Goal: Task Accomplishment & Management: Use online tool/utility

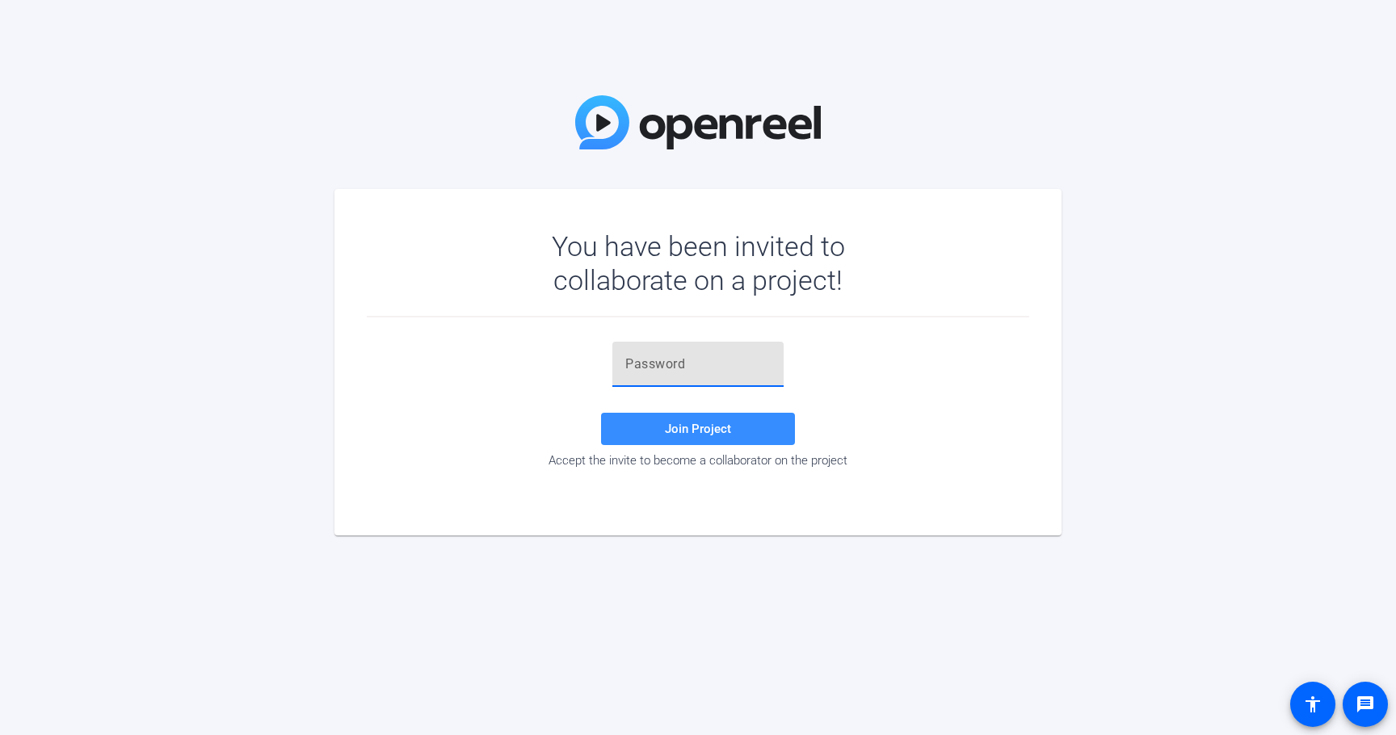
click at [645, 366] on input "text" at bounding box center [697, 364] width 145 height 19
paste input "X)RiQ!"
type input "X)RiQ!"
click at [652, 431] on span at bounding box center [698, 429] width 194 height 39
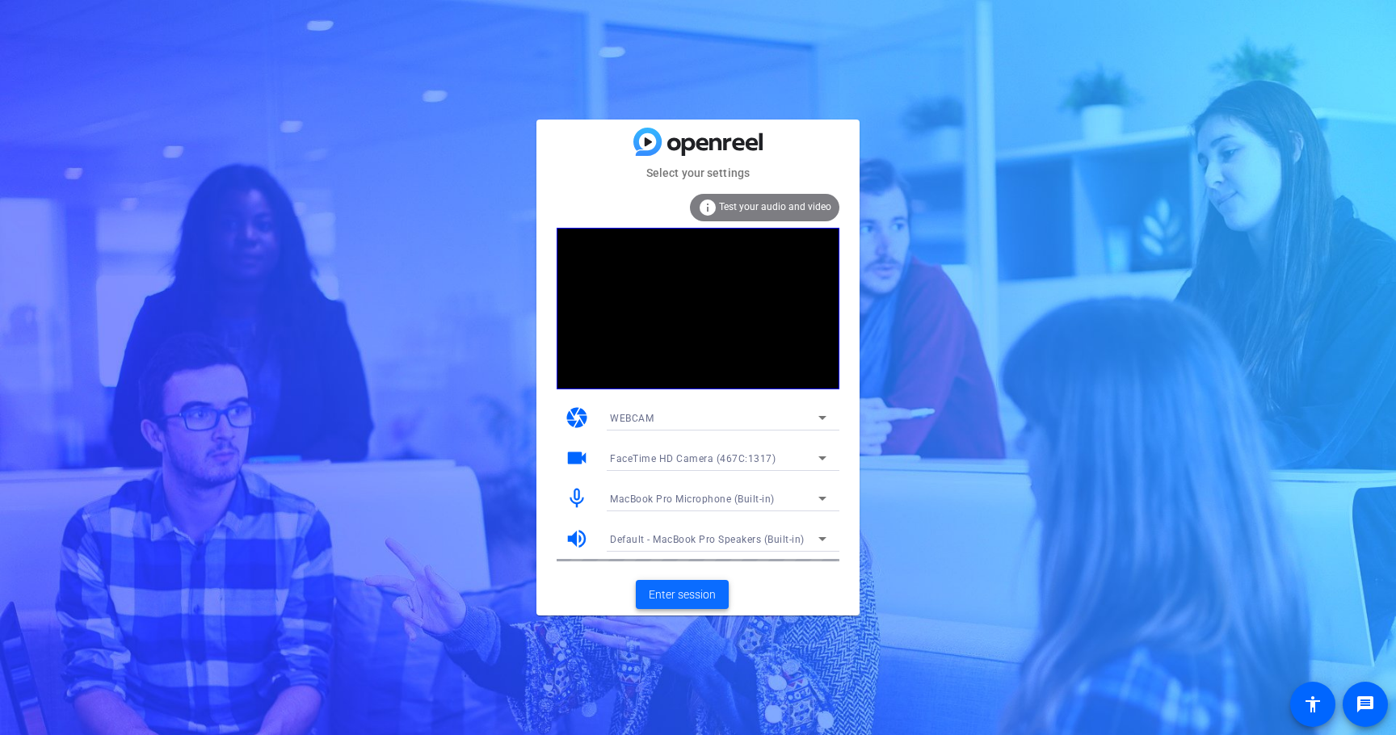
click at [697, 599] on span "Enter session" at bounding box center [682, 595] width 67 height 17
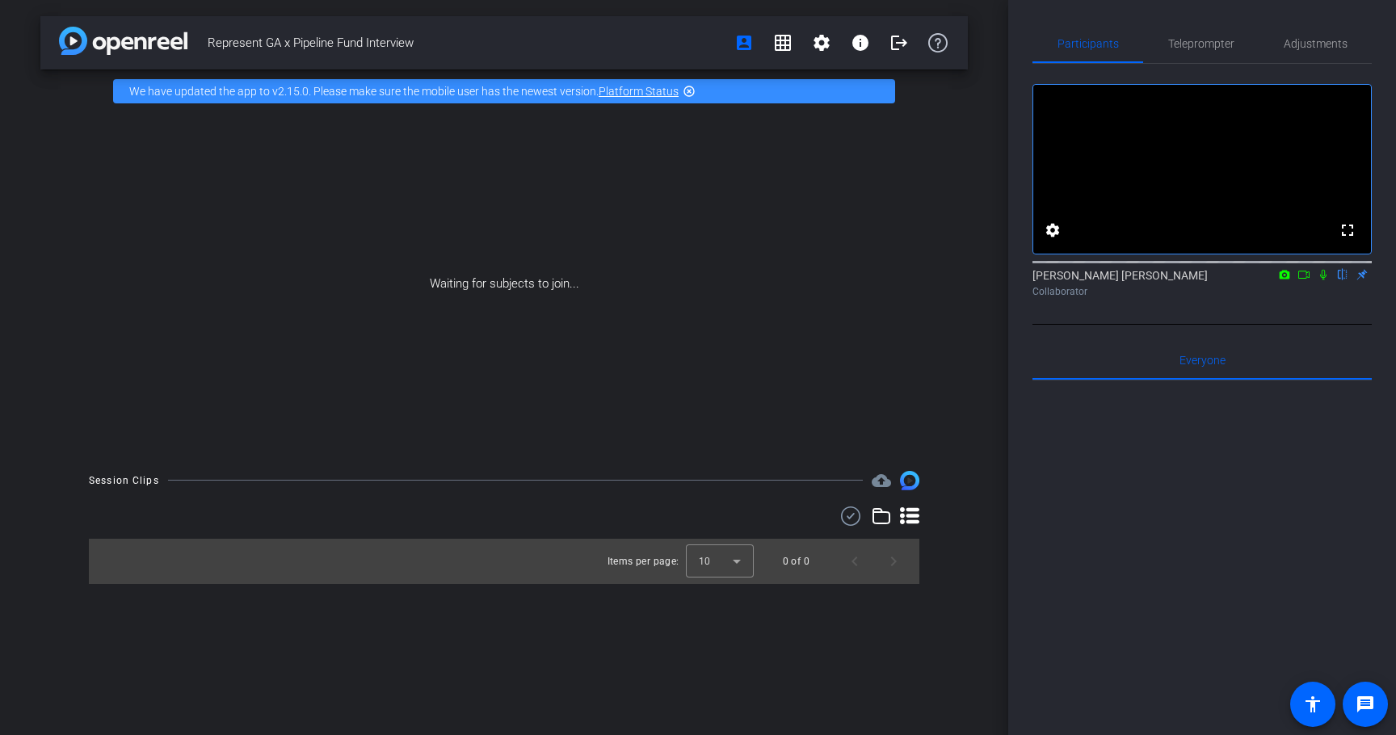
click at [1298, 280] on icon at bounding box center [1303, 274] width 13 height 11
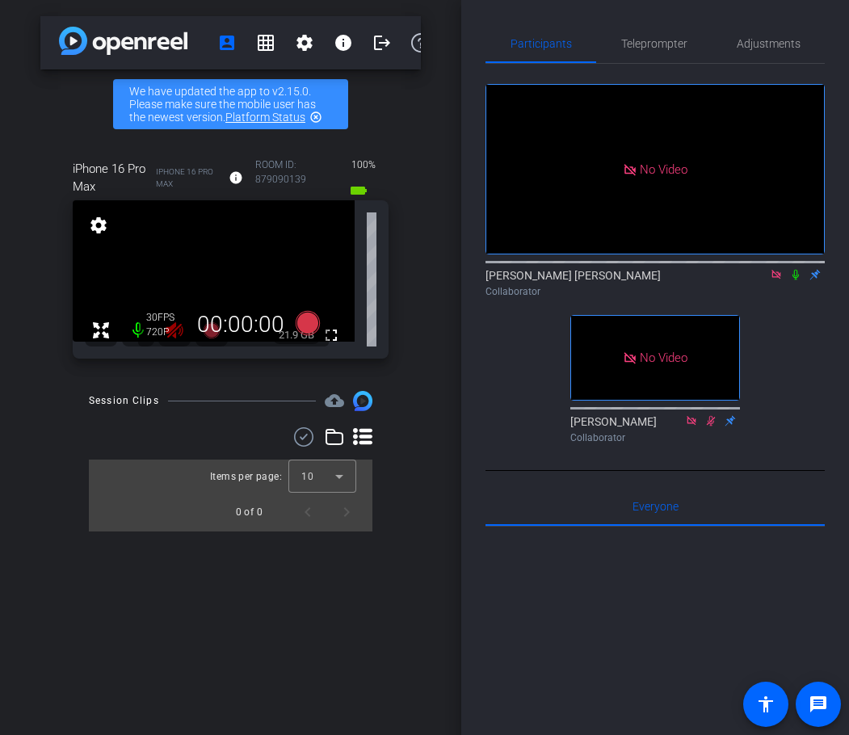
click at [776, 279] on icon at bounding box center [776, 274] width 9 height 9
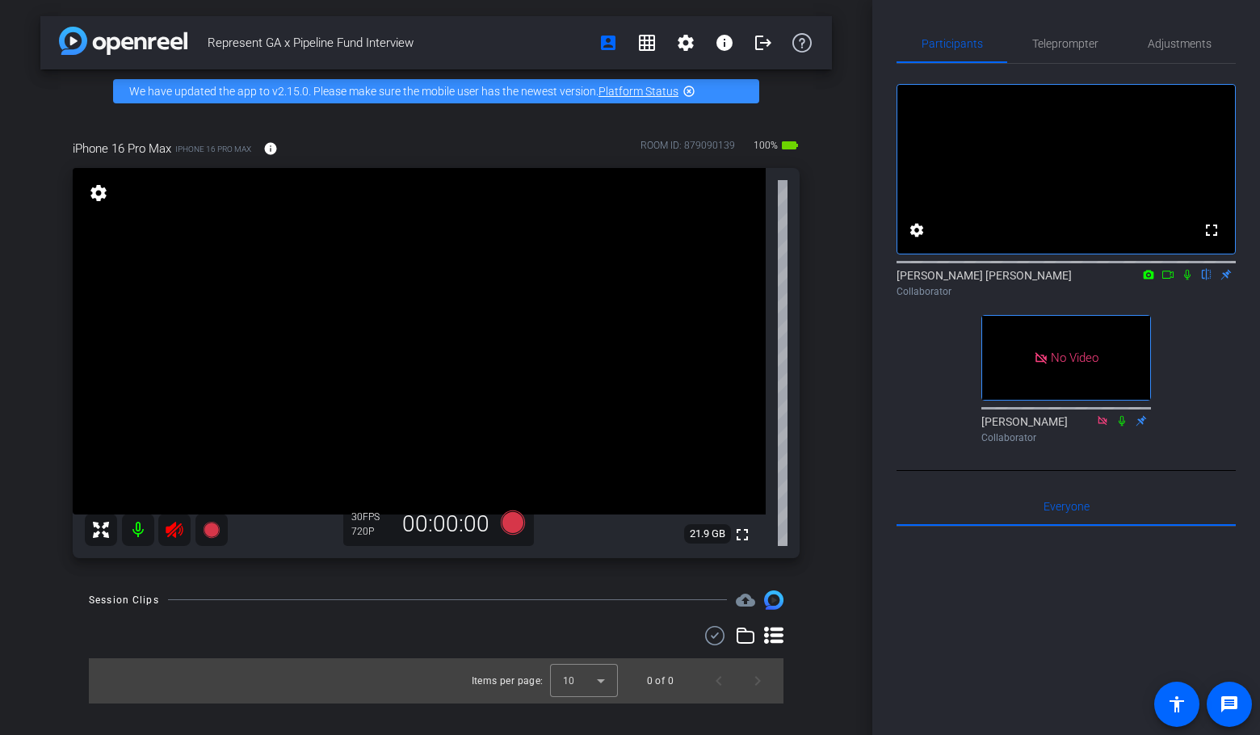
click at [169, 524] on icon at bounding box center [174, 529] width 19 height 19
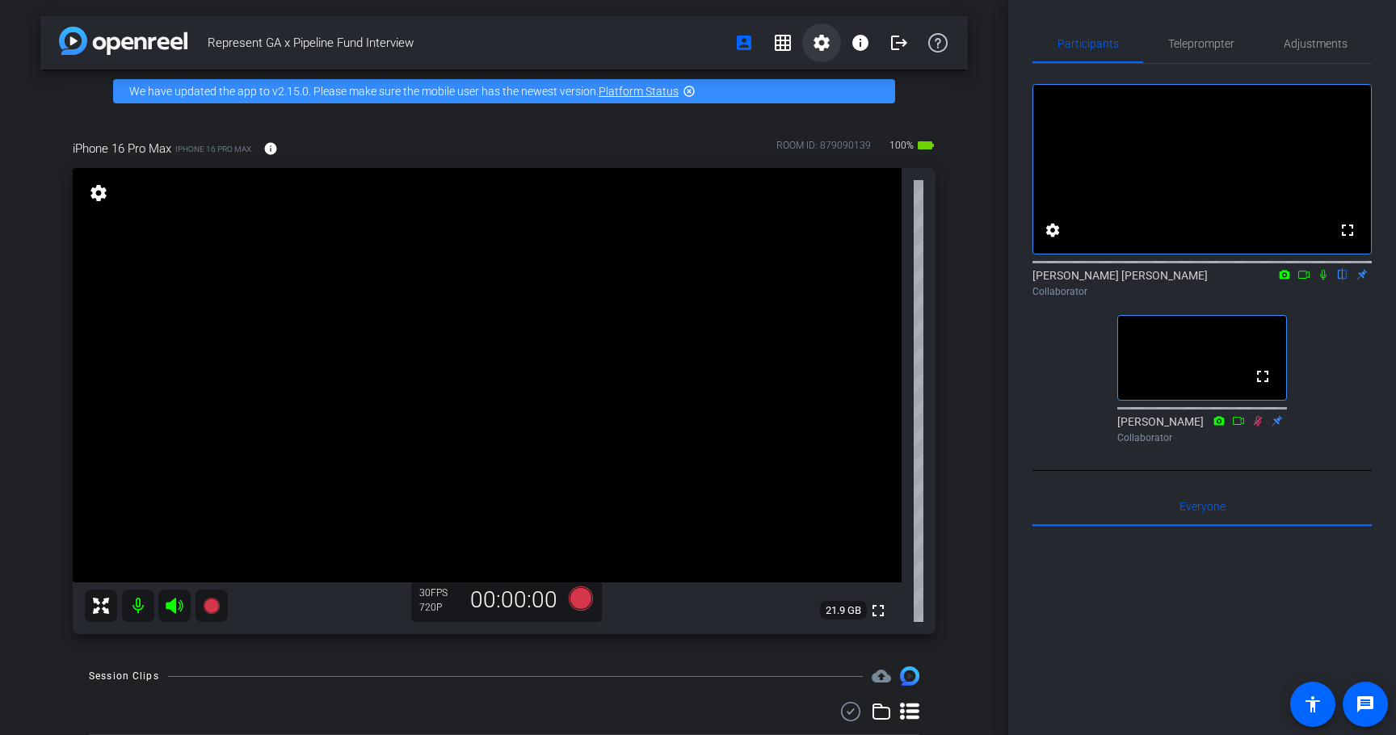
click at [825, 34] on mat-icon "settings" at bounding box center [821, 42] width 19 height 19
click at [959, 108] on div at bounding box center [698, 367] width 1396 height 735
click at [1327, 49] on span "Adjustments" at bounding box center [1316, 43] width 64 height 11
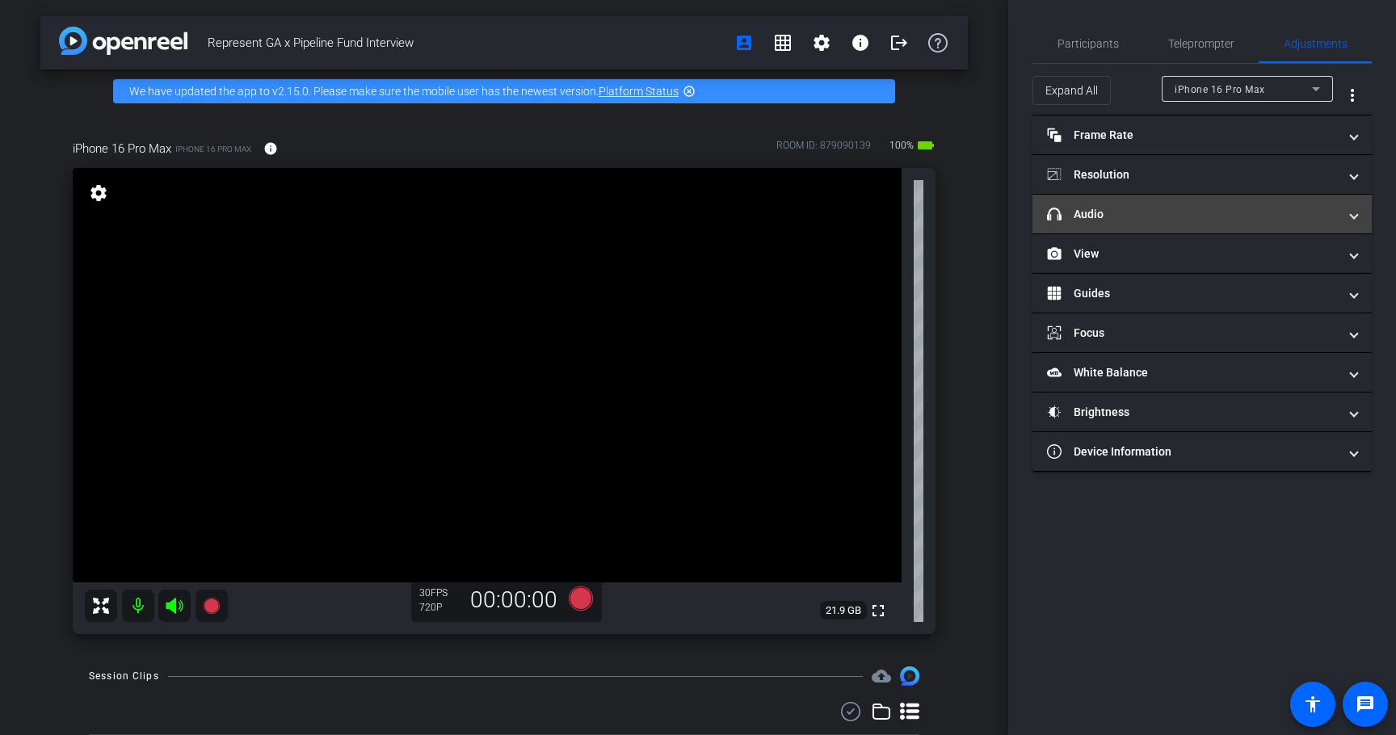
click at [1120, 225] on mat-expansion-panel-header "headphone icon Audio" at bounding box center [1201, 214] width 339 height 39
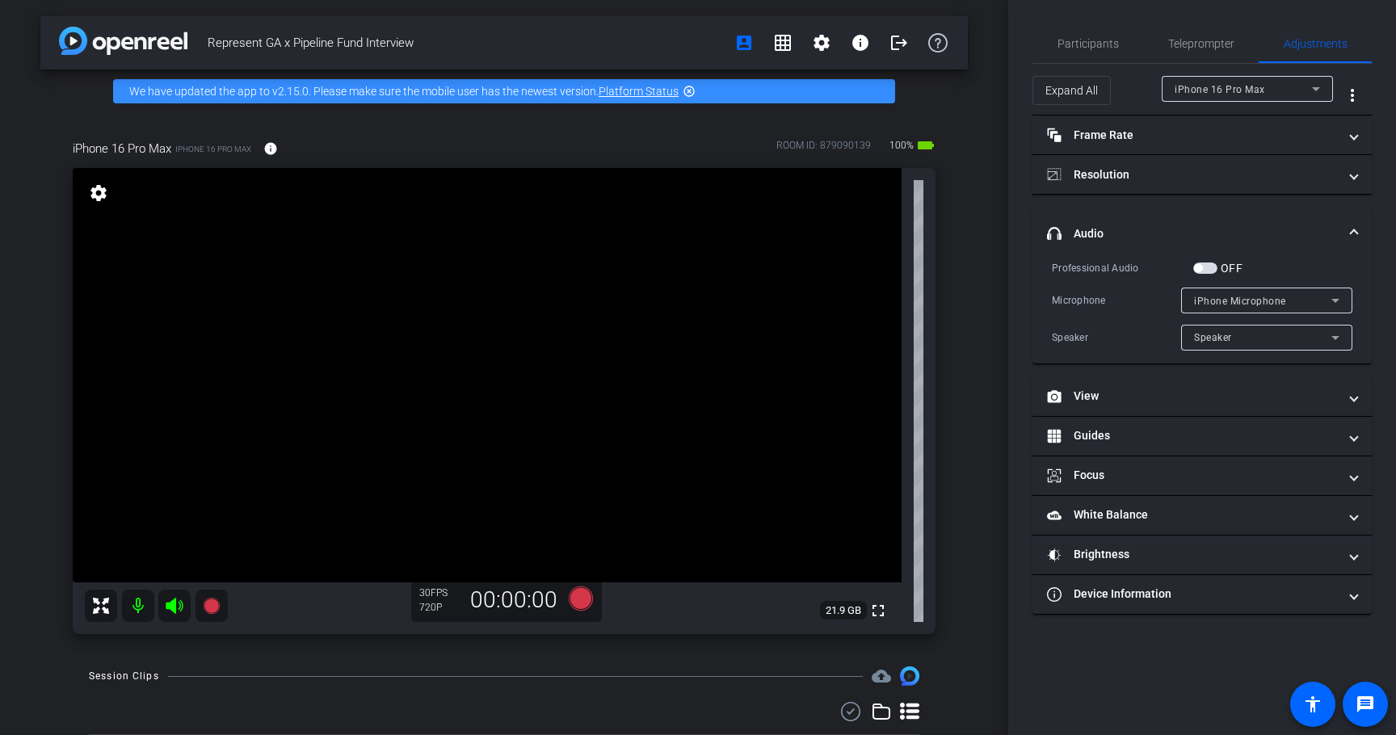
click at [1242, 300] on span "iPhone Microphone" at bounding box center [1240, 301] width 92 height 11
click at [1140, 292] on div at bounding box center [698, 367] width 1396 height 735
click at [1196, 333] on span "Speaker" at bounding box center [1213, 337] width 38 height 11
click at [1110, 298] on div at bounding box center [698, 367] width 1396 height 735
click at [1234, 310] on div "iPhone Microphone" at bounding box center [1266, 301] width 145 height 26
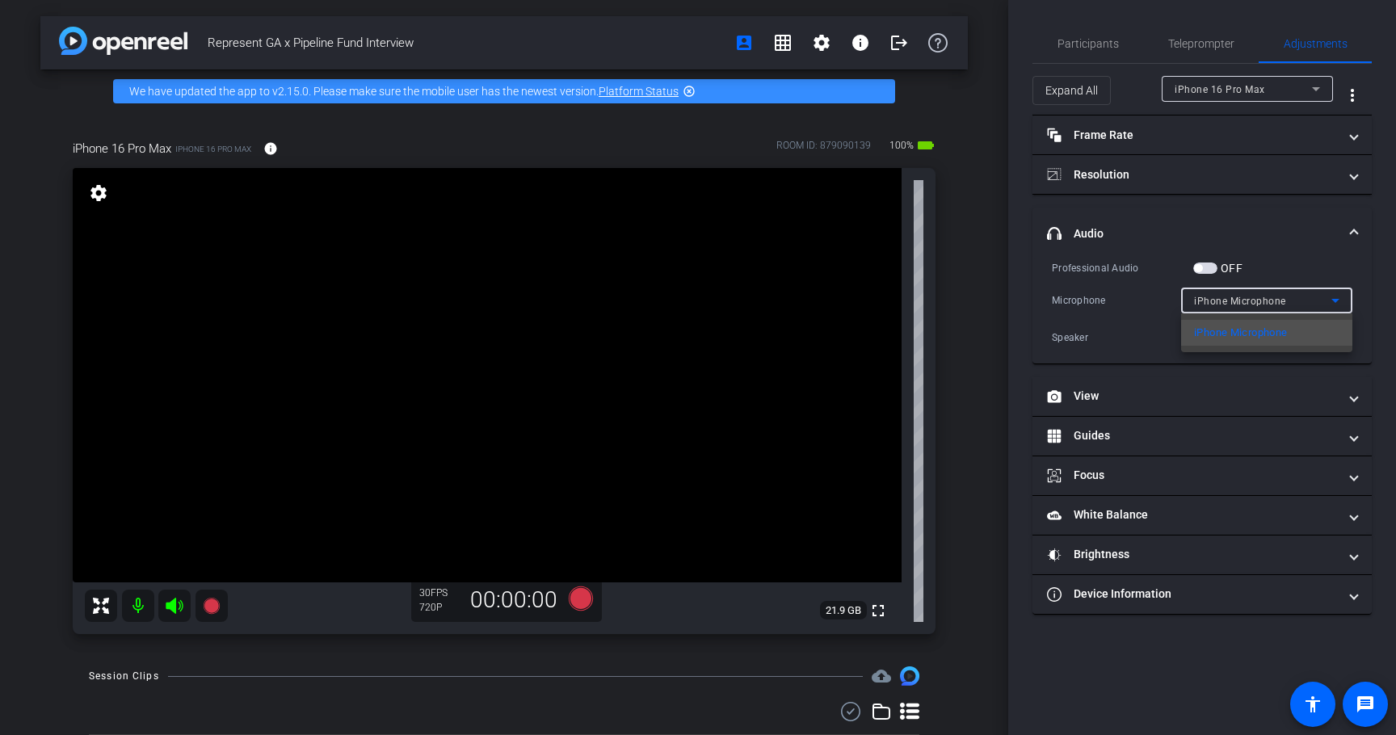
click at [1091, 324] on div at bounding box center [698, 367] width 1396 height 735
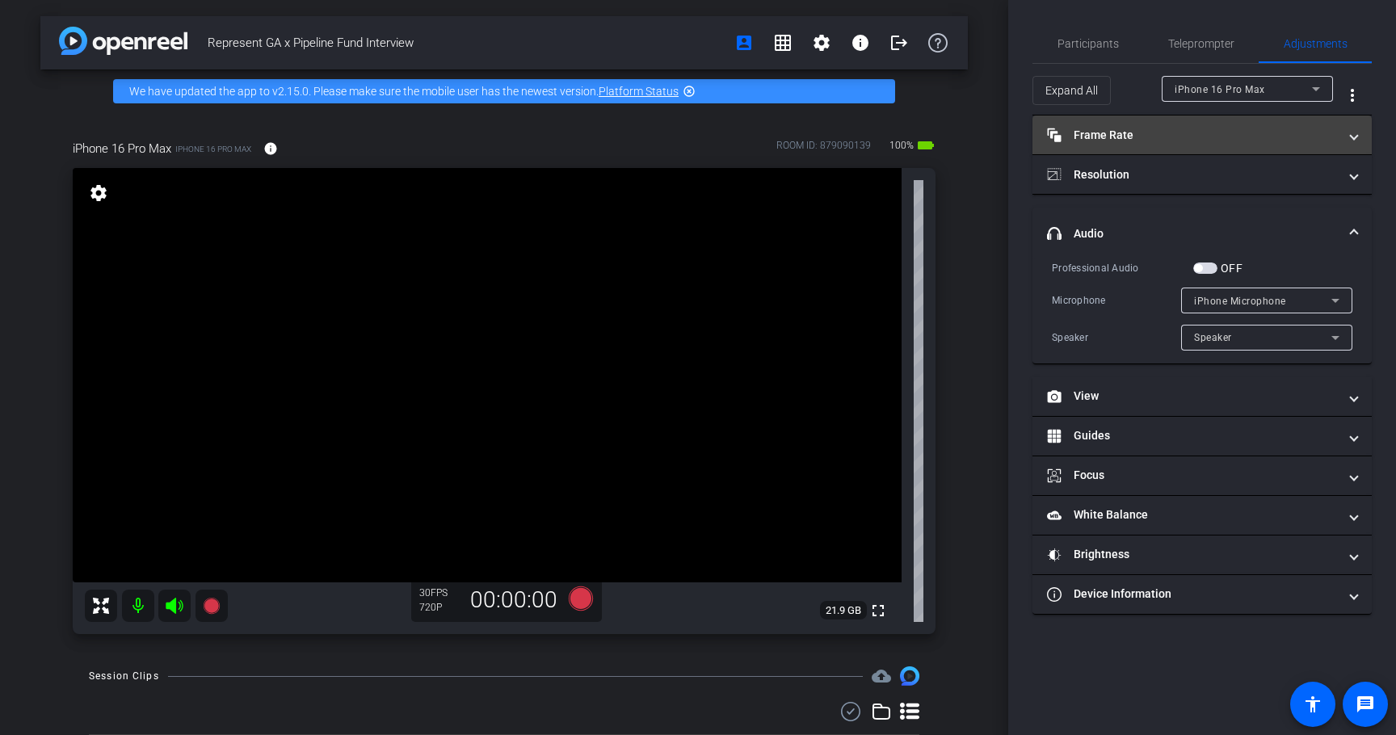
click at [1142, 129] on mat-panel-title "Frame Rate Frame Rate" at bounding box center [1192, 135] width 291 height 17
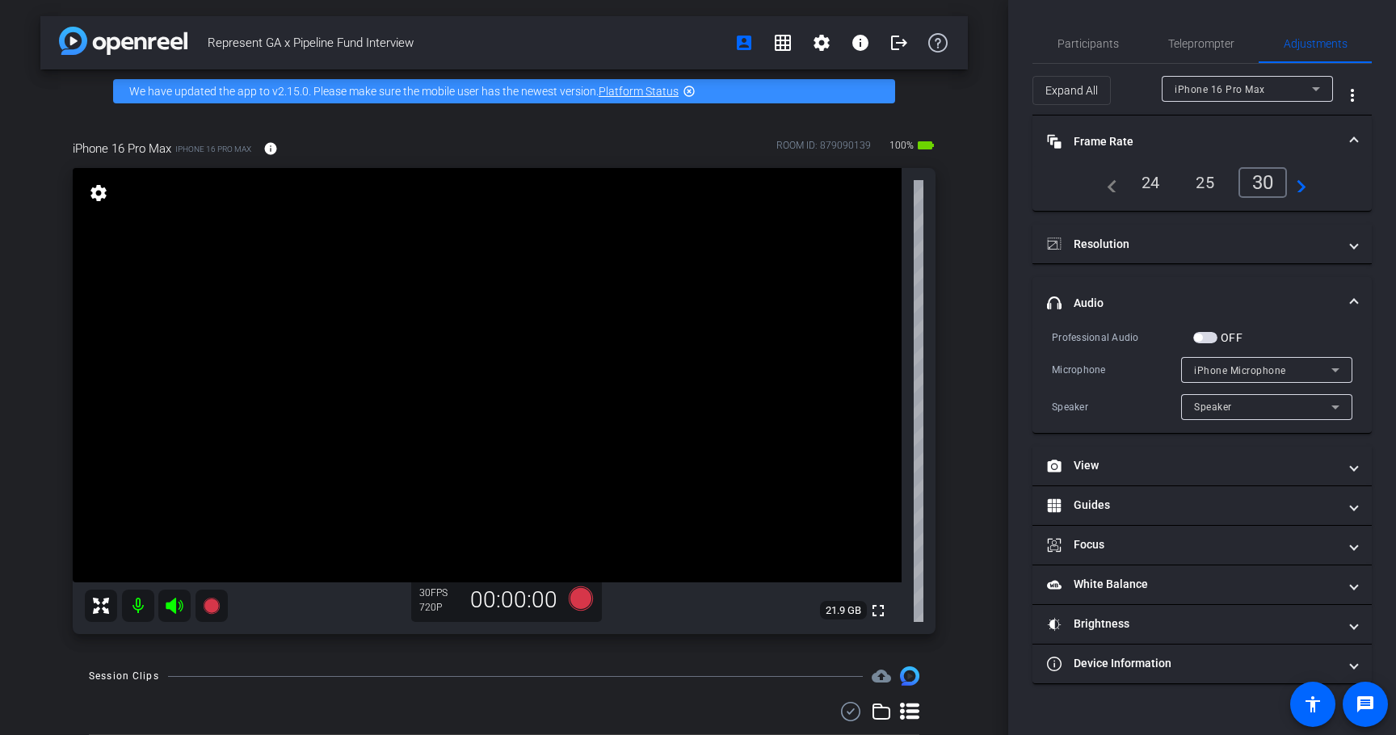
click at [1146, 181] on div "24" at bounding box center [1150, 182] width 43 height 27
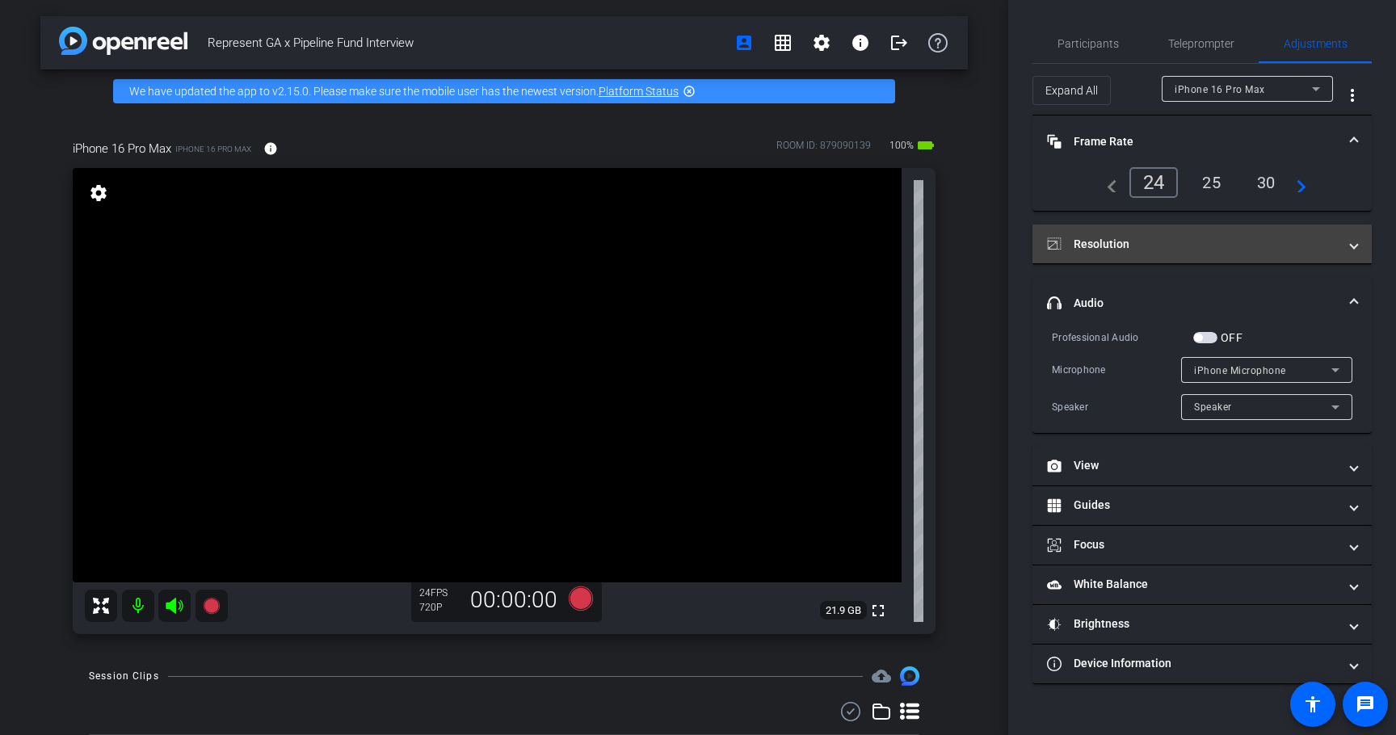
click at [1133, 244] on mat-panel-title "Resolution" at bounding box center [1192, 244] width 291 height 17
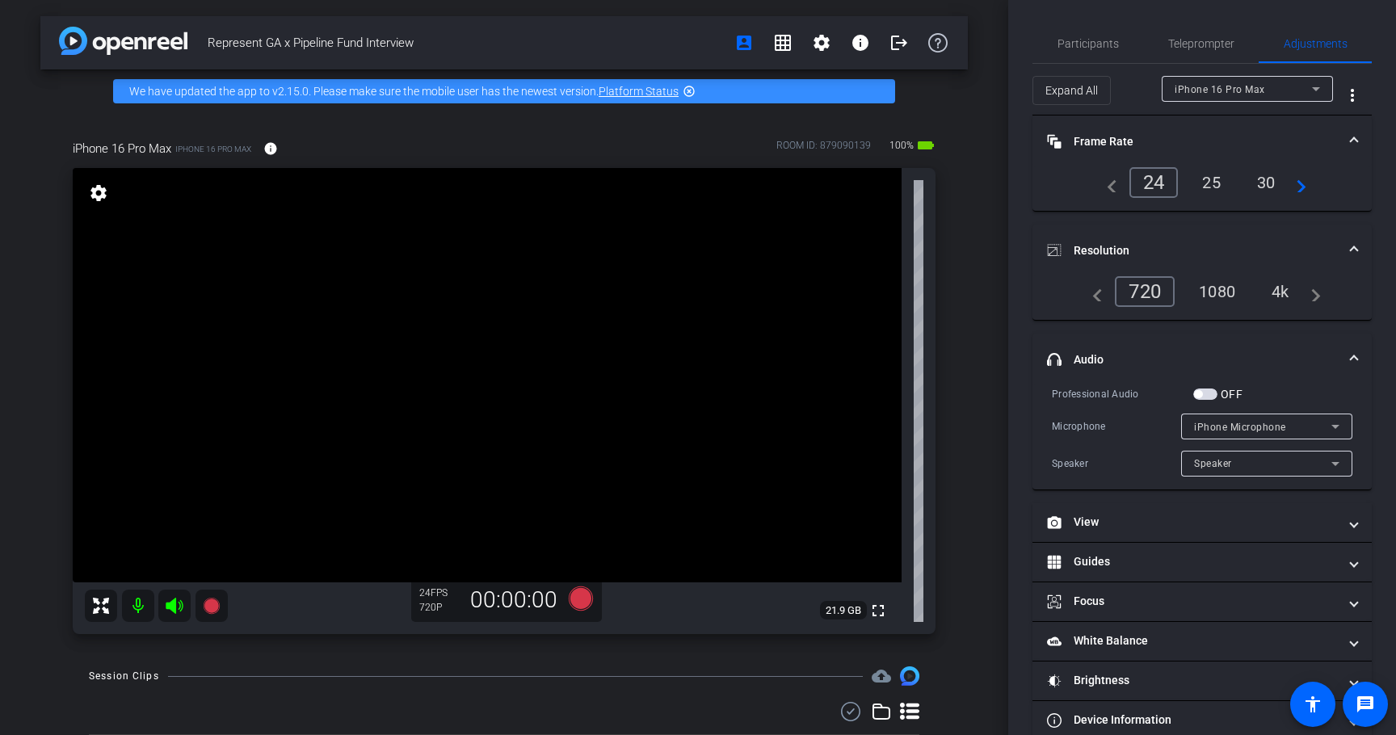
click at [1289, 296] on div "4k" at bounding box center [1280, 291] width 42 height 27
click at [1091, 38] on span "Participants" at bounding box center [1088, 43] width 61 height 11
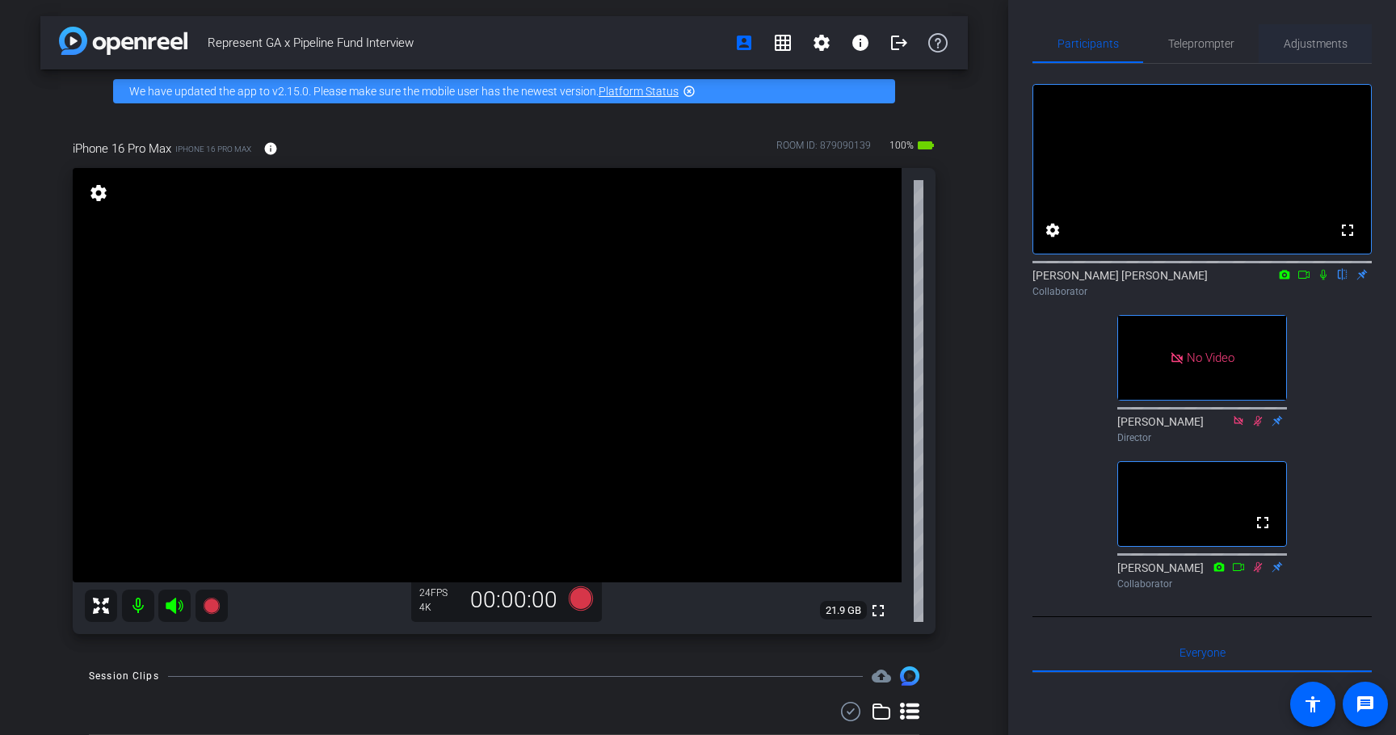
click at [1316, 49] on span "Adjustments" at bounding box center [1316, 43] width 64 height 11
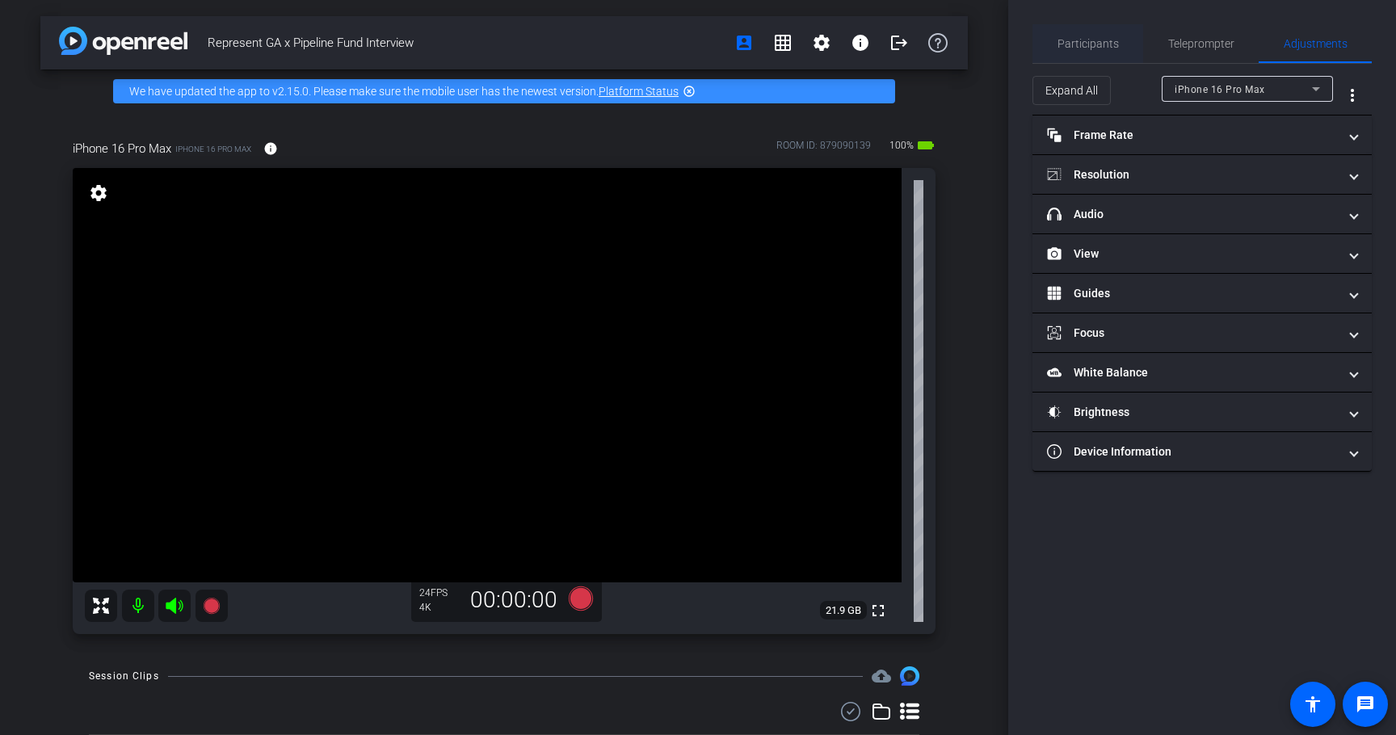
click at [1108, 38] on span "Participants" at bounding box center [1088, 43] width 61 height 11
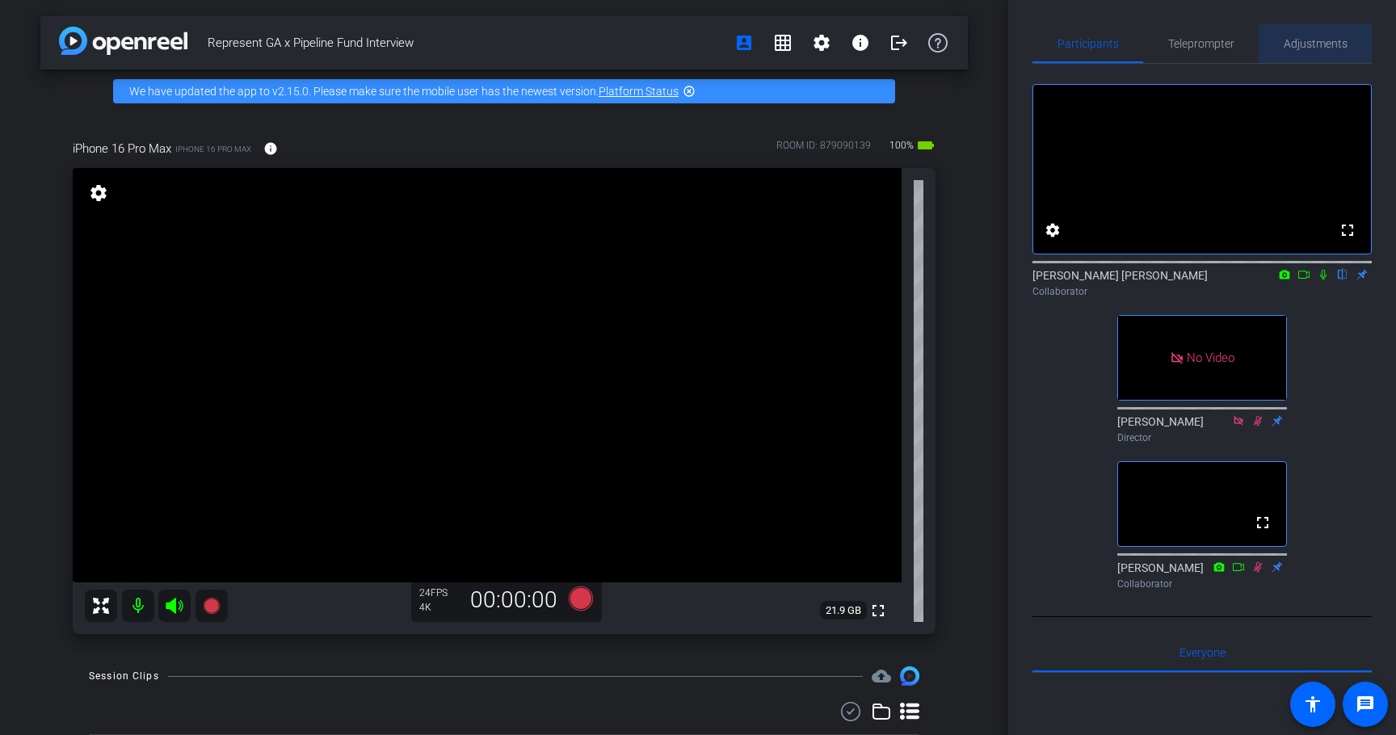
click at [1276, 40] on div "Adjustments" at bounding box center [1315, 43] width 113 height 39
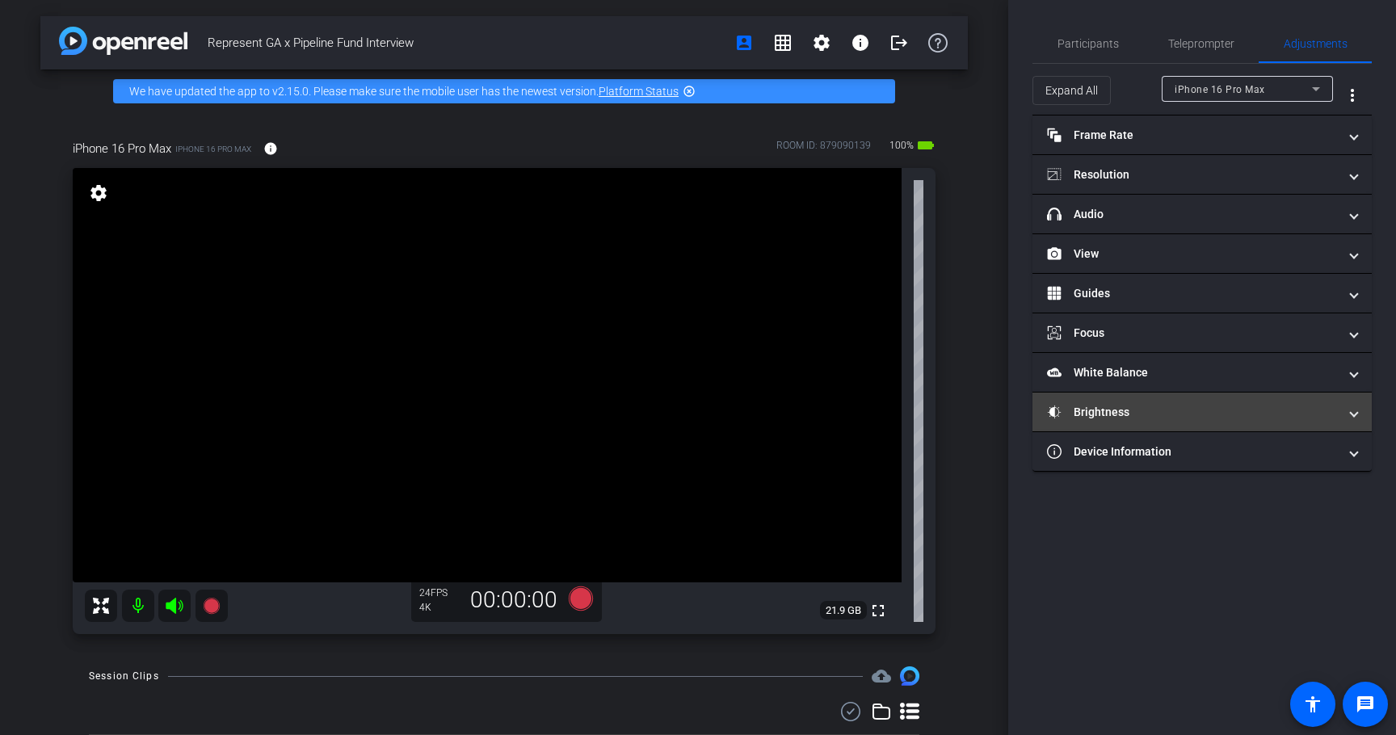
click at [1093, 401] on mat-expansion-panel-header "Brightness" at bounding box center [1201, 412] width 339 height 39
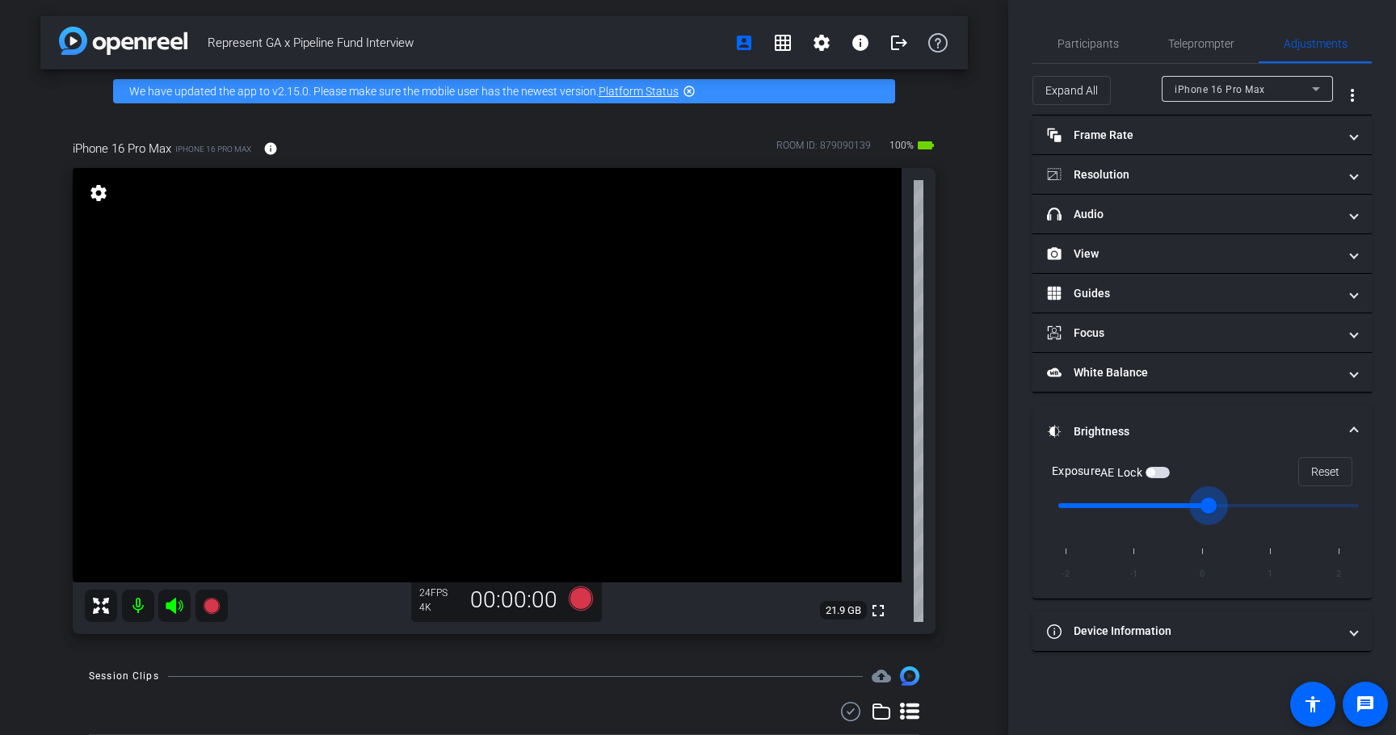
drag, startPoint x: 1212, startPoint y: 511, endPoint x: 1177, endPoint y: 505, distance: 35.3
click at [1177, 505] on input "range" at bounding box center [1208, 506] width 334 height 36
drag, startPoint x: 1210, startPoint y: 505, endPoint x: 1164, endPoint y: 504, distance: 46.1
click at [1164, 504] on input "range" at bounding box center [1208, 506] width 334 height 36
click at [1110, 503] on input "range" at bounding box center [1208, 506] width 334 height 36
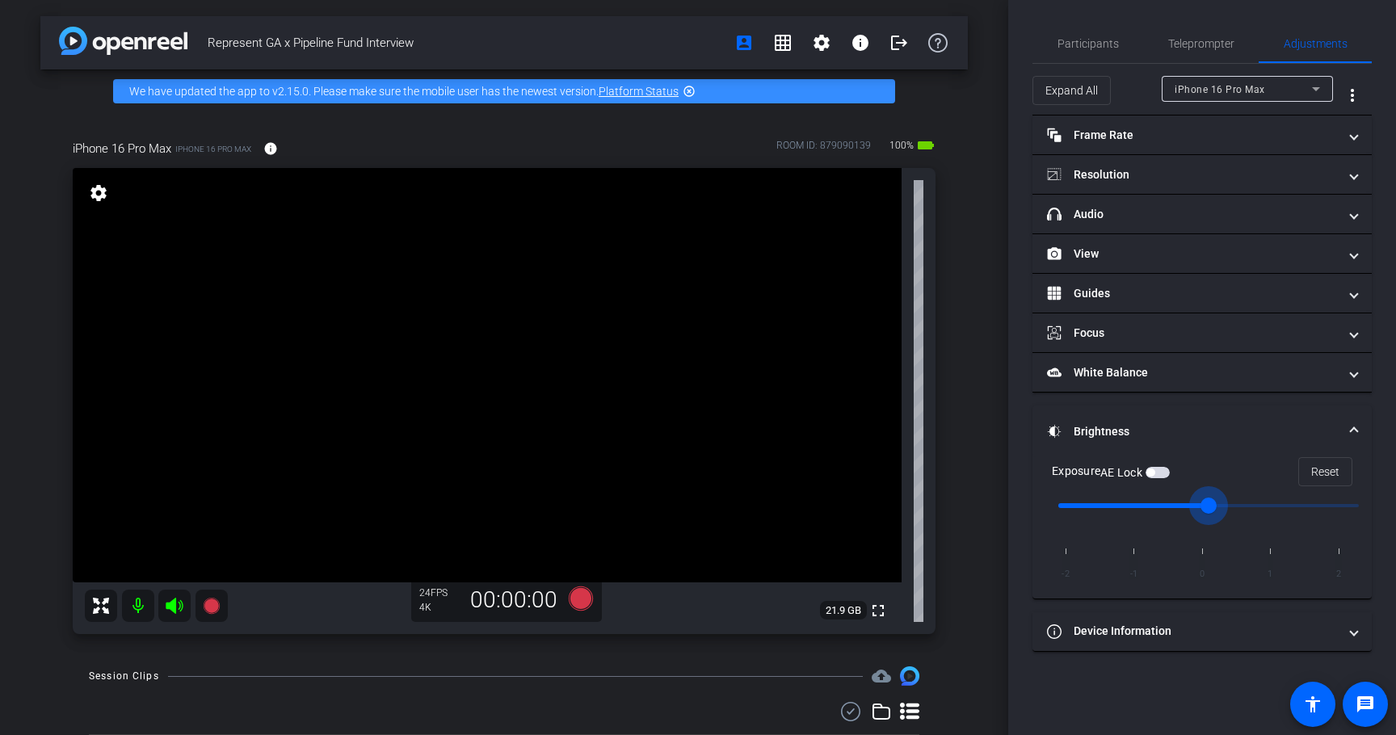
drag, startPoint x: 1133, startPoint y: 506, endPoint x: 1183, endPoint y: 507, distance: 50.1
click at [1183, 507] on input "range" at bounding box center [1208, 506] width 334 height 36
type input "-1"
click at [1136, 505] on input "range" at bounding box center [1208, 506] width 334 height 36
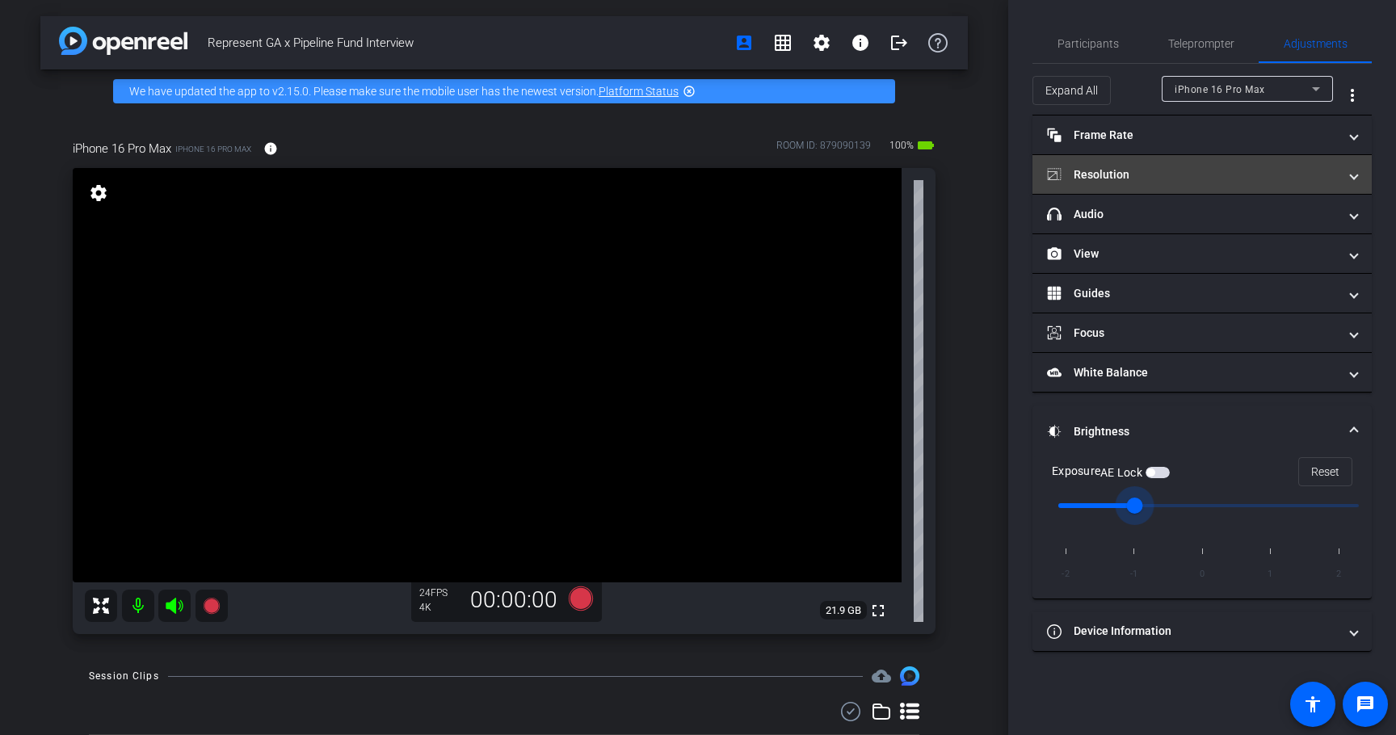
click at [1122, 173] on mat-panel-title "Resolution" at bounding box center [1192, 174] width 291 height 17
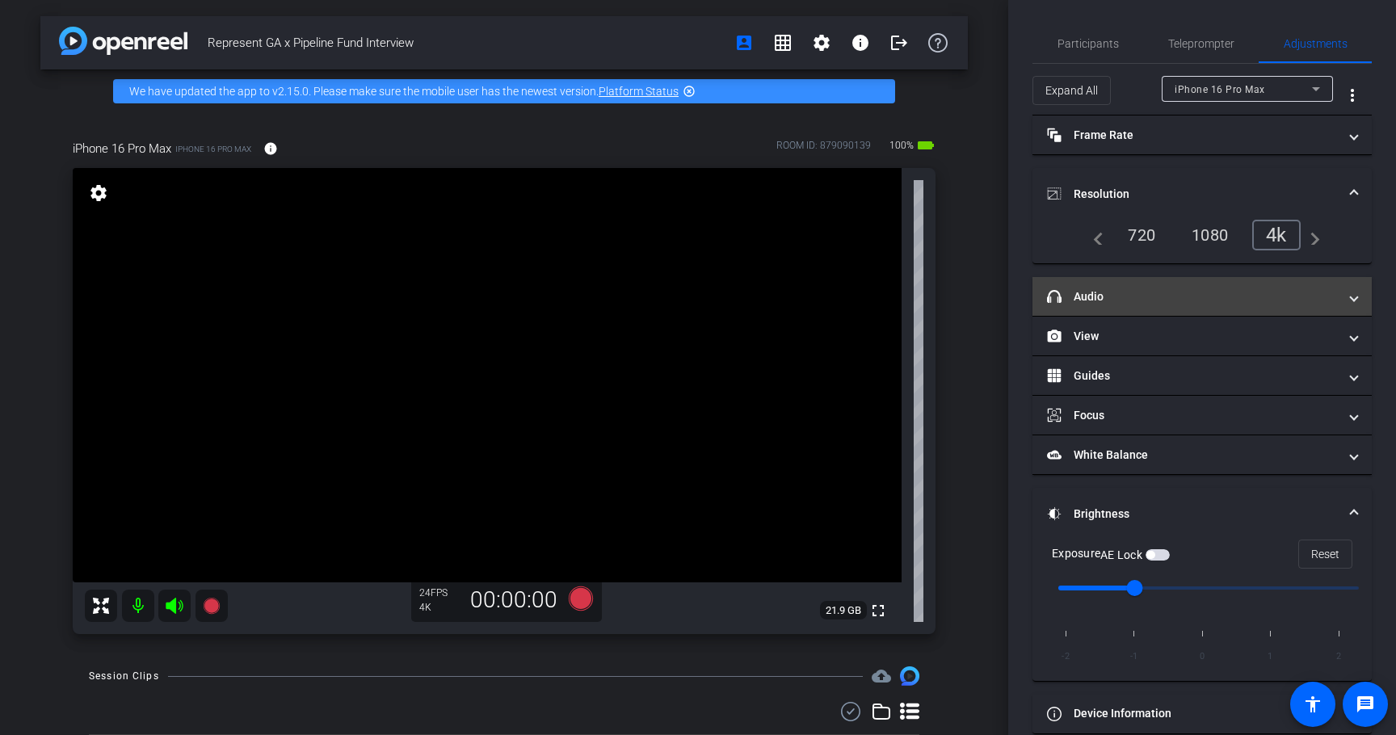
click at [1095, 305] on mat-panel-title "headphone icon Audio" at bounding box center [1192, 296] width 291 height 17
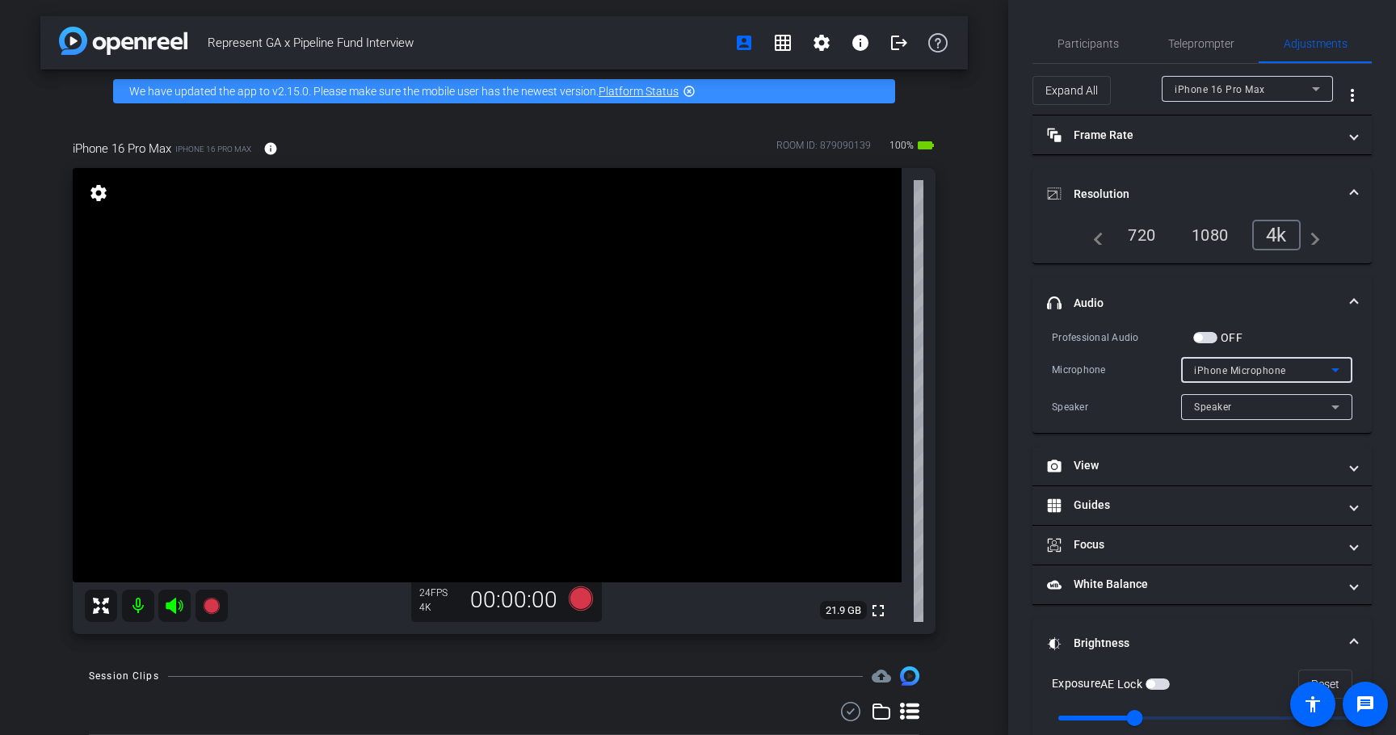
click at [1217, 372] on span "iPhone Microphone" at bounding box center [1240, 370] width 92 height 11
click at [1135, 372] on div at bounding box center [698, 367] width 1396 height 735
click at [1088, 33] on span "Participants" at bounding box center [1088, 43] width 61 height 39
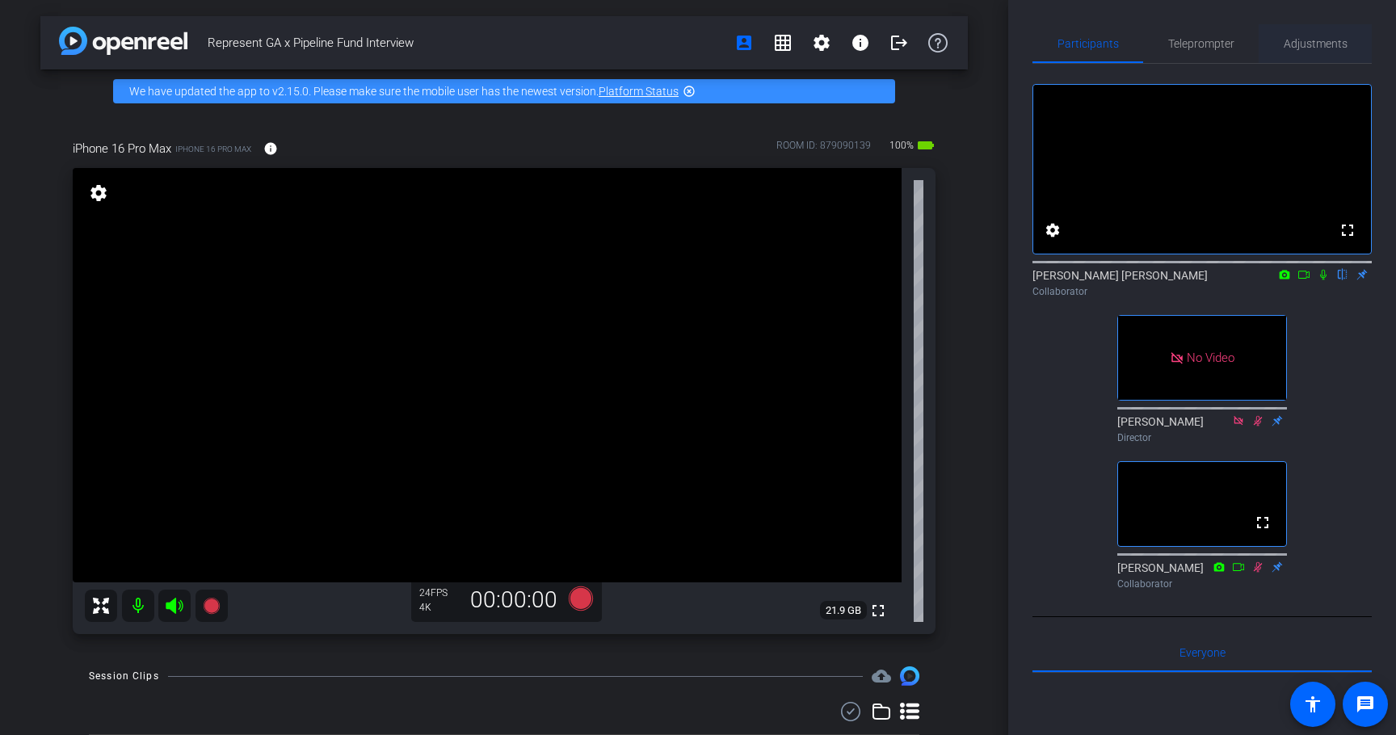
click at [1339, 46] on span "Adjustments" at bounding box center [1316, 43] width 64 height 11
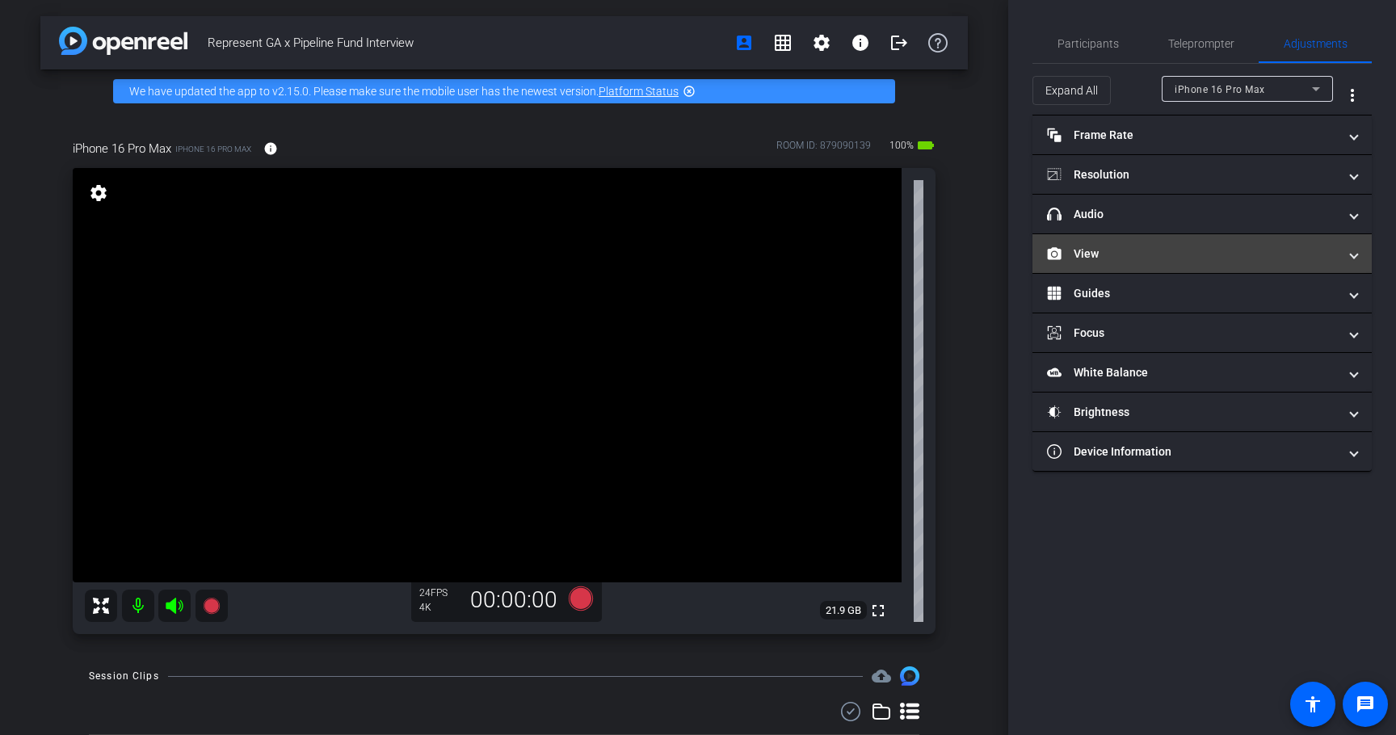
click at [1125, 248] on mat-panel-title "View" at bounding box center [1192, 254] width 291 height 17
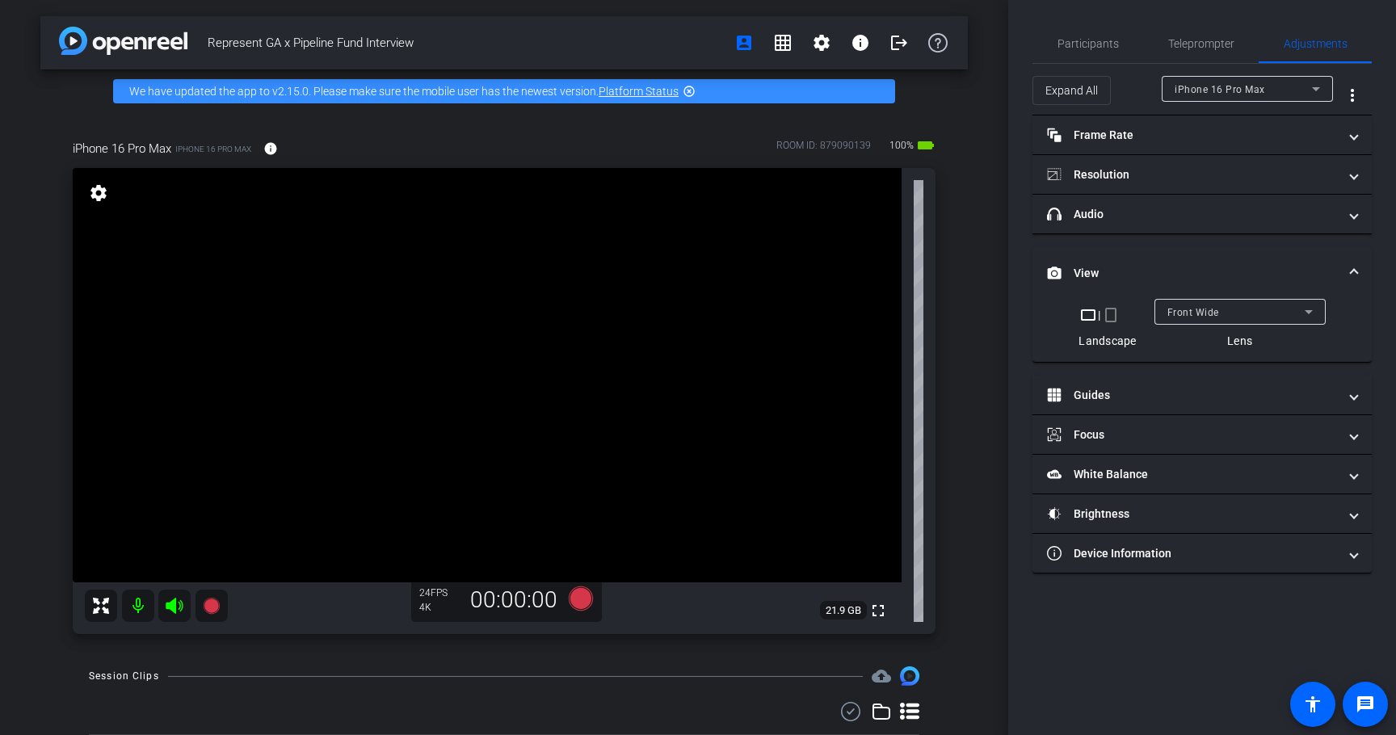
click at [1252, 317] on div "Front Wide" at bounding box center [1235, 312] width 137 height 20
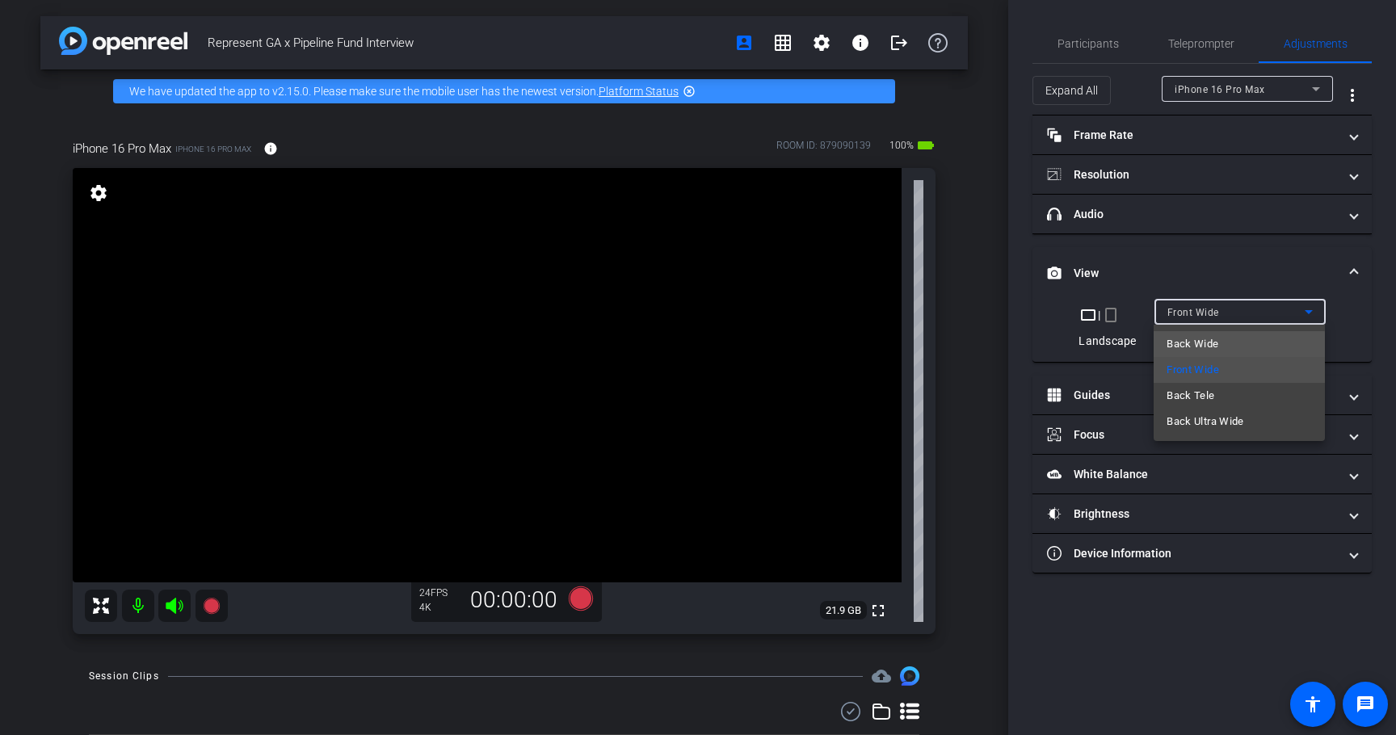
click at [1222, 345] on mat-option "Back Wide" at bounding box center [1239, 344] width 171 height 26
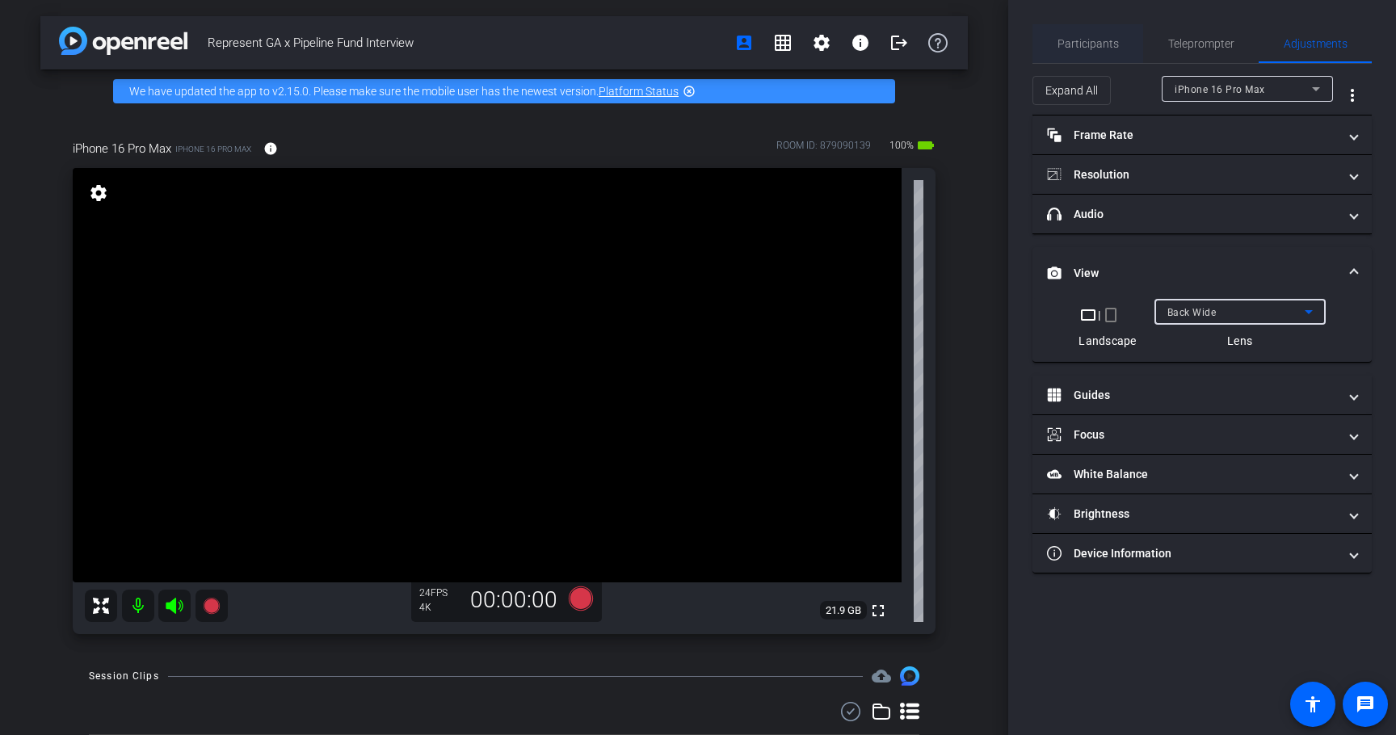
click at [1093, 38] on span "Participants" at bounding box center [1088, 43] width 61 height 11
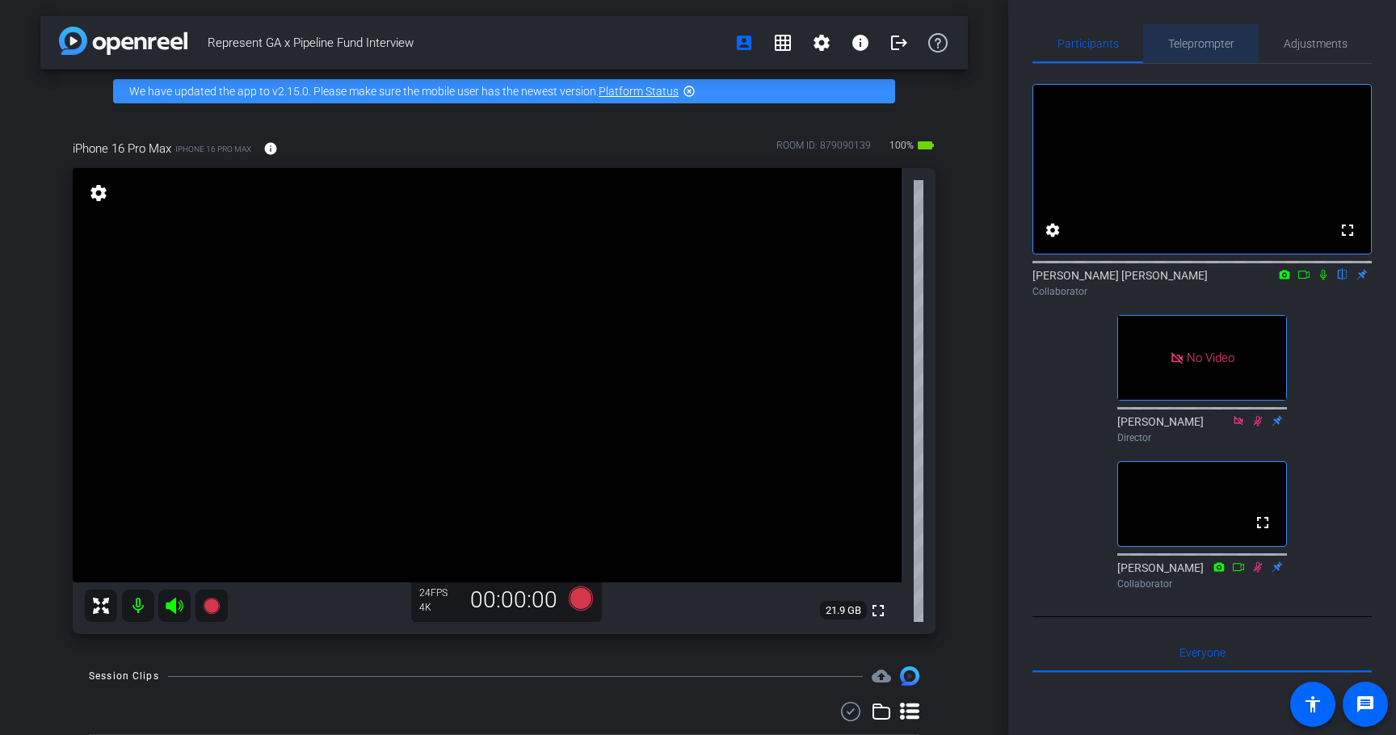
click at [1184, 42] on span "Teleprompter" at bounding box center [1201, 43] width 66 height 11
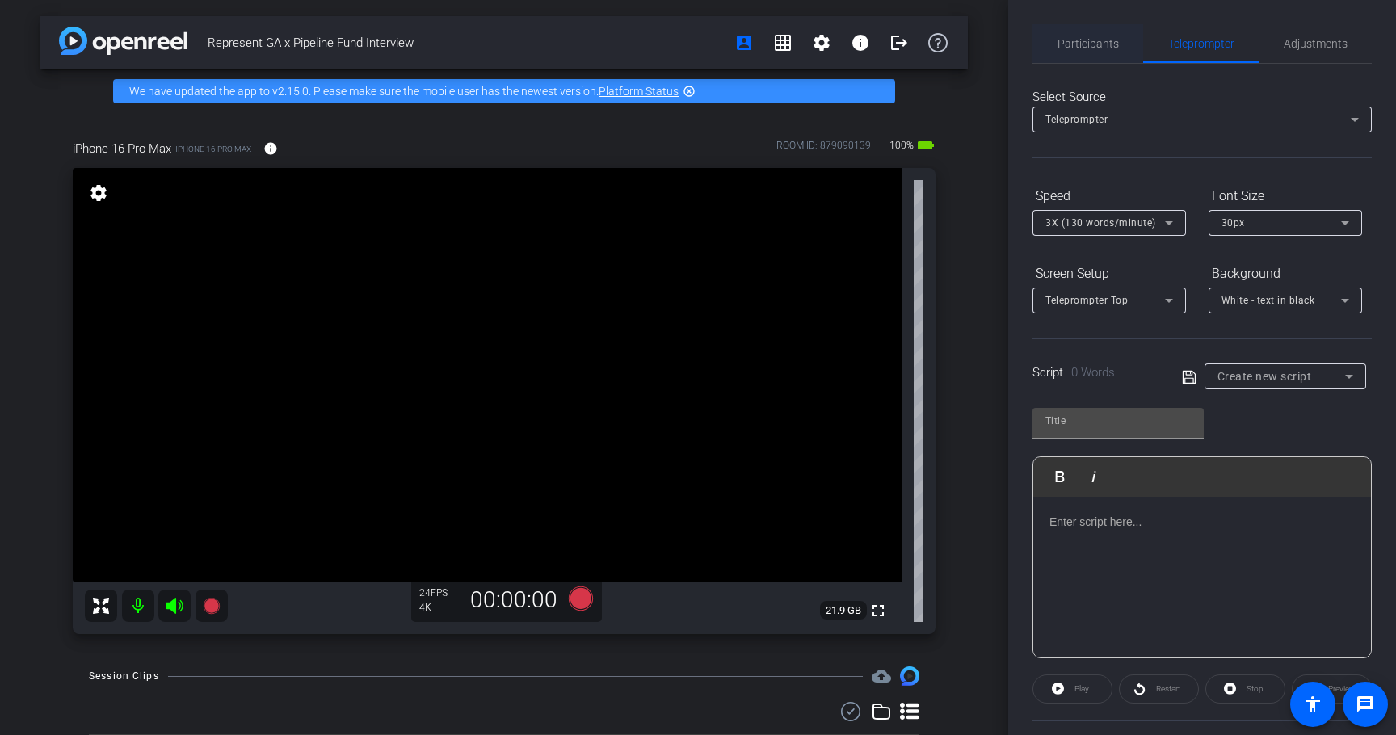
click at [1104, 38] on span "Participants" at bounding box center [1088, 43] width 61 height 11
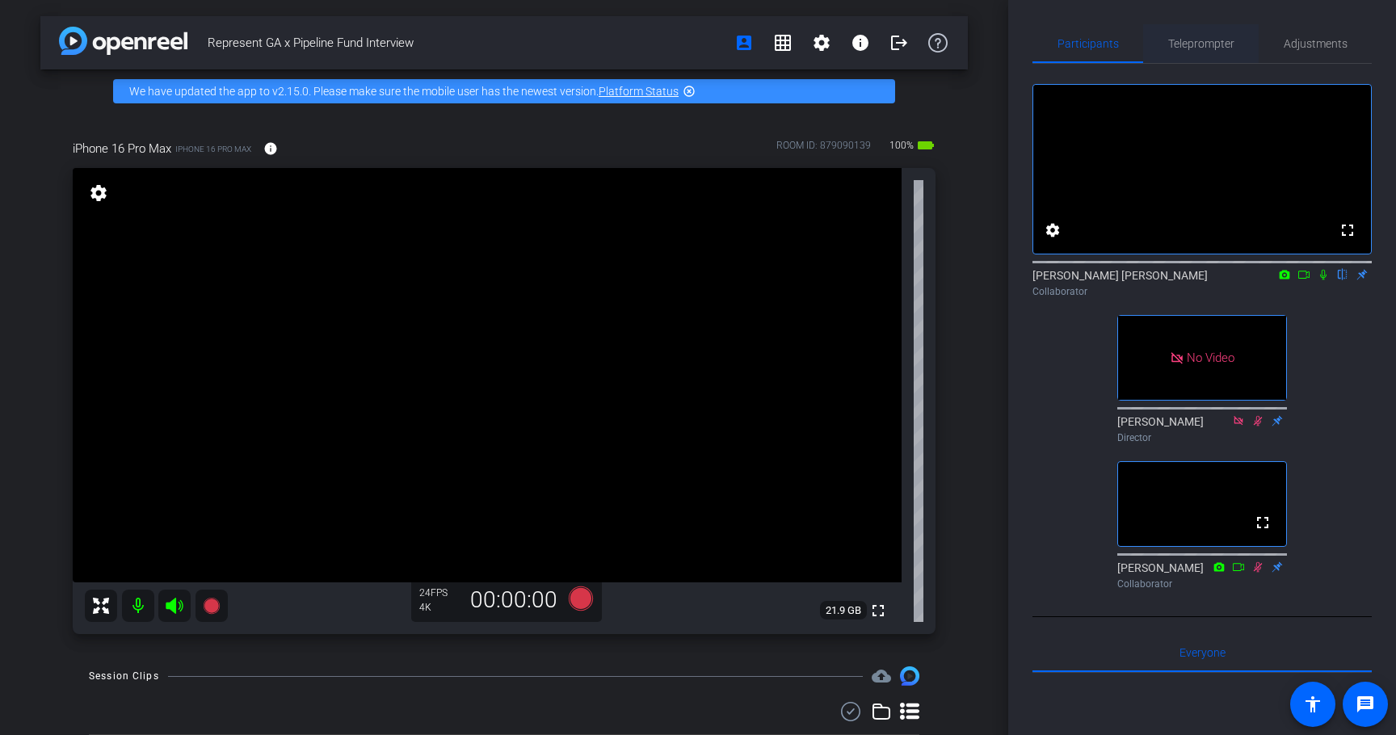
click at [1199, 36] on span "Teleprompter" at bounding box center [1201, 43] width 66 height 39
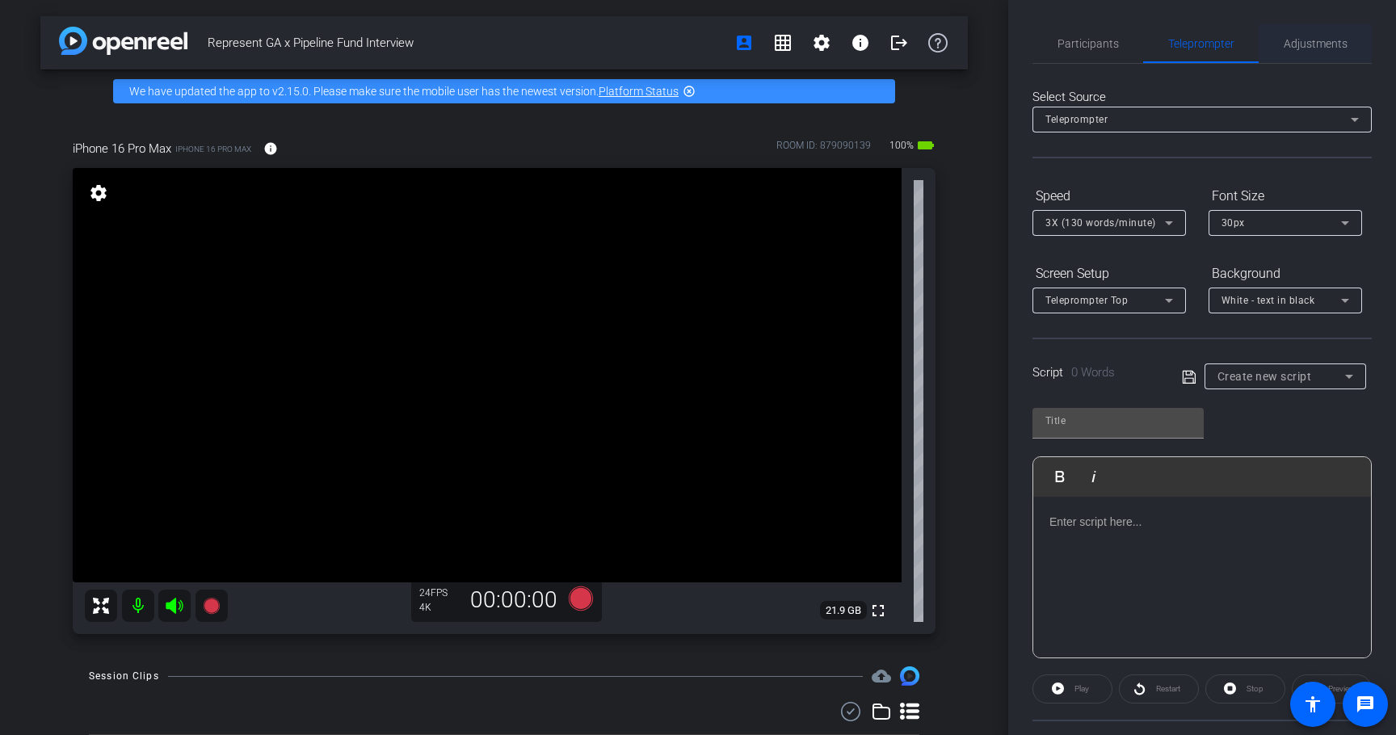
click at [1310, 44] on span "Adjustments" at bounding box center [1316, 43] width 64 height 11
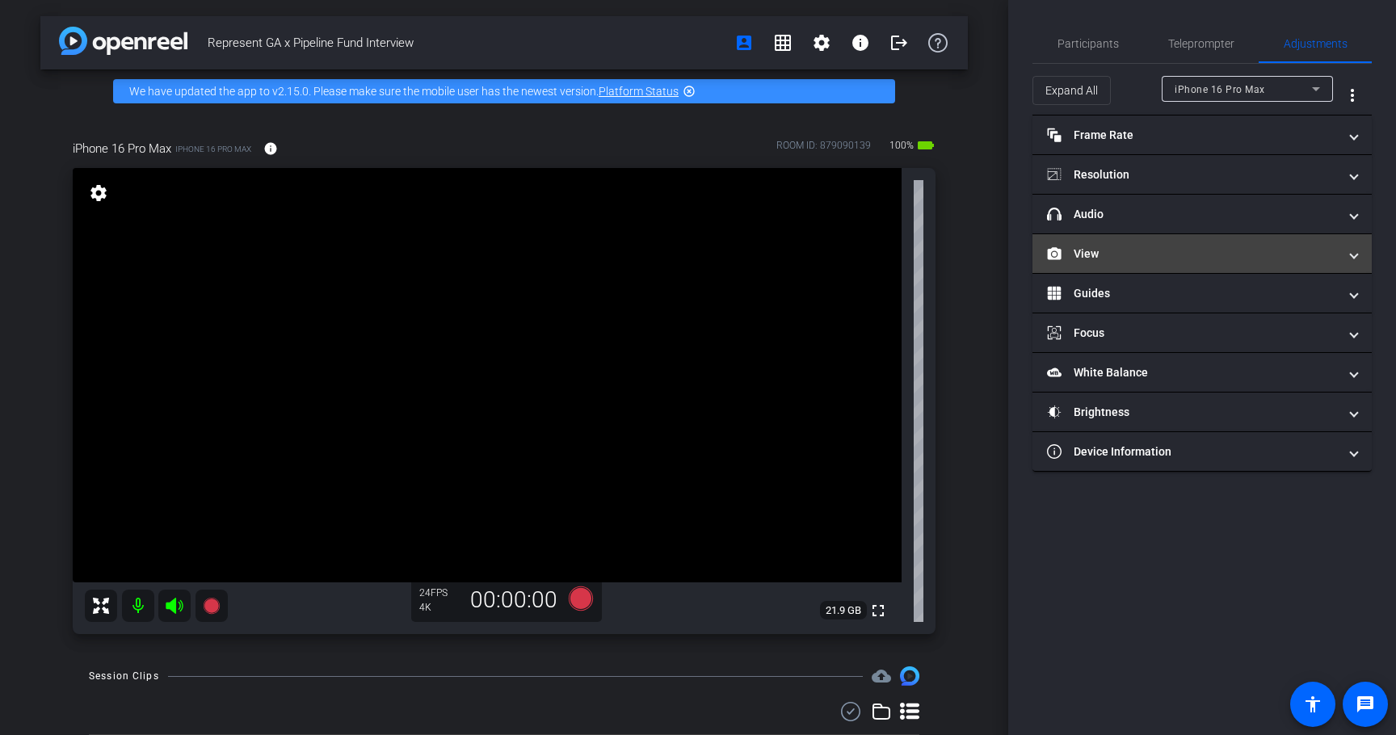
click at [1108, 252] on mat-panel-title "View" at bounding box center [1192, 254] width 291 height 17
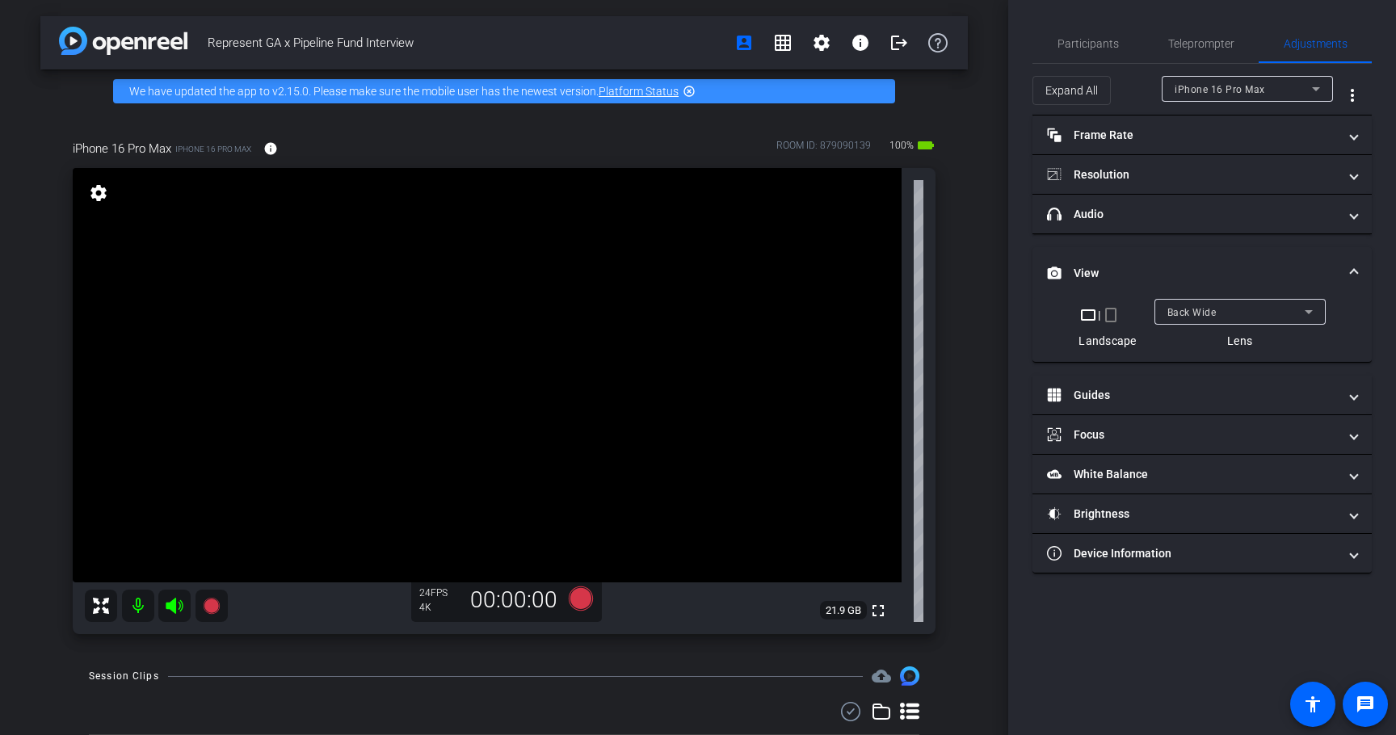
click at [1228, 311] on div "Back Wide" at bounding box center [1235, 312] width 137 height 20
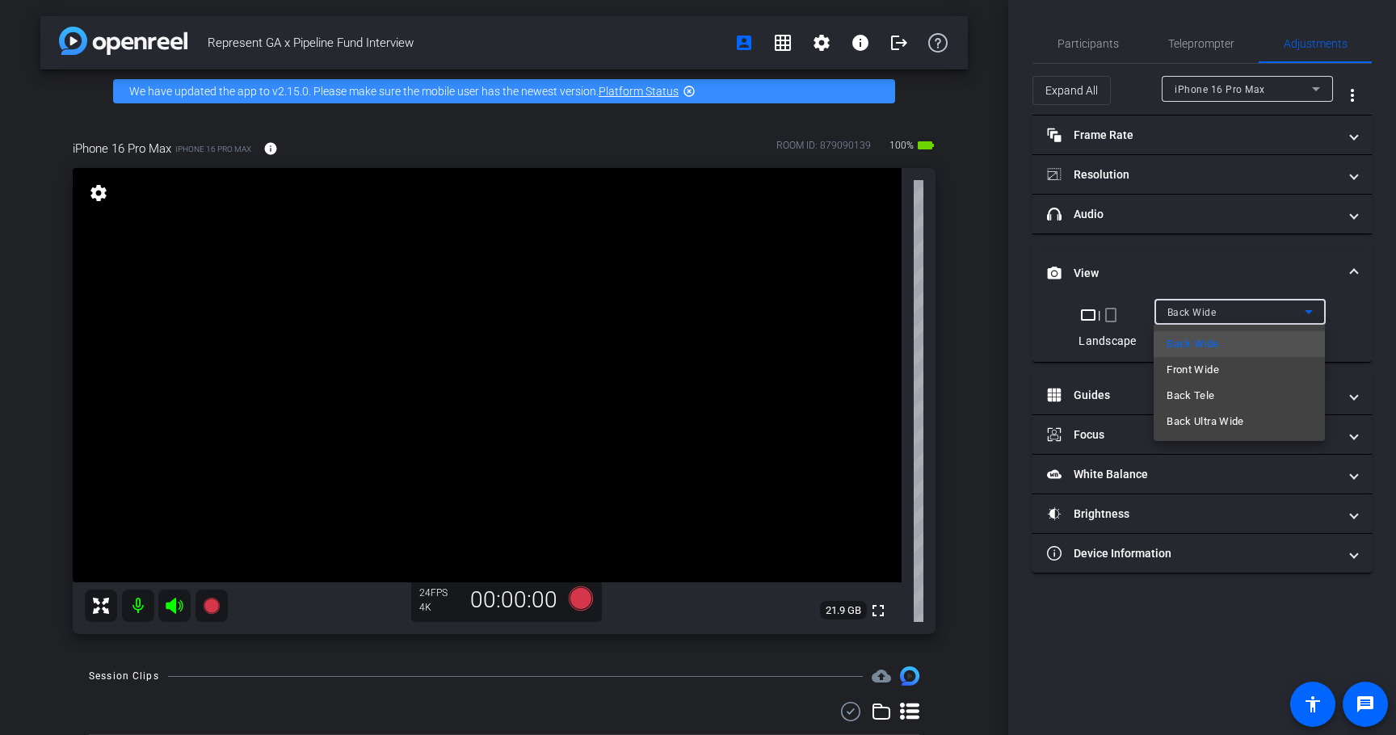
click at [1180, 244] on div at bounding box center [698, 367] width 1396 height 735
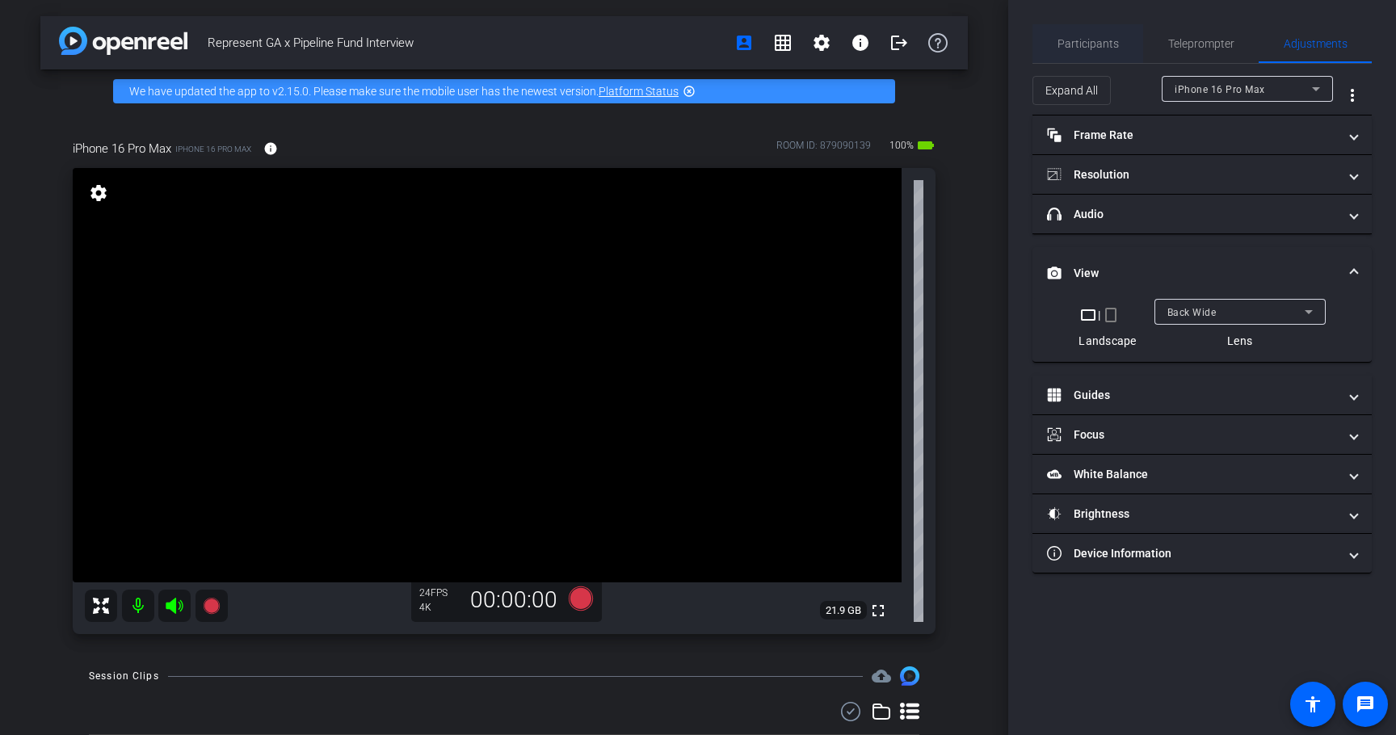
click at [1093, 40] on span "Participants" at bounding box center [1088, 43] width 61 height 11
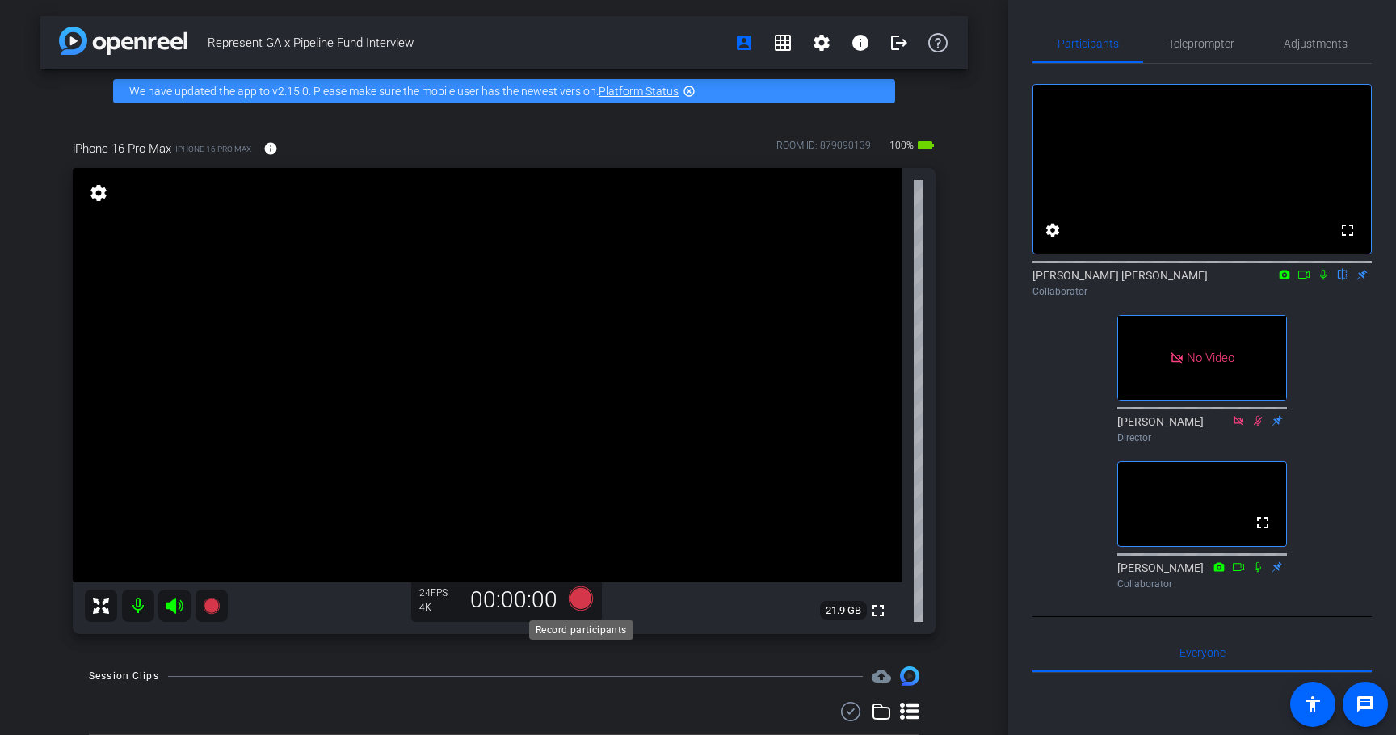
click at [582, 602] on icon at bounding box center [581, 599] width 24 height 24
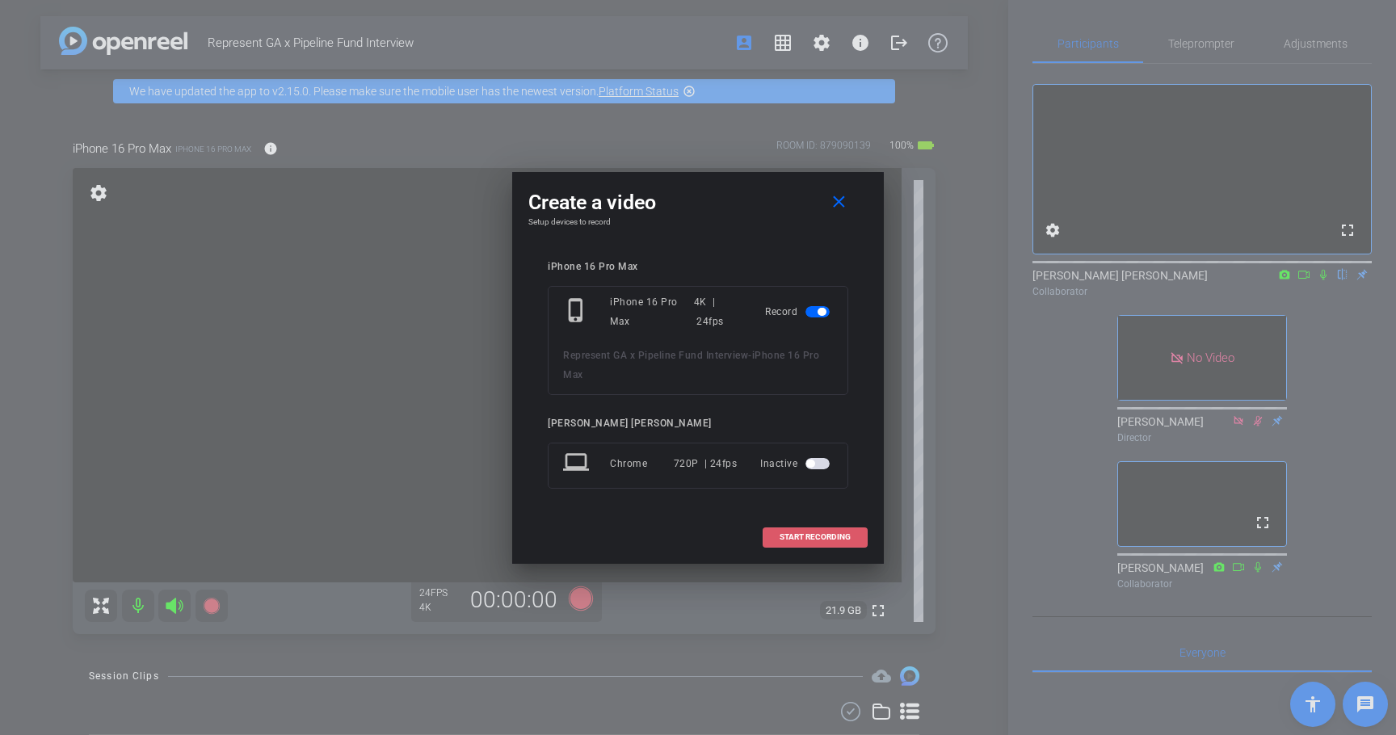
click at [796, 531] on span at bounding box center [814, 537] width 103 height 39
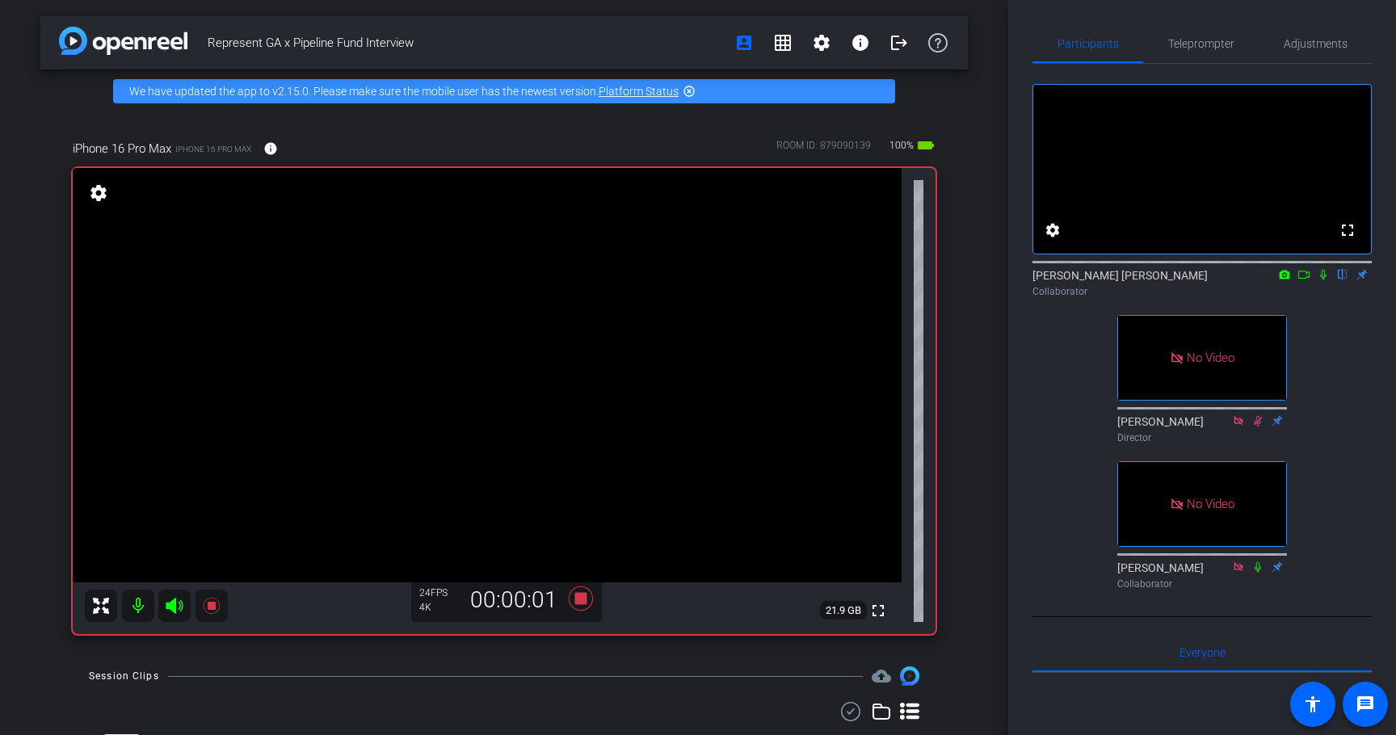
click at [1305, 280] on icon at bounding box center [1303, 274] width 13 height 11
click at [1345, 280] on icon at bounding box center [1342, 274] width 13 height 11
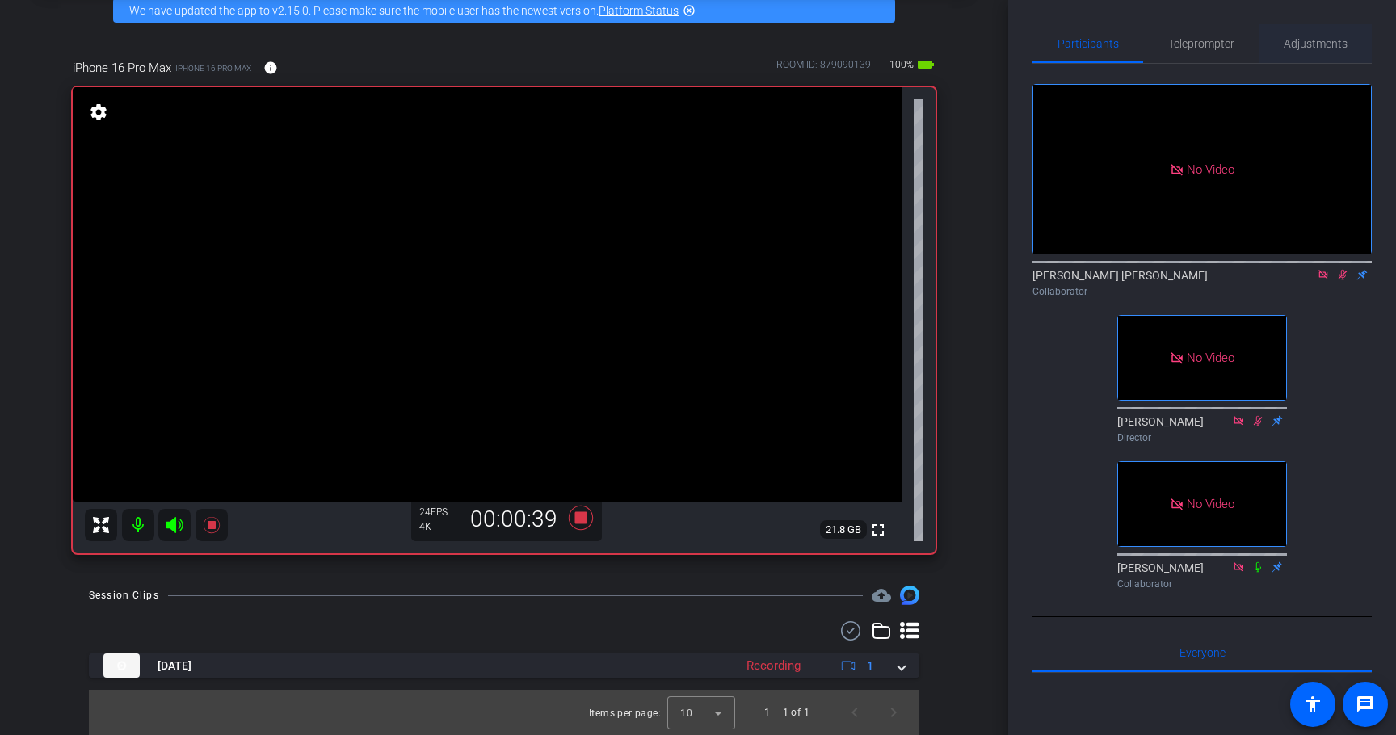
click at [1288, 40] on span "Adjustments" at bounding box center [1316, 43] width 64 height 11
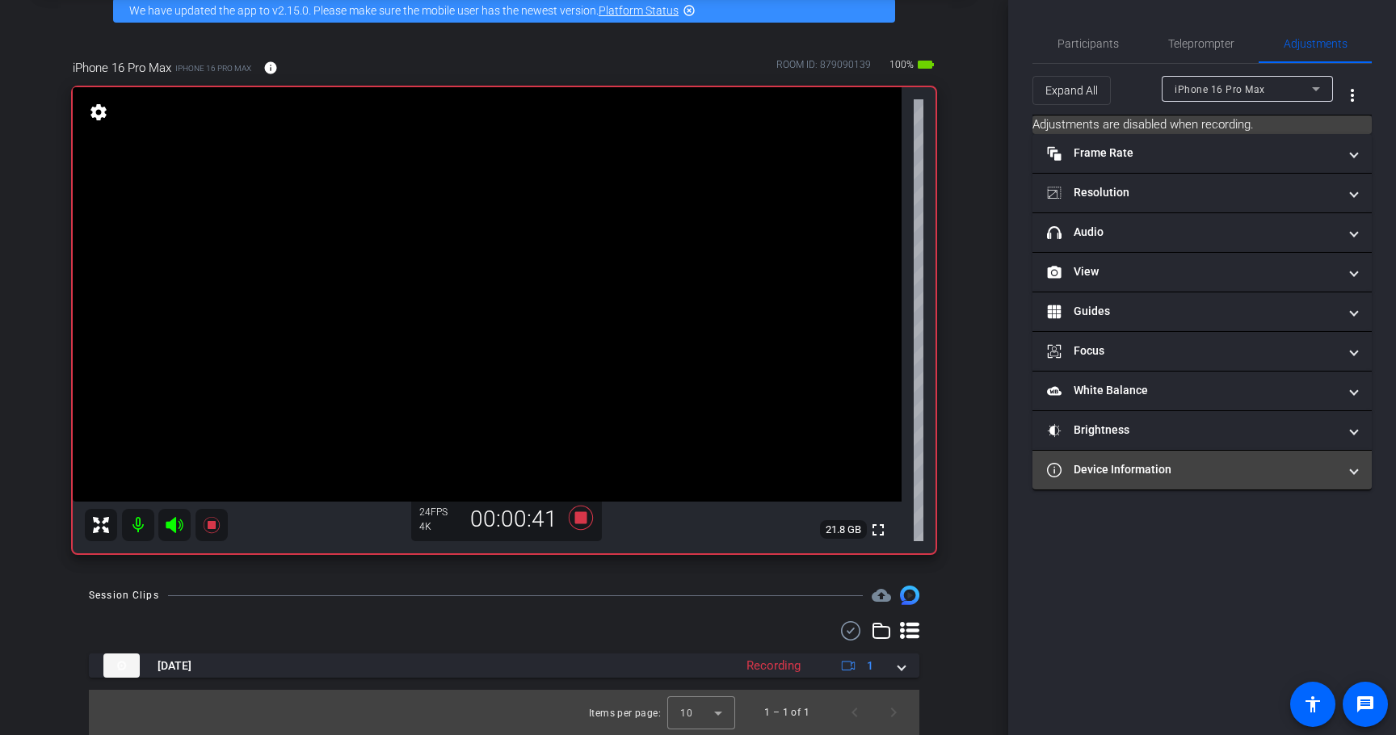
click at [1196, 460] on mat-expansion-panel-header "Device Information" at bounding box center [1201, 470] width 339 height 39
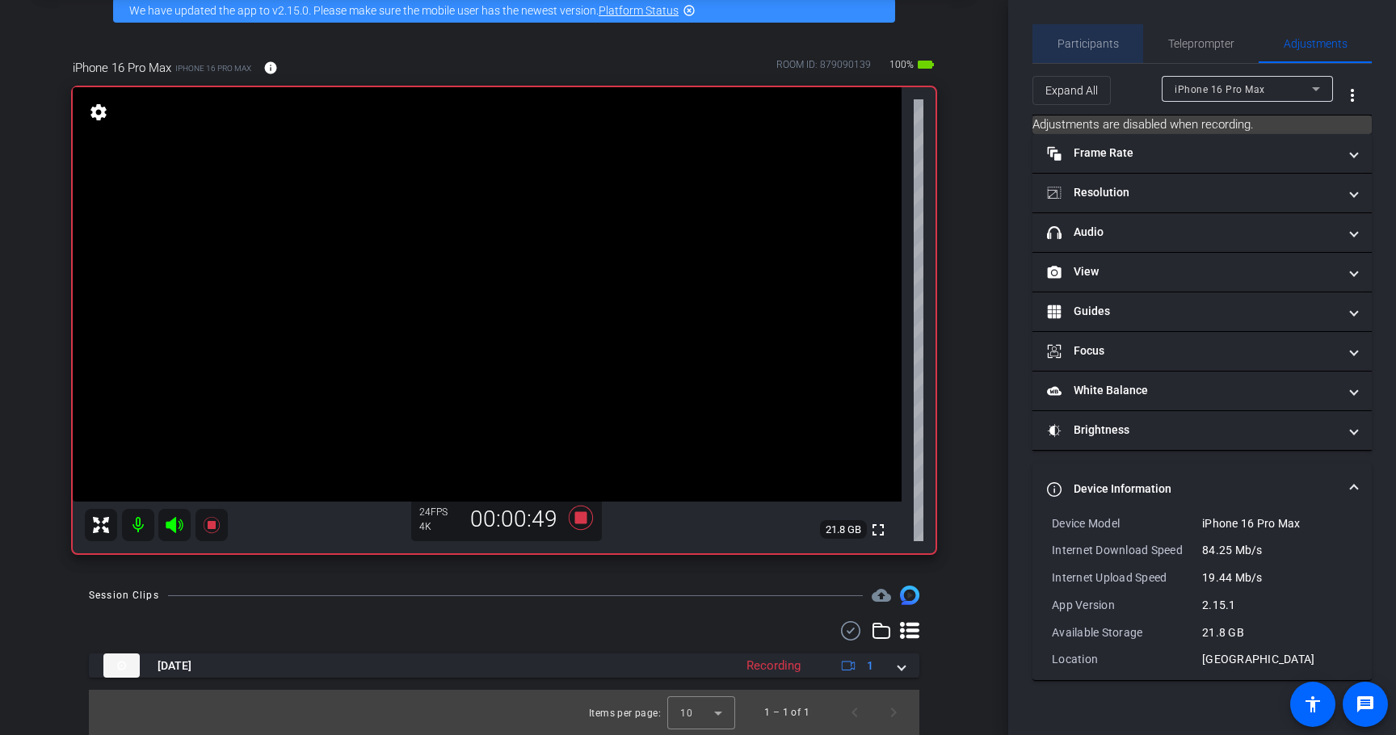
click at [1108, 42] on span "Participants" at bounding box center [1088, 43] width 61 height 11
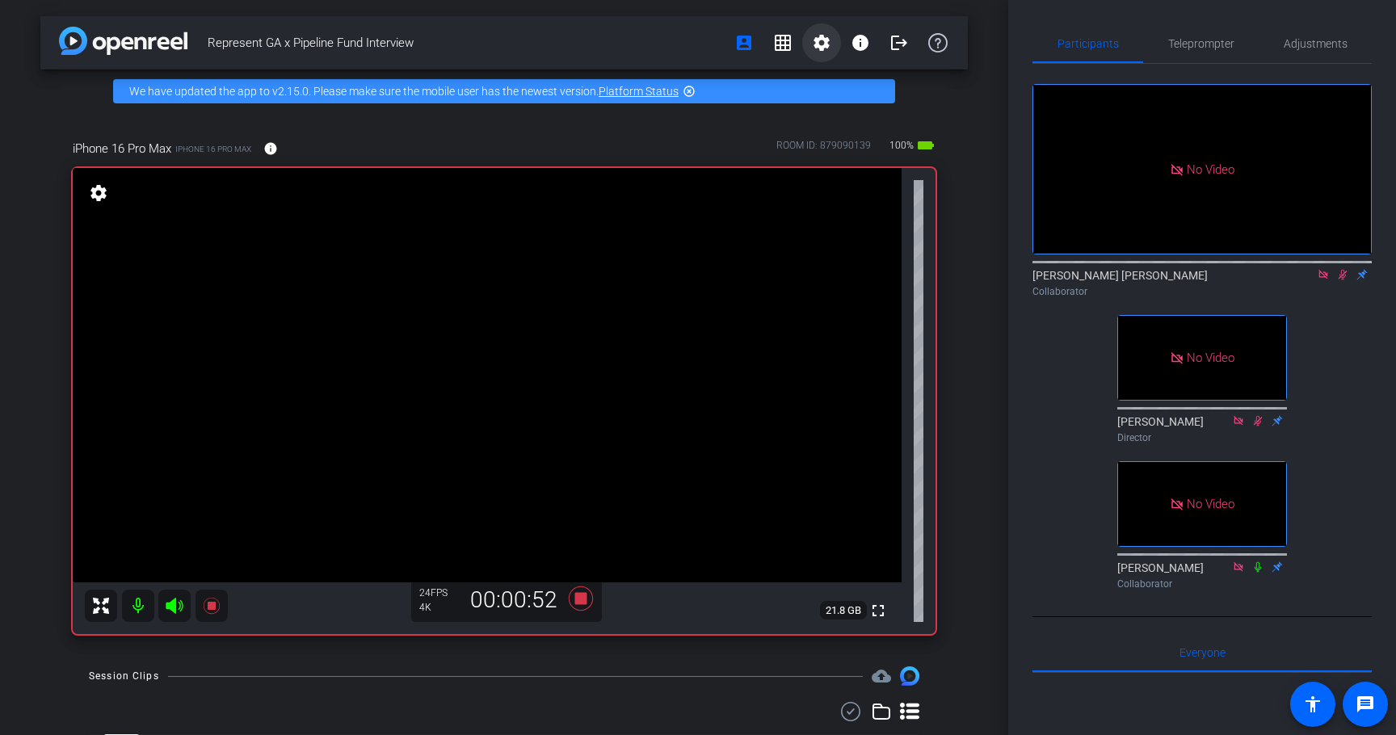
click at [823, 36] on mat-icon "settings" at bounding box center [821, 42] width 19 height 19
click at [843, 73] on span "Session Settings" at bounding box center [857, 76] width 85 height 19
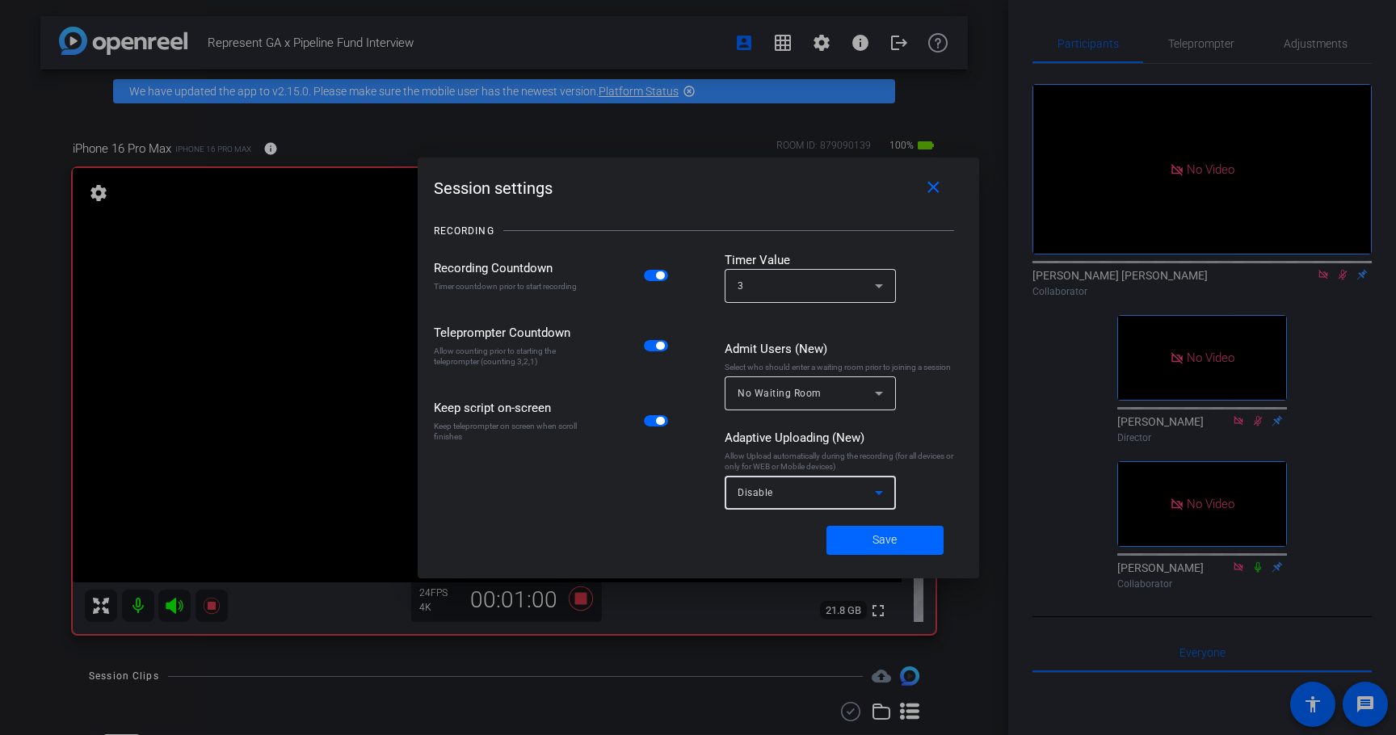
click at [765, 498] on span "Disable" at bounding box center [756, 492] width 36 height 11
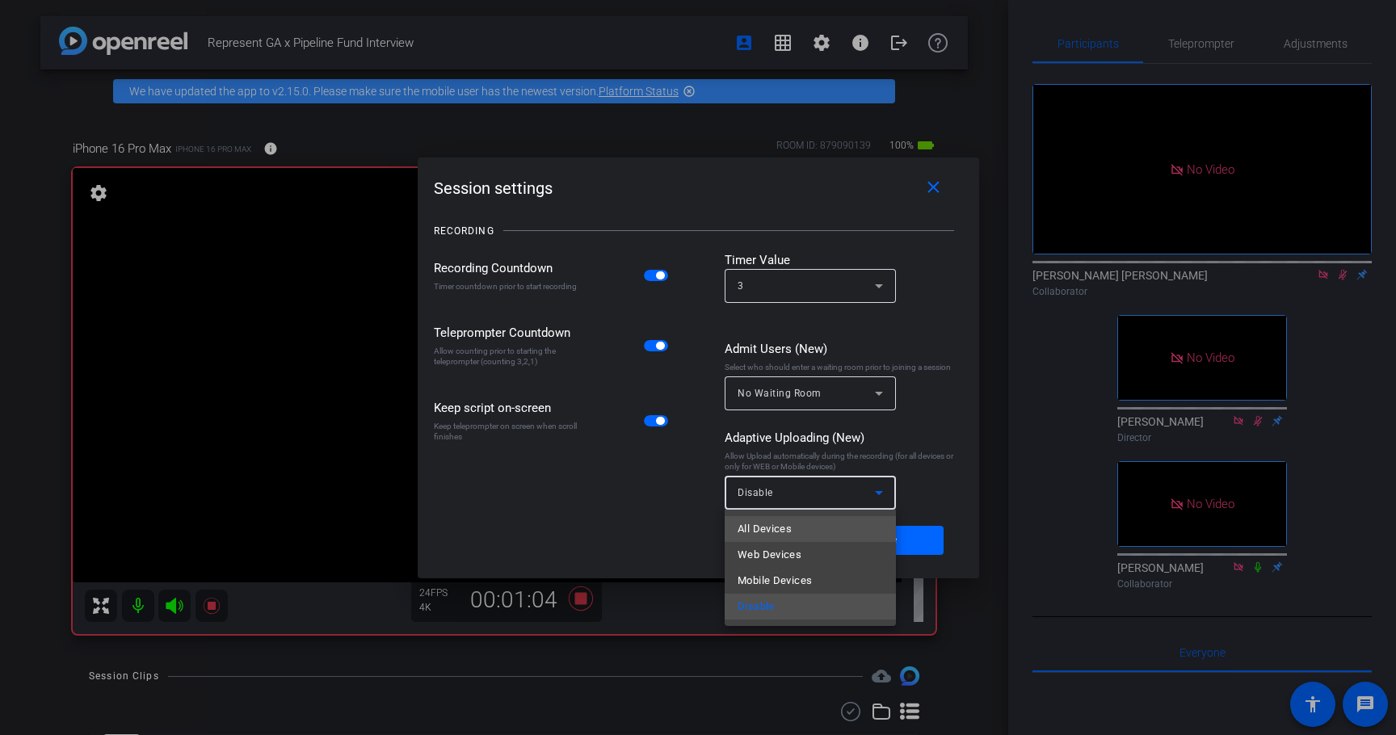
click at [786, 540] on mat-option "All Devices" at bounding box center [810, 529] width 171 height 26
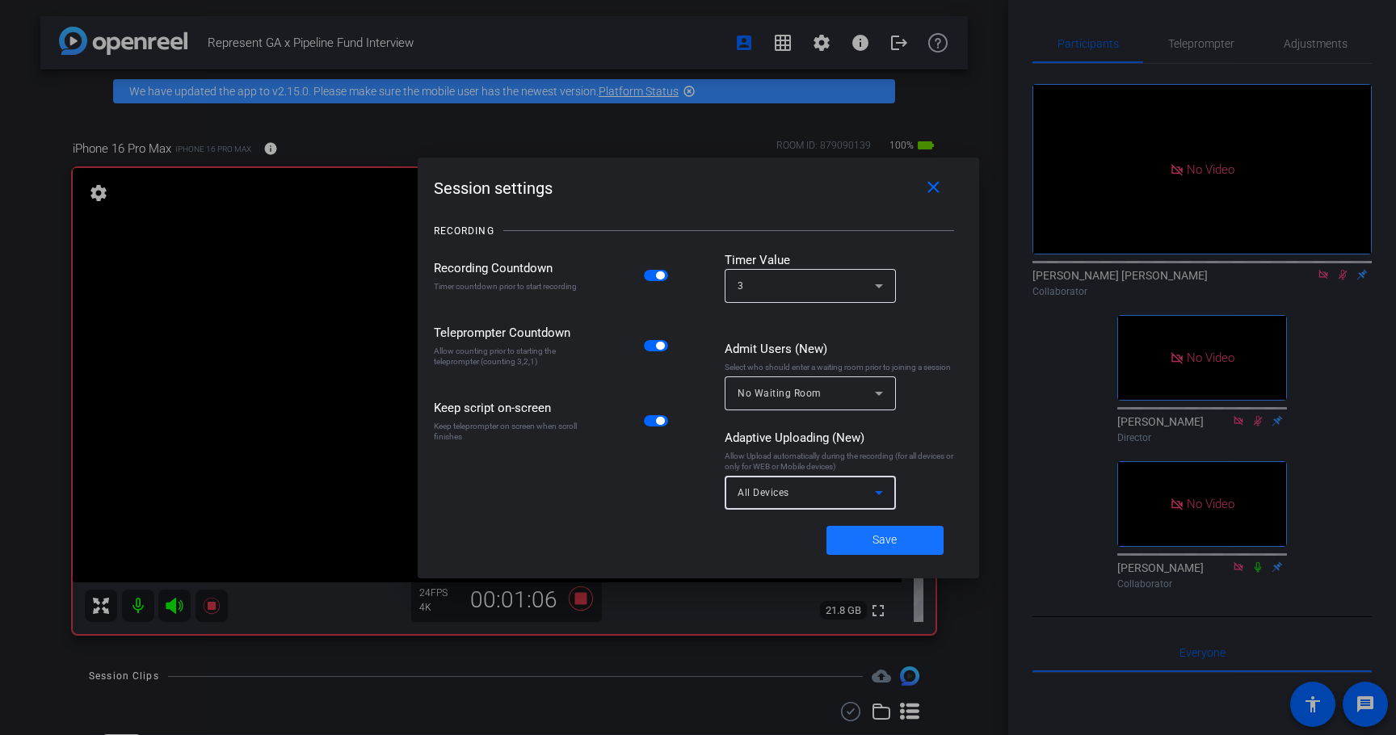
click at [885, 546] on span "Save" at bounding box center [885, 540] width 24 height 17
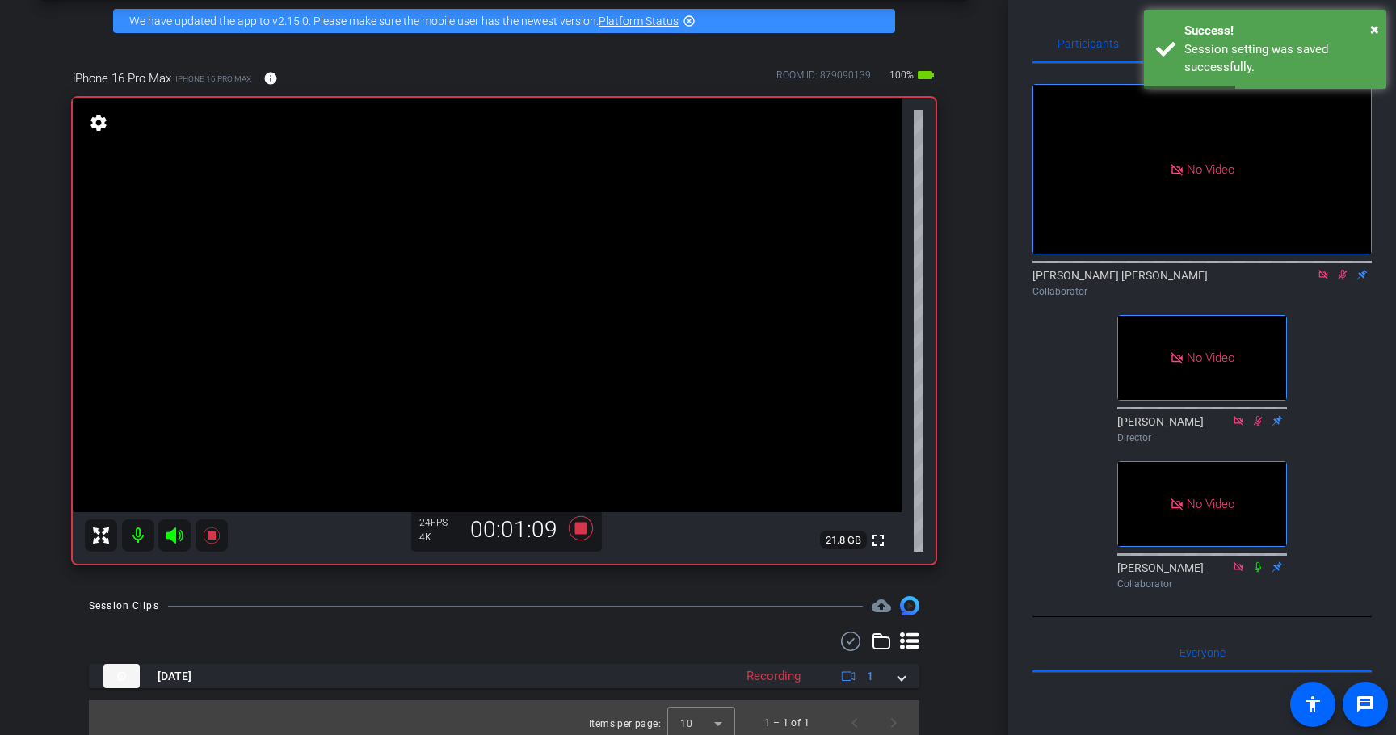
scroll to position [81, 0]
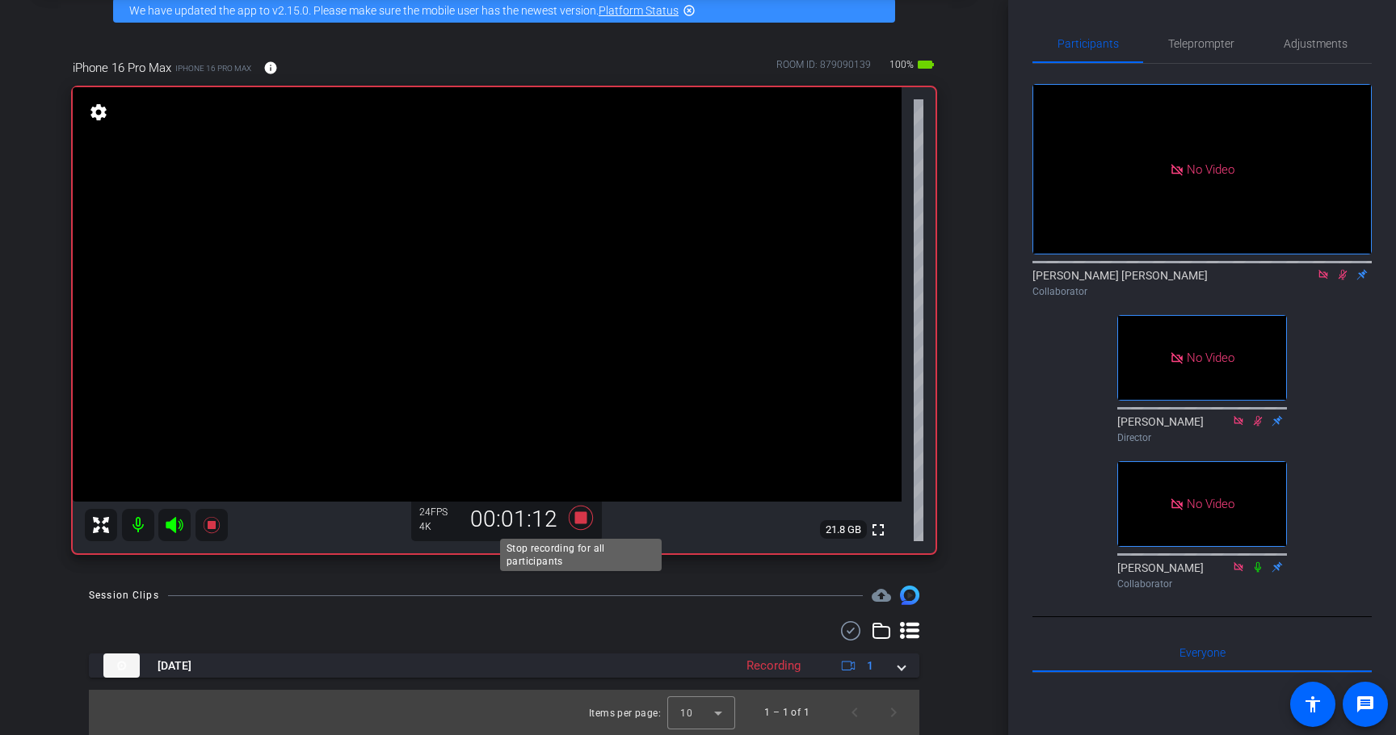
click at [588, 513] on icon at bounding box center [580, 517] width 39 height 29
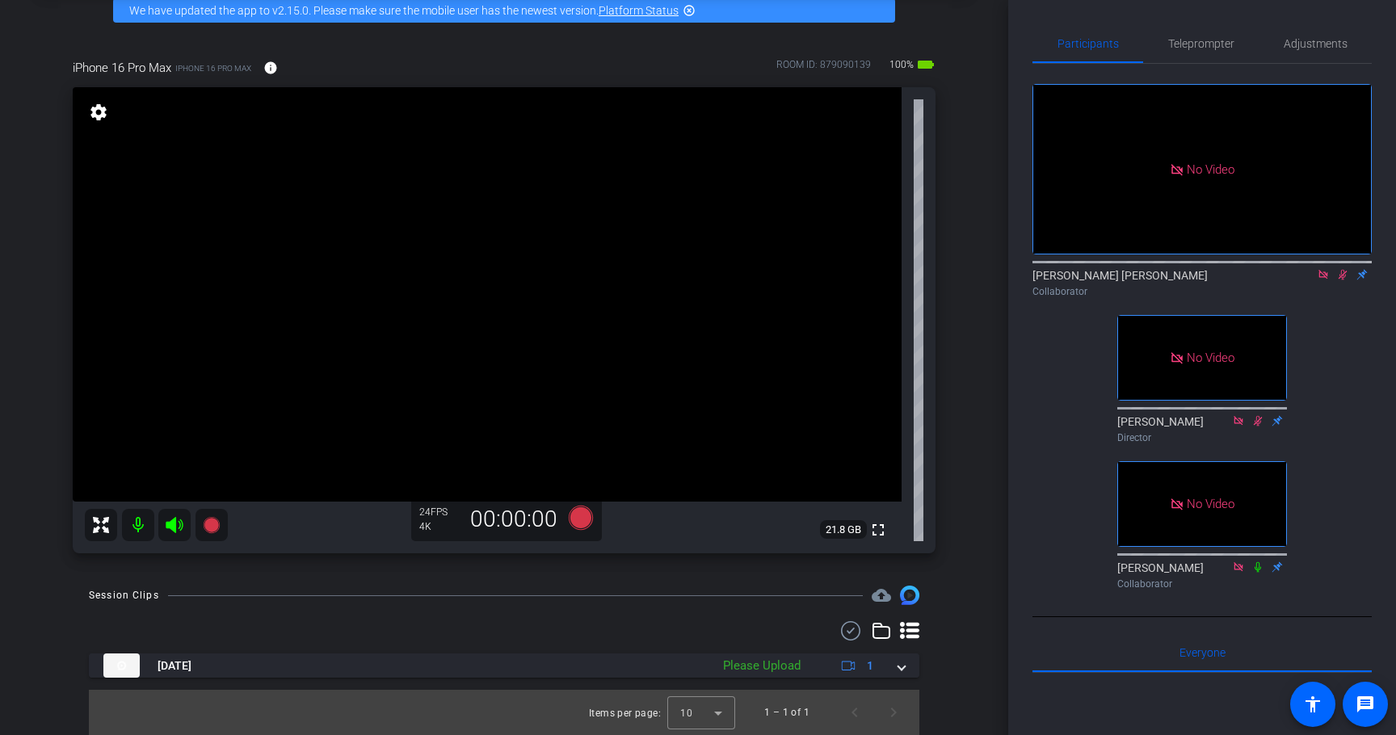
scroll to position [0, 0]
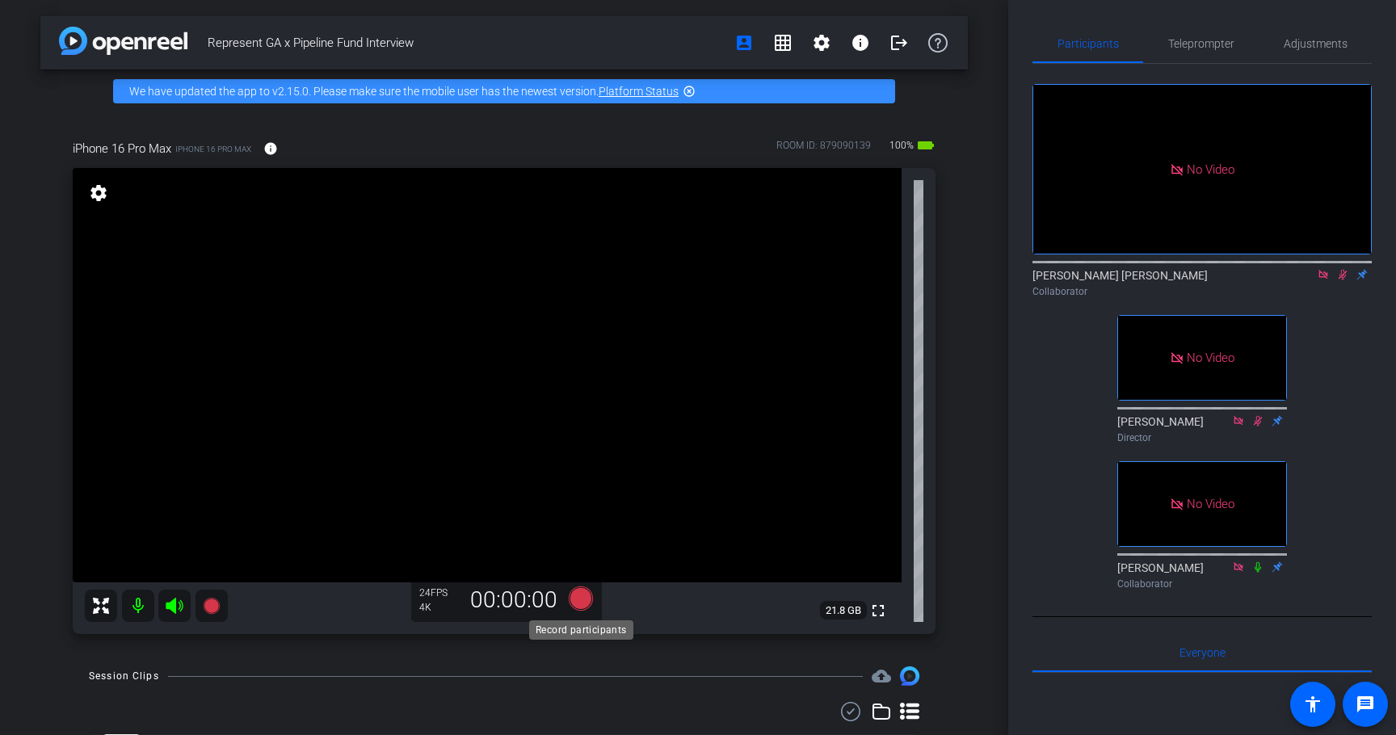
click at [575, 603] on icon at bounding box center [581, 599] width 24 height 24
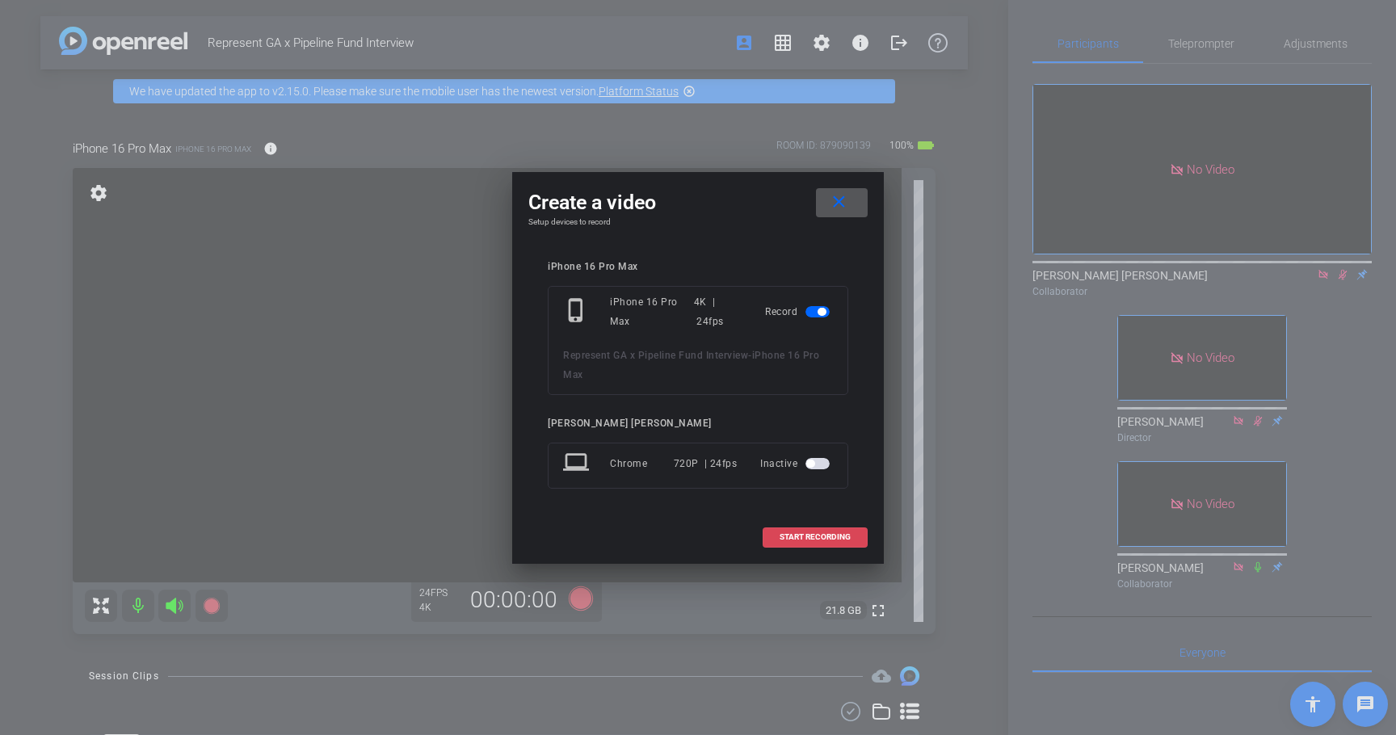
click at [787, 535] on span "START RECORDING" at bounding box center [815, 537] width 71 height 8
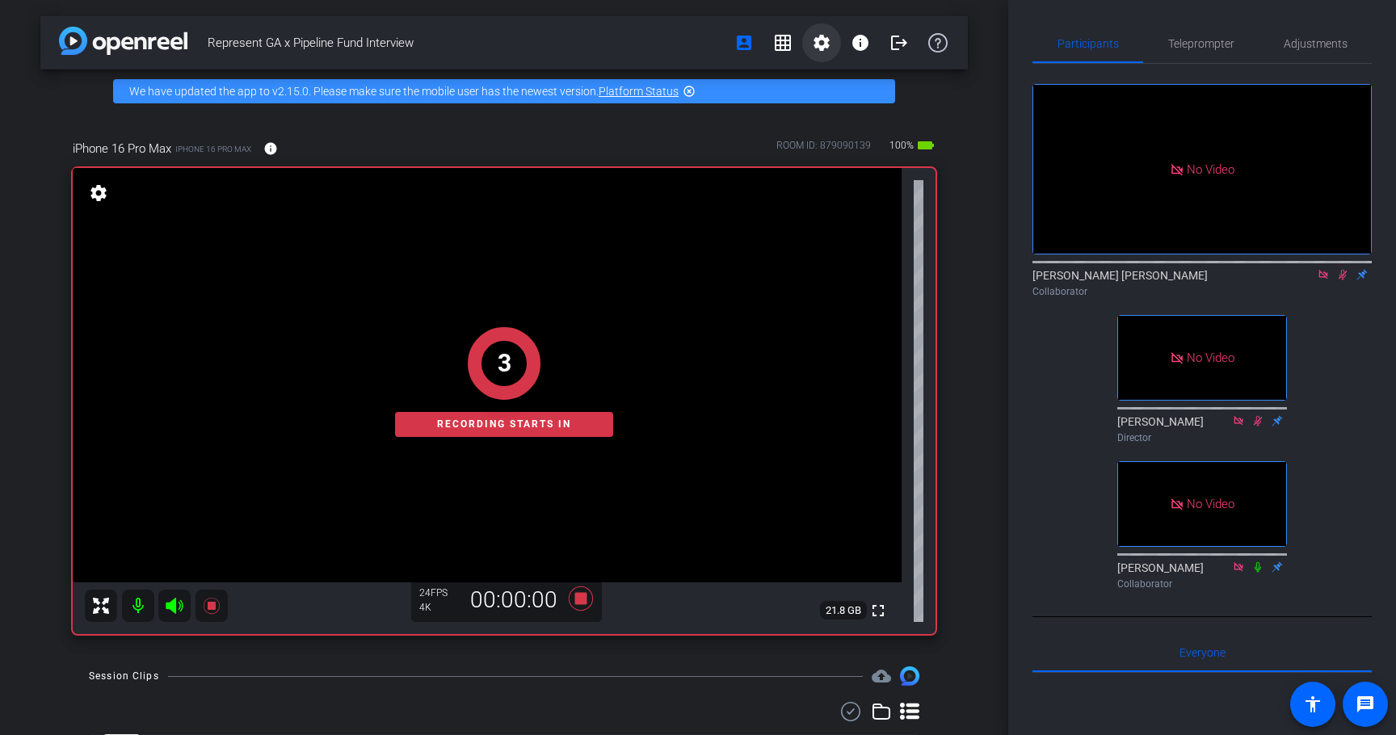
click at [829, 46] on mat-icon "settings" at bounding box center [821, 42] width 19 height 19
click at [835, 77] on span "Session Settings" at bounding box center [857, 76] width 85 height 19
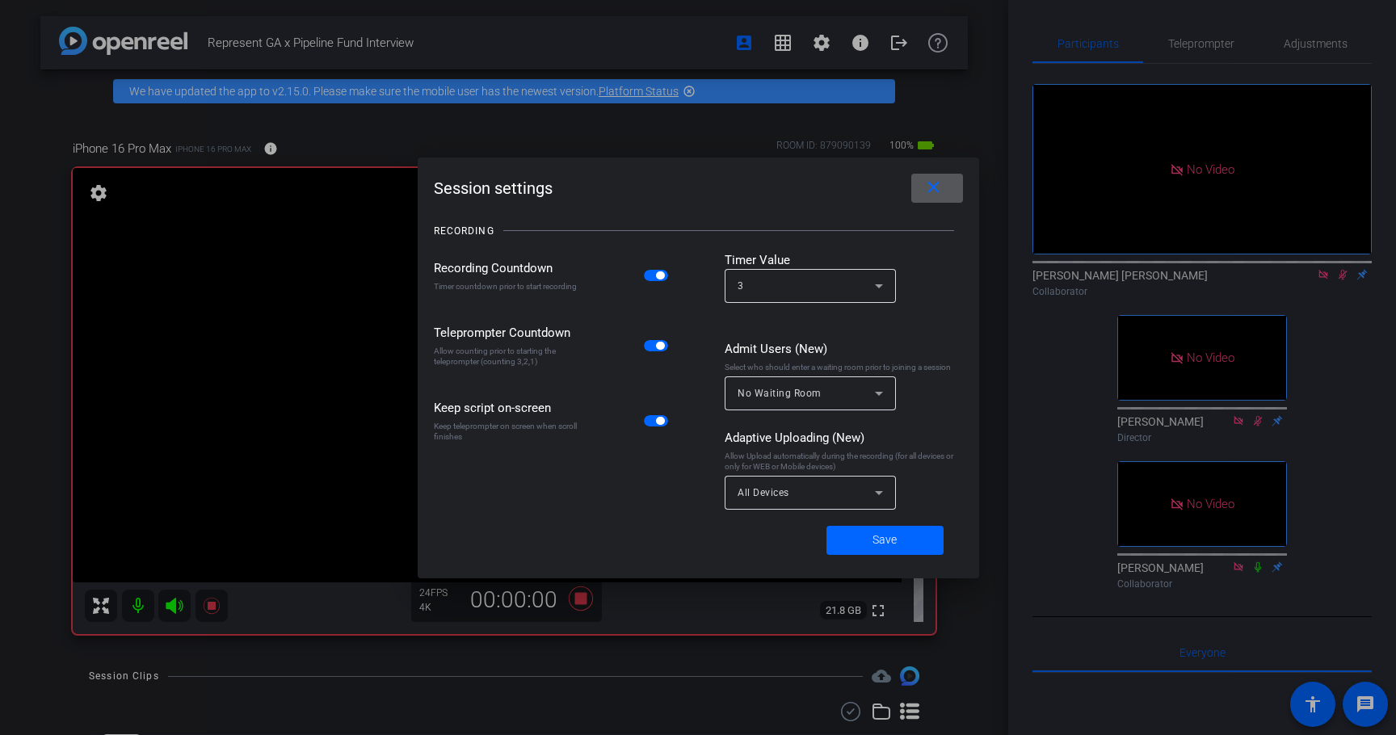
click at [942, 190] on mat-icon "close" at bounding box center [933, 188] width 20 height 20
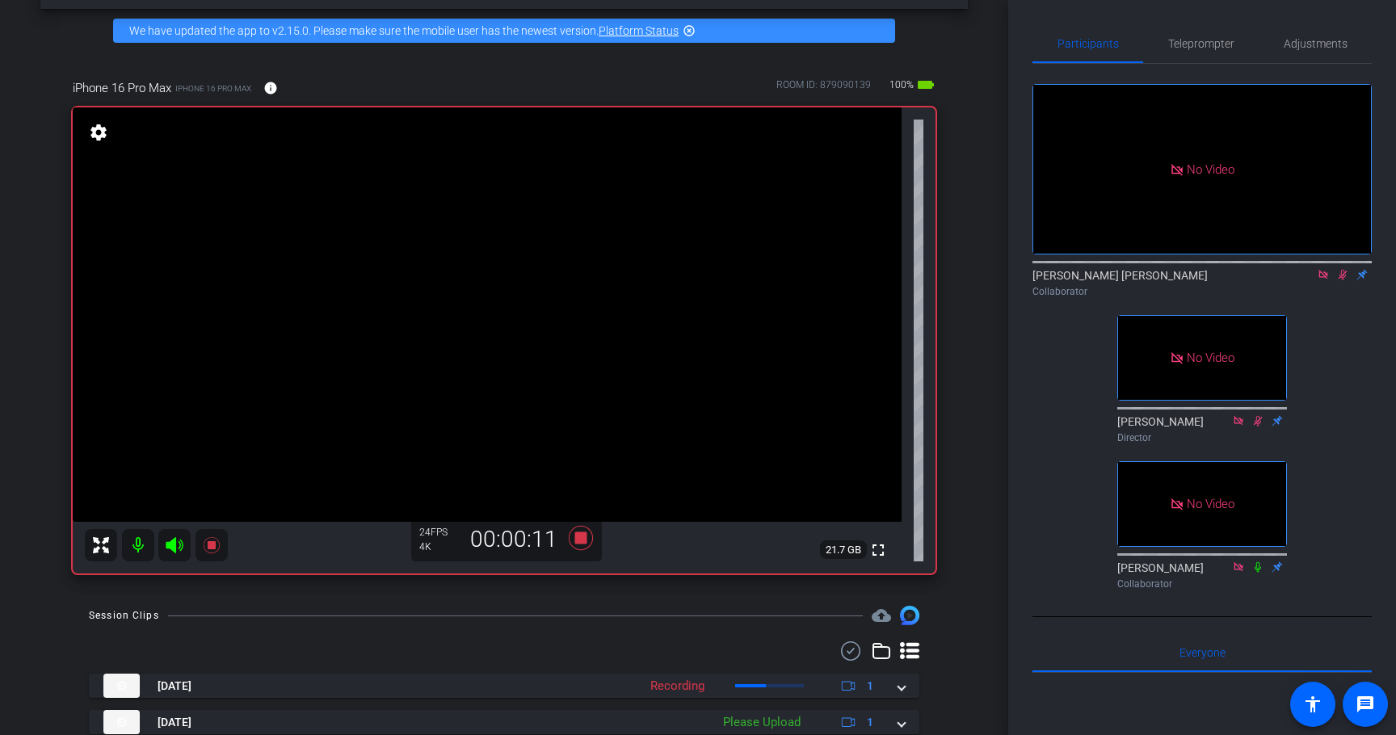
scroll to position [117, 0]
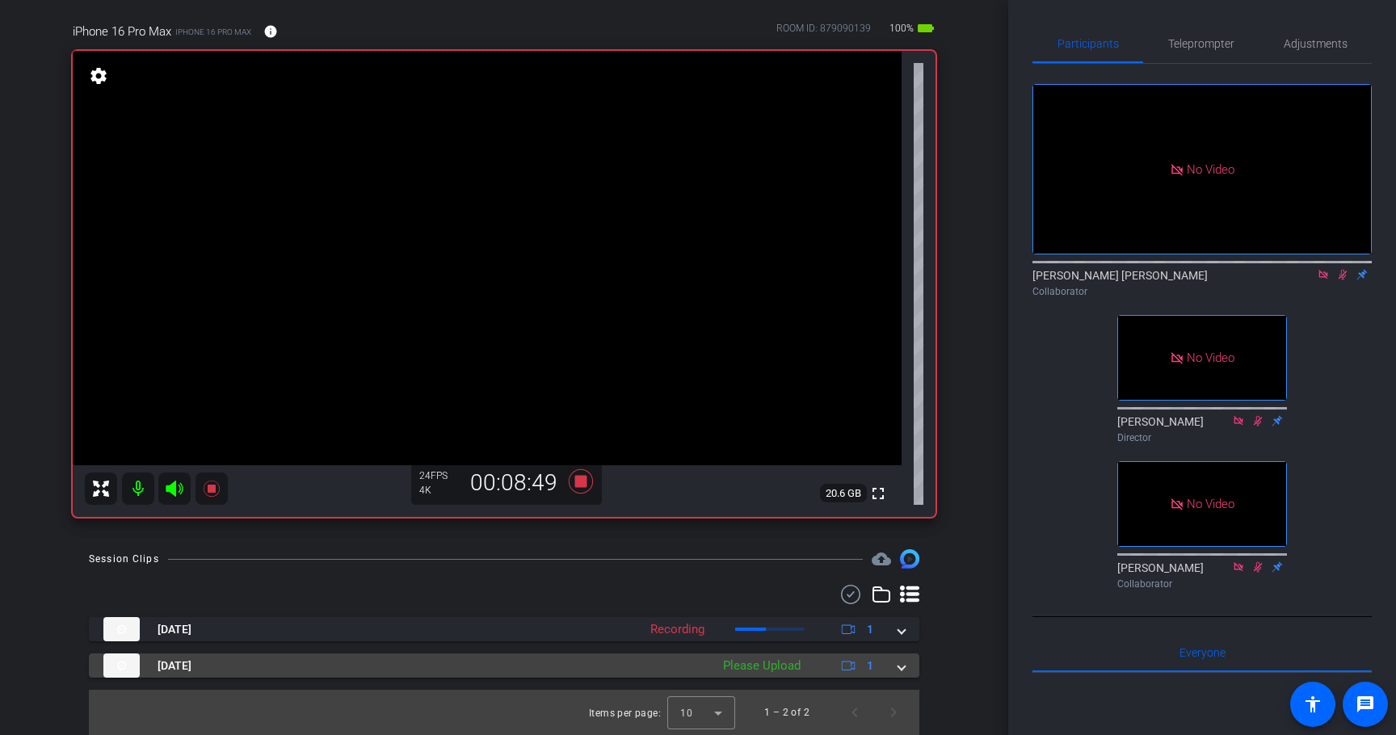
click at [763, 667] on div "Please Upload" at bounding box center [762, 666] width 94 height 19
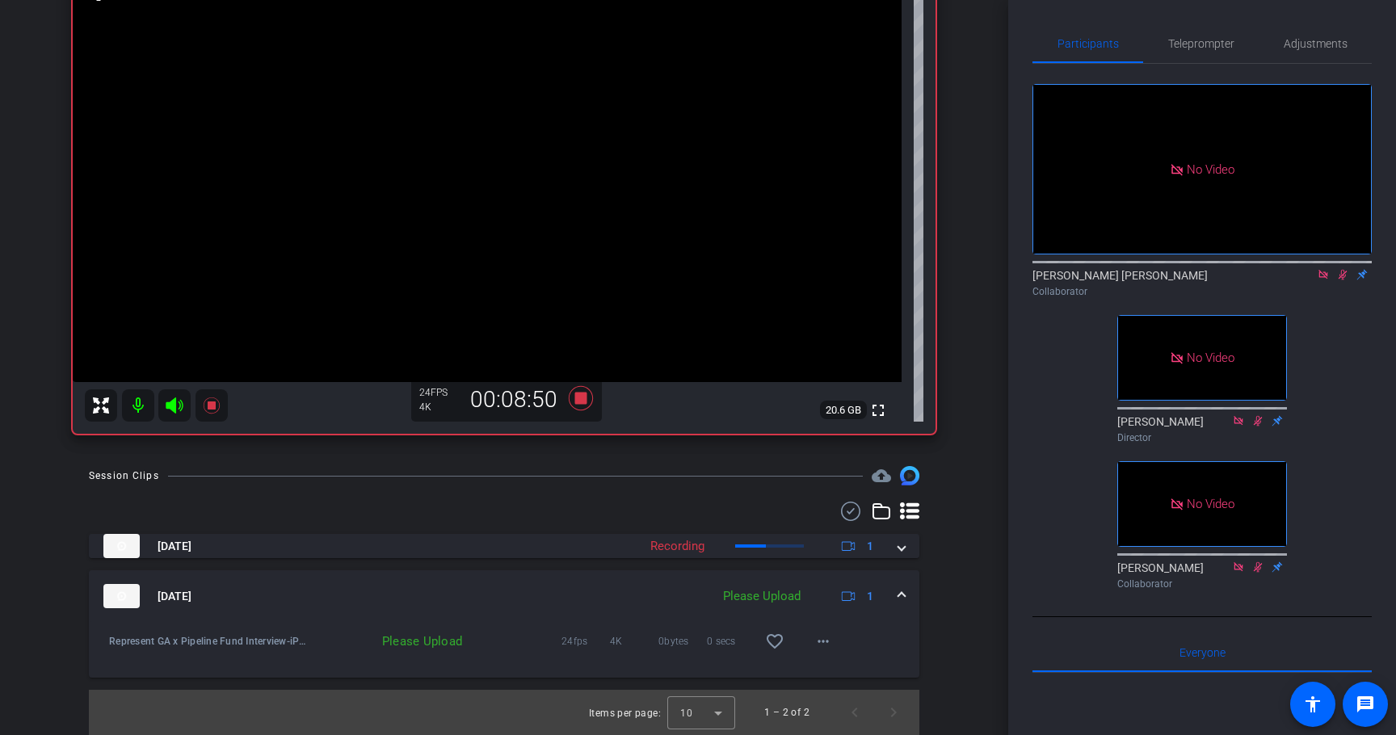
scroll to position [197, 0]
click at [818, 635] on mat-icon "more_horiz" at bounding box center [823, 644] width 19 height 19
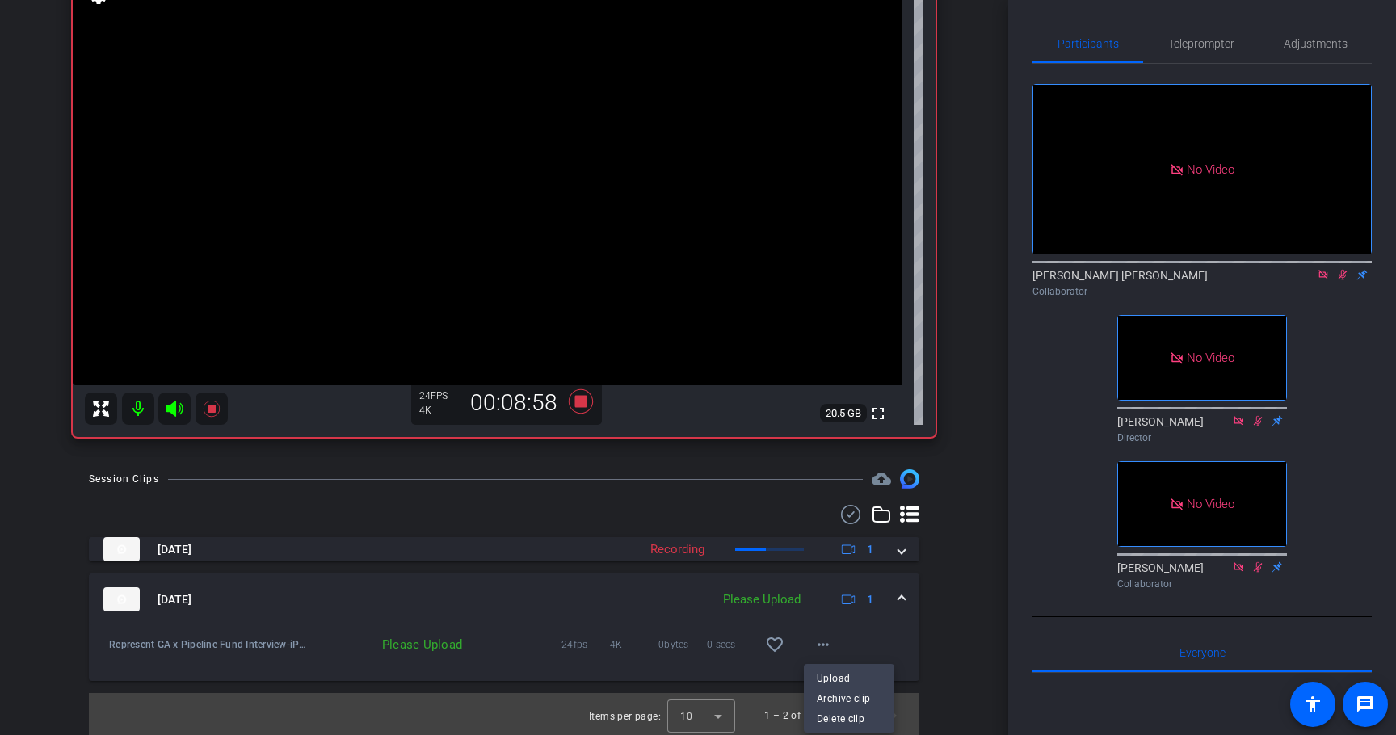
click at [942, 613] on div at bounding box center [698, 367] width 1396 height 735
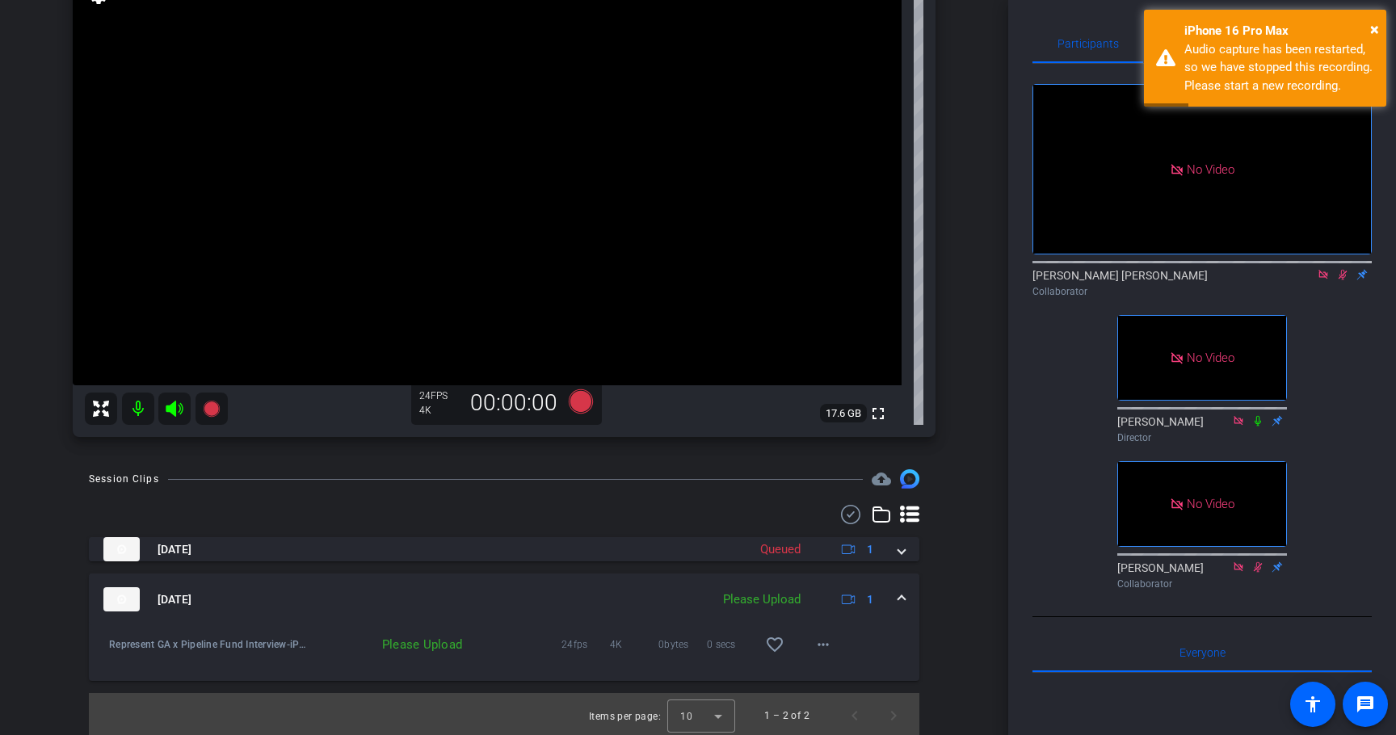
click at [1339, 270] on icon at bounding box center [1343, 275] width 9 height 11
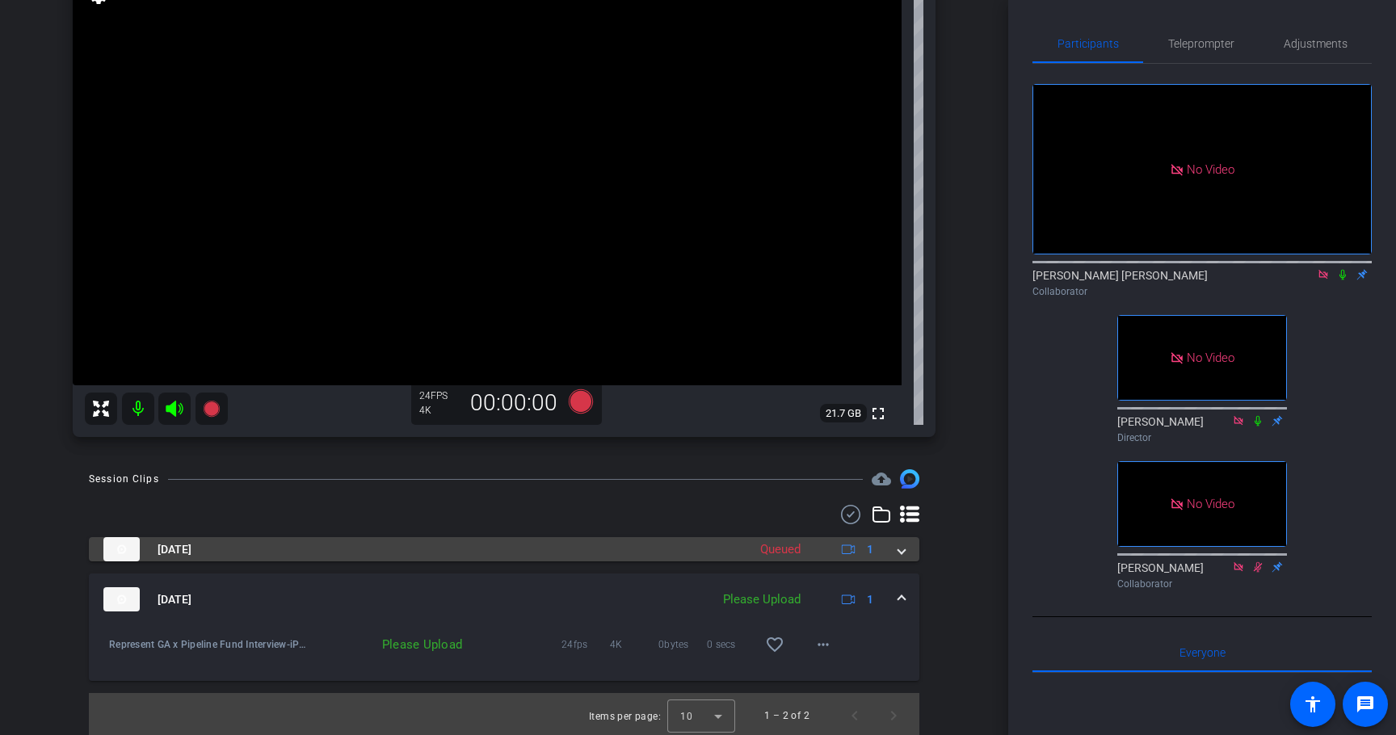
click at [782, 550] on div "Queued" at bounding box center [780, 549] width 57 height 19
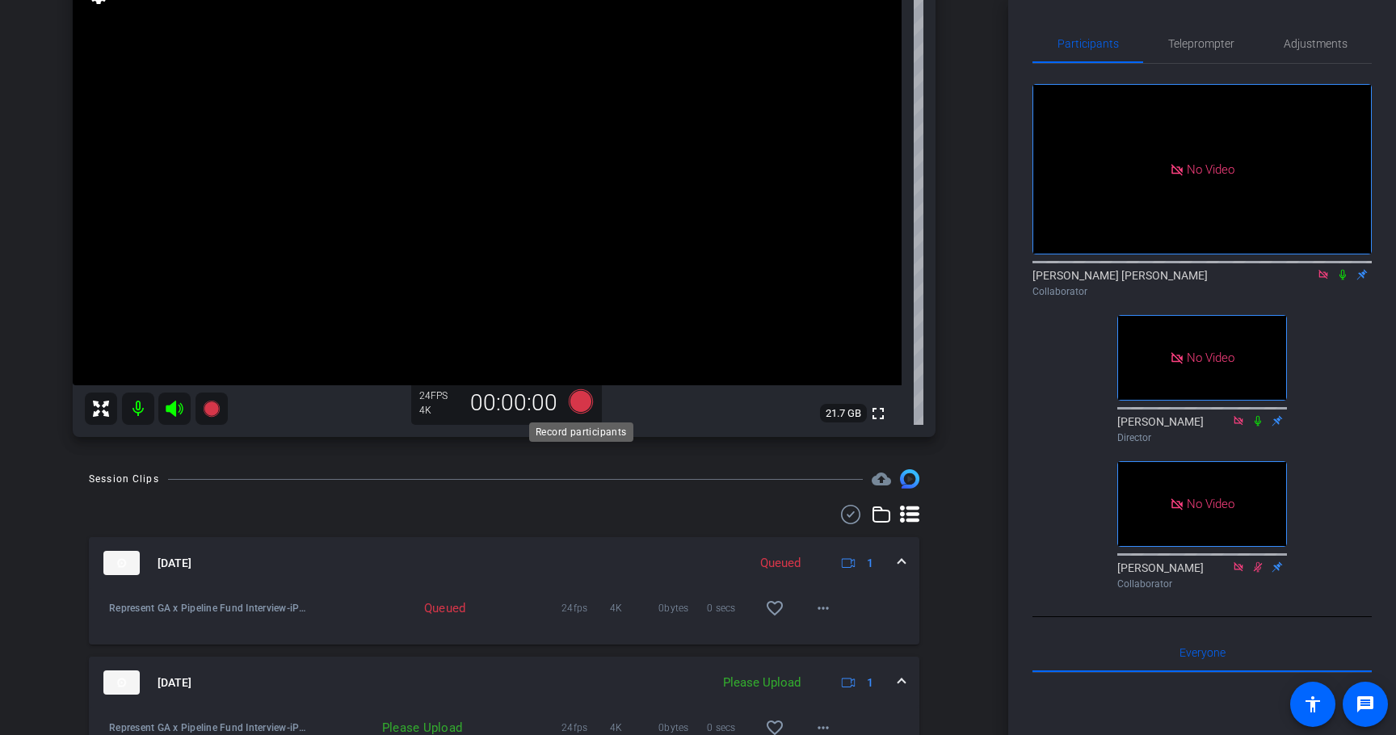
click at [579, 407] on icon at bounding box center [581, 401] width 24 height 24
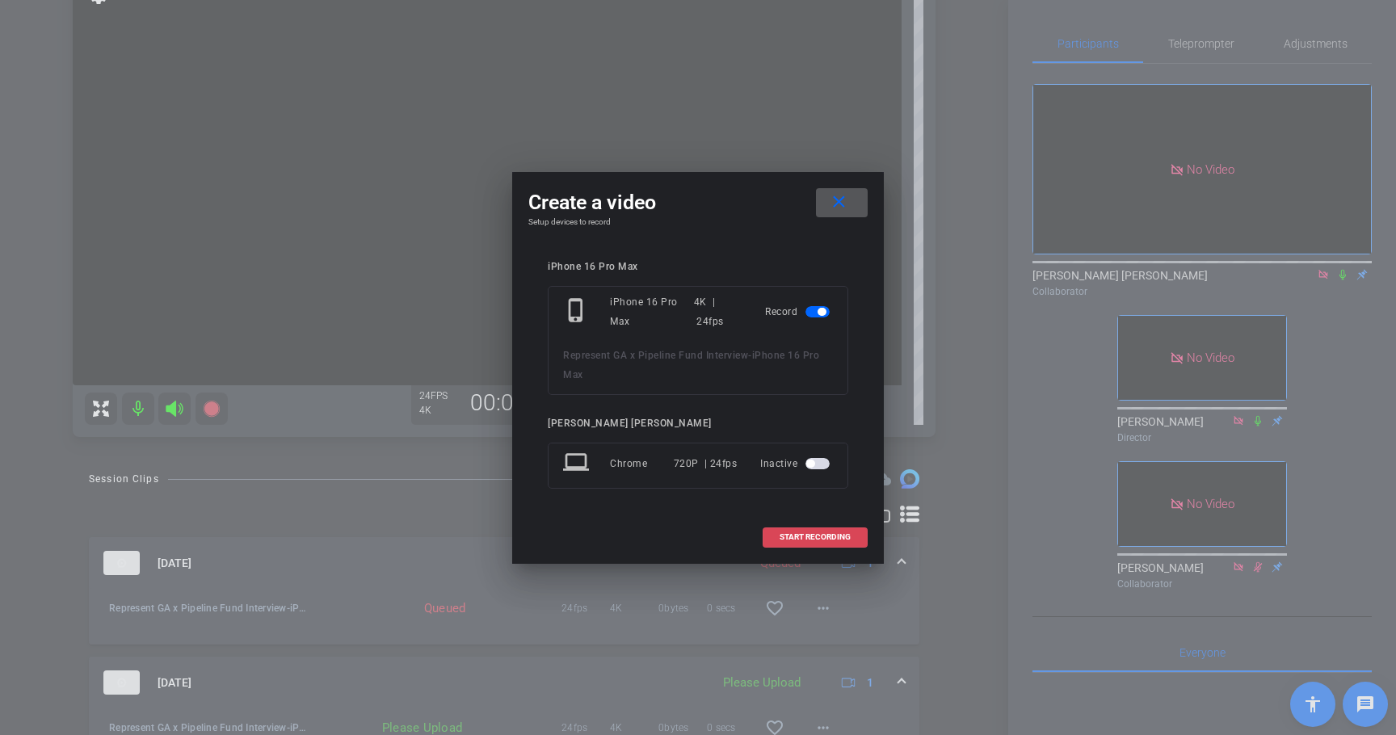
click at [817, 539] on span "START RECORDING" at bounding box center [815, 537] width 71 height 8
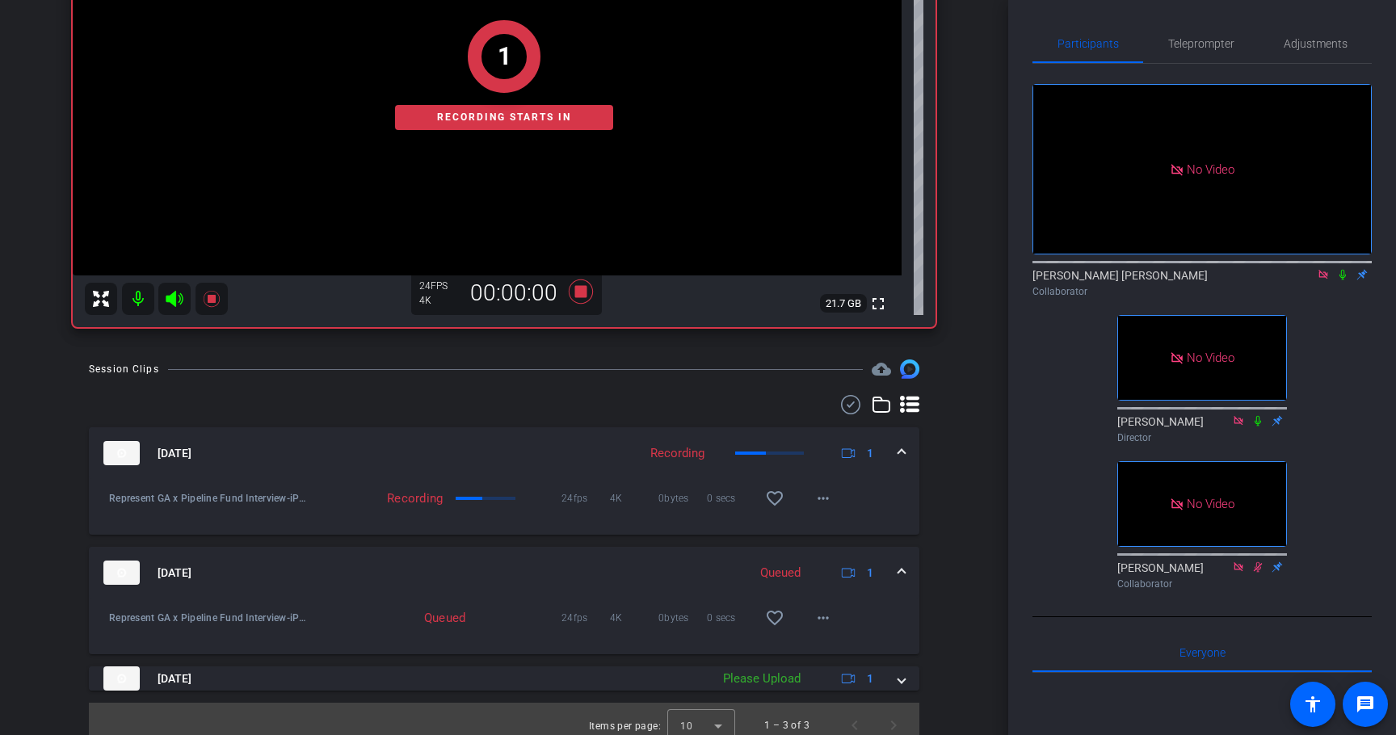
scroll to position [320, 0]
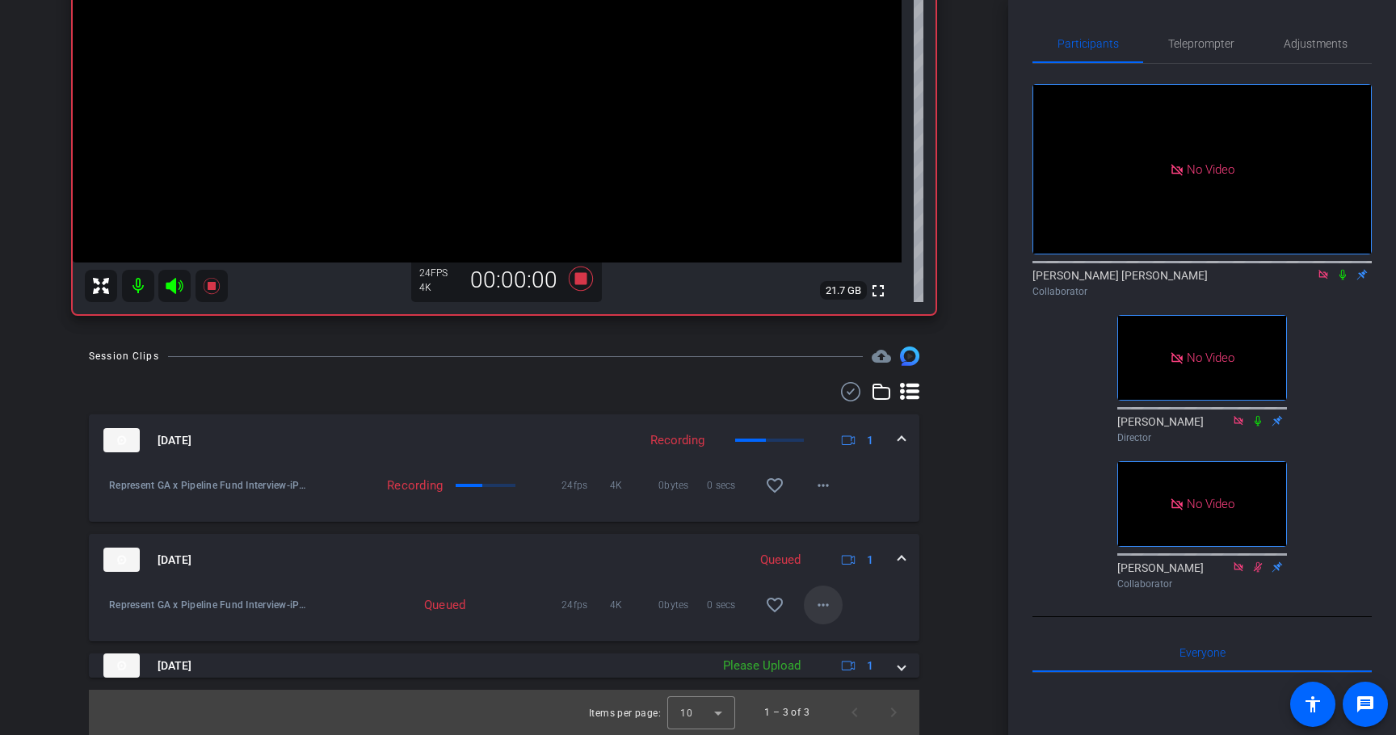
click at [835, 599] on span at bounding box center [823, 605] width 39 height 39
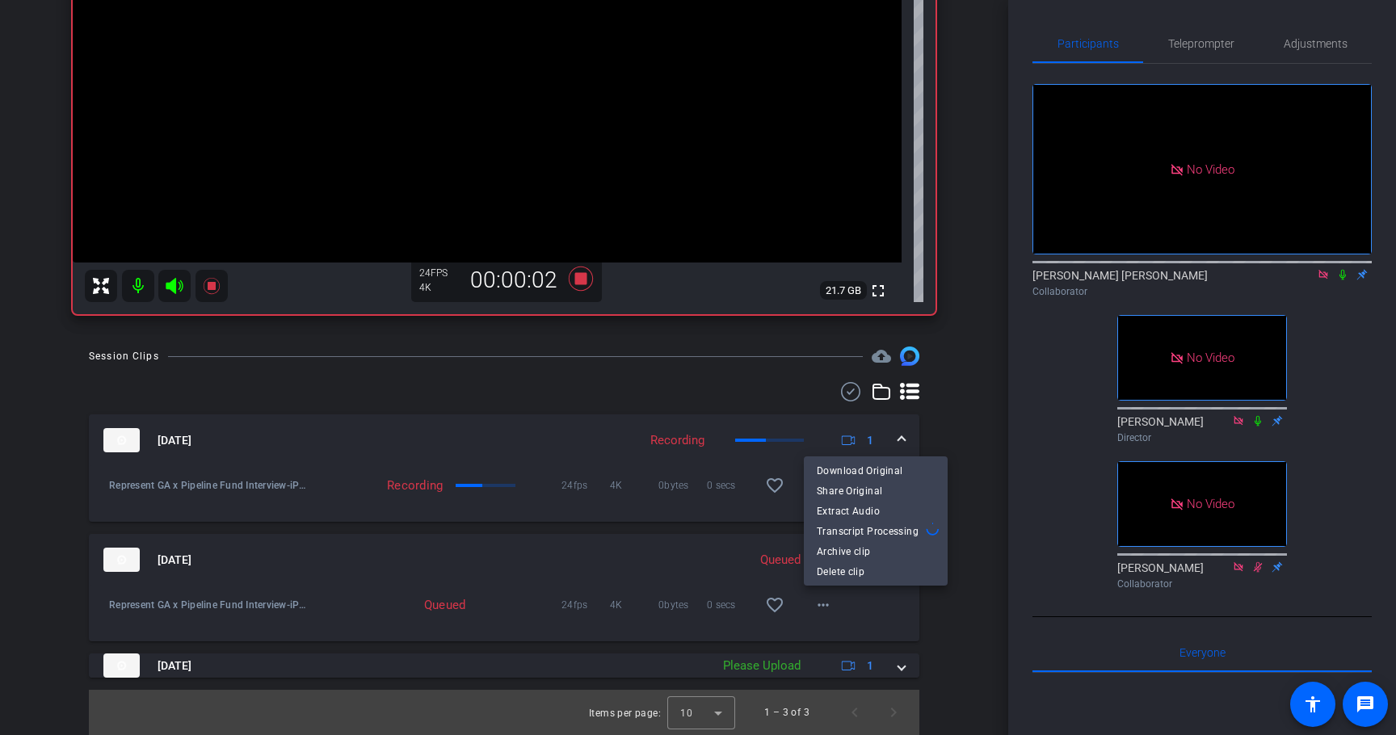
click at [990, 519] on div at bounding box center [698, 367] width 1396 height 735
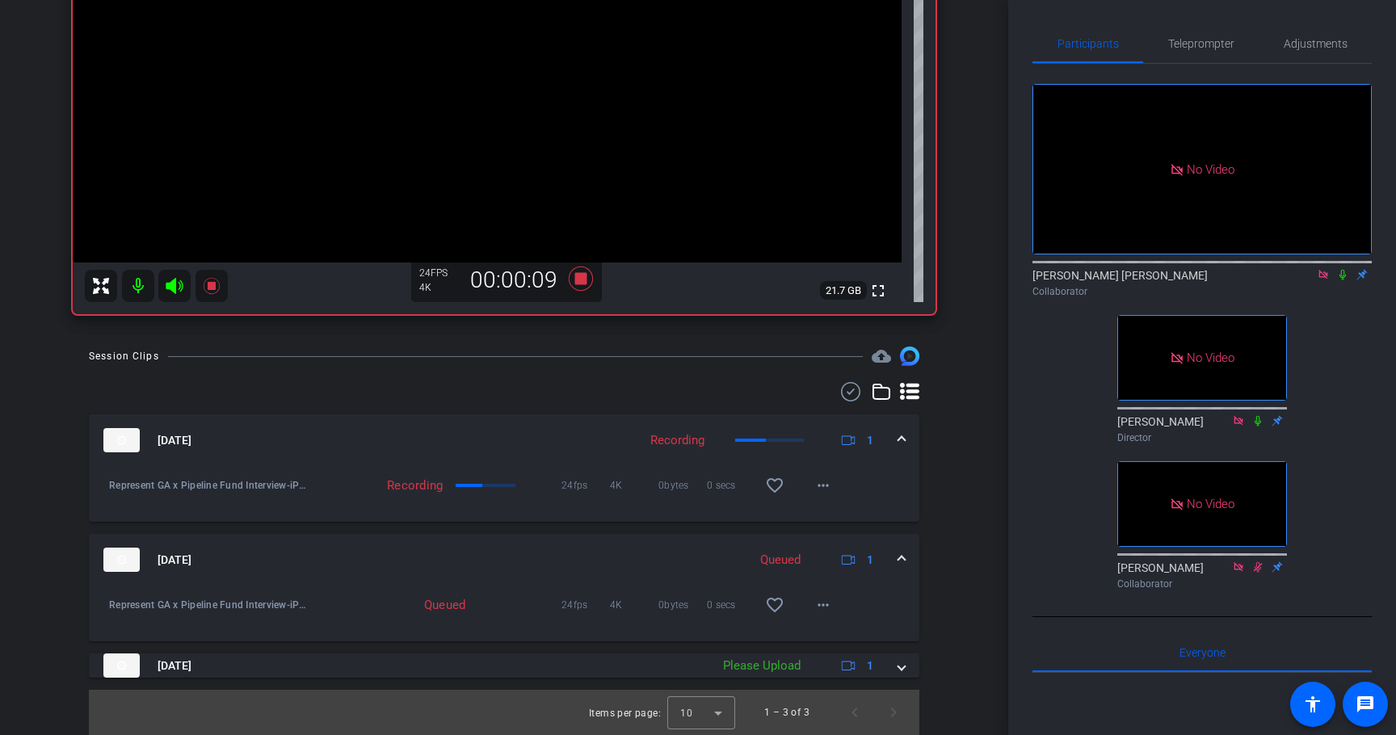
click at [1348, 269] on icon at bounding box center [1342, 274] width 13 height 11
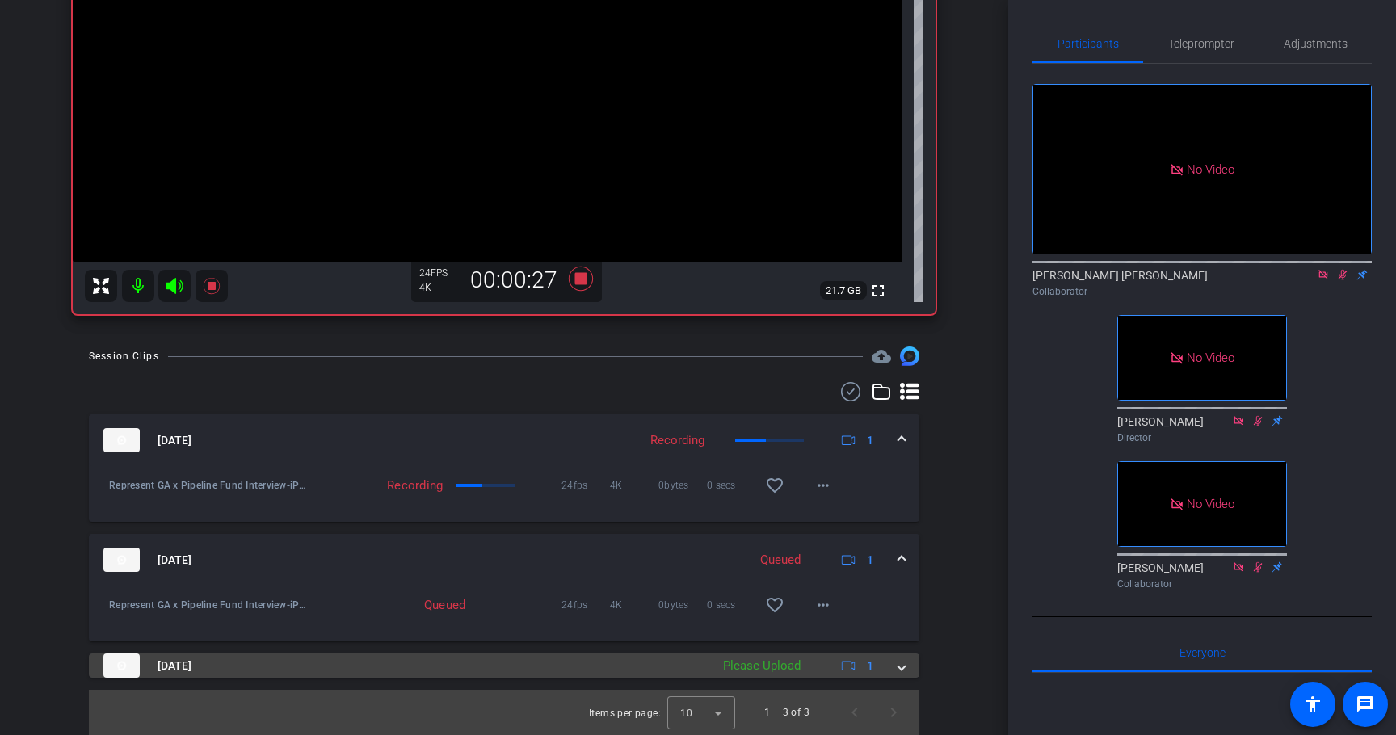
click at [902, 673] on span at bounding box center [901, 666] width 6 height 17
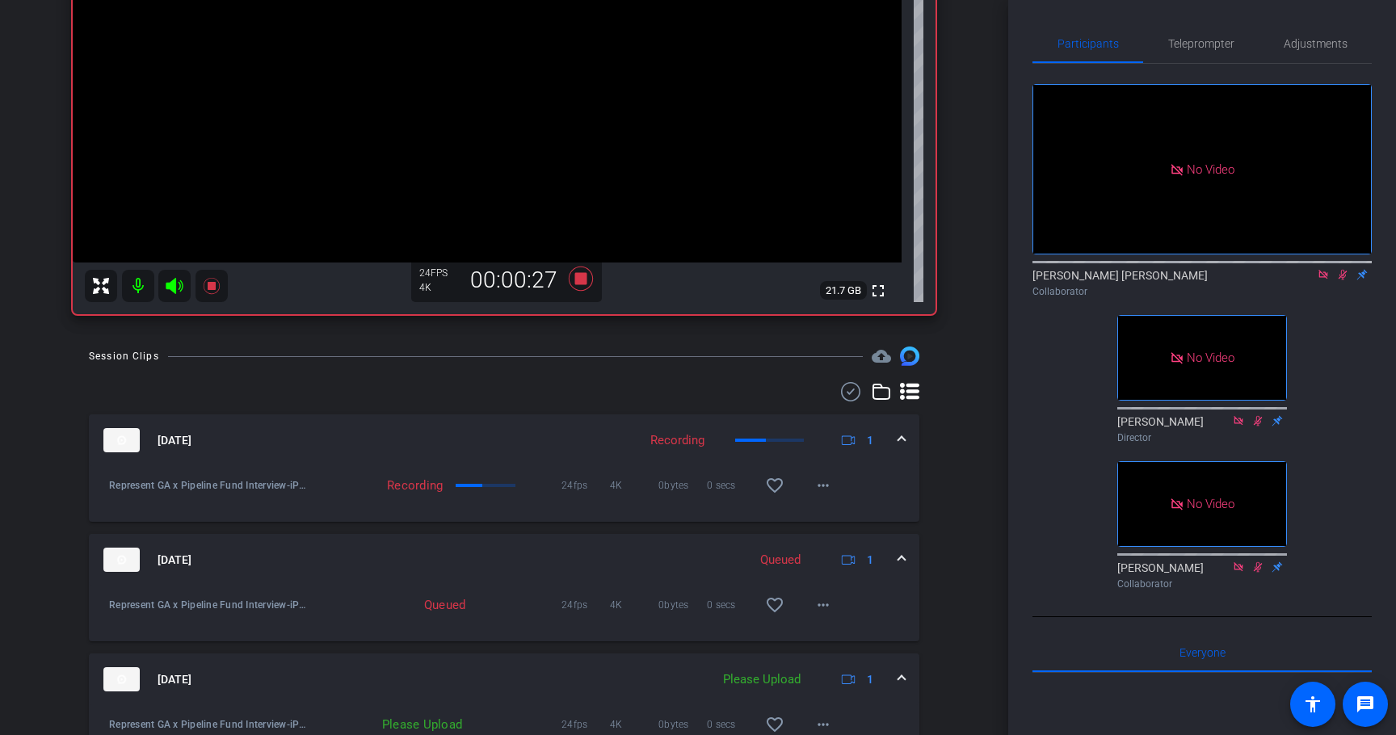
scroll to position [403, 0]
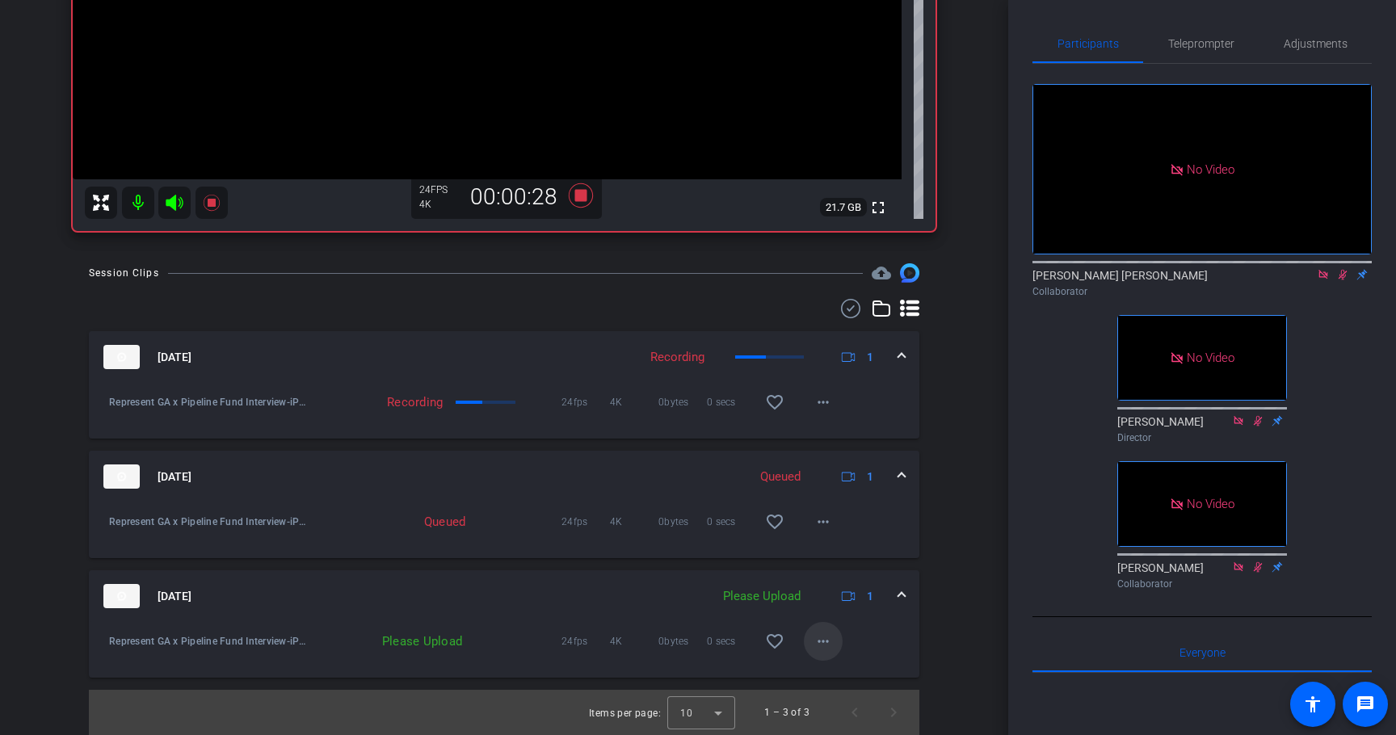
click at [811, 645] on span at bounding box center [823, 641] width 39 height 39
click at [936, 620] on div at bounding box center [698, 367] width 1396 height 735
click at [829, 642] on mat-icon "more_horiz" at bounding box center [823, 641] width 19 height 19
click at [836, 672] on span "Cancel Upload" at bounding box center [851, 675] width 68 height 19
click at [831, 643] on mat-icon "more_horiz" at bounding box center [823, 641] width 19 height 19
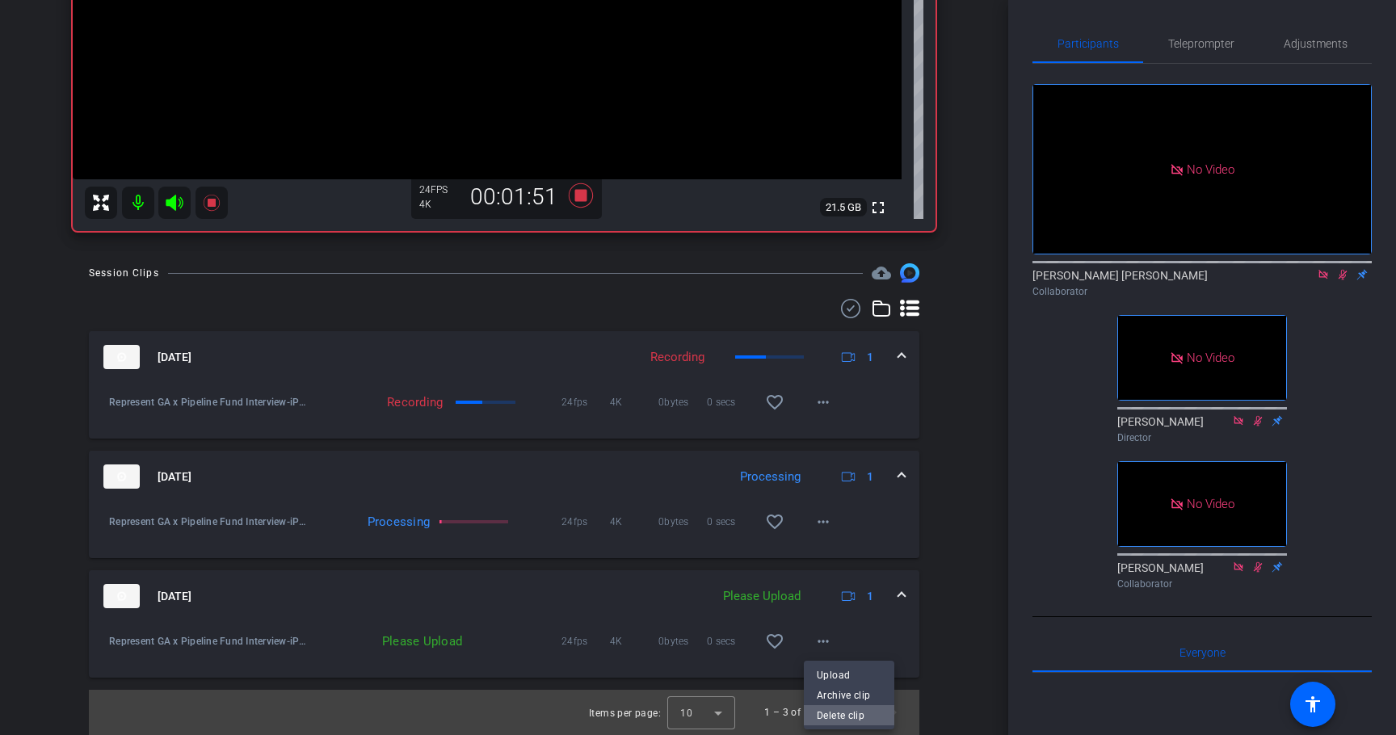
click at [839, 715] on span "Delete clip" at bounding box center [849, 715] width 65 height 19
click at [819, 641] on mat-icon "more_horiz" at bounding box center [823, 641] width 19 height 19
click at [952, 573] on div at bounding box center [698, 367] width 1396 height 735
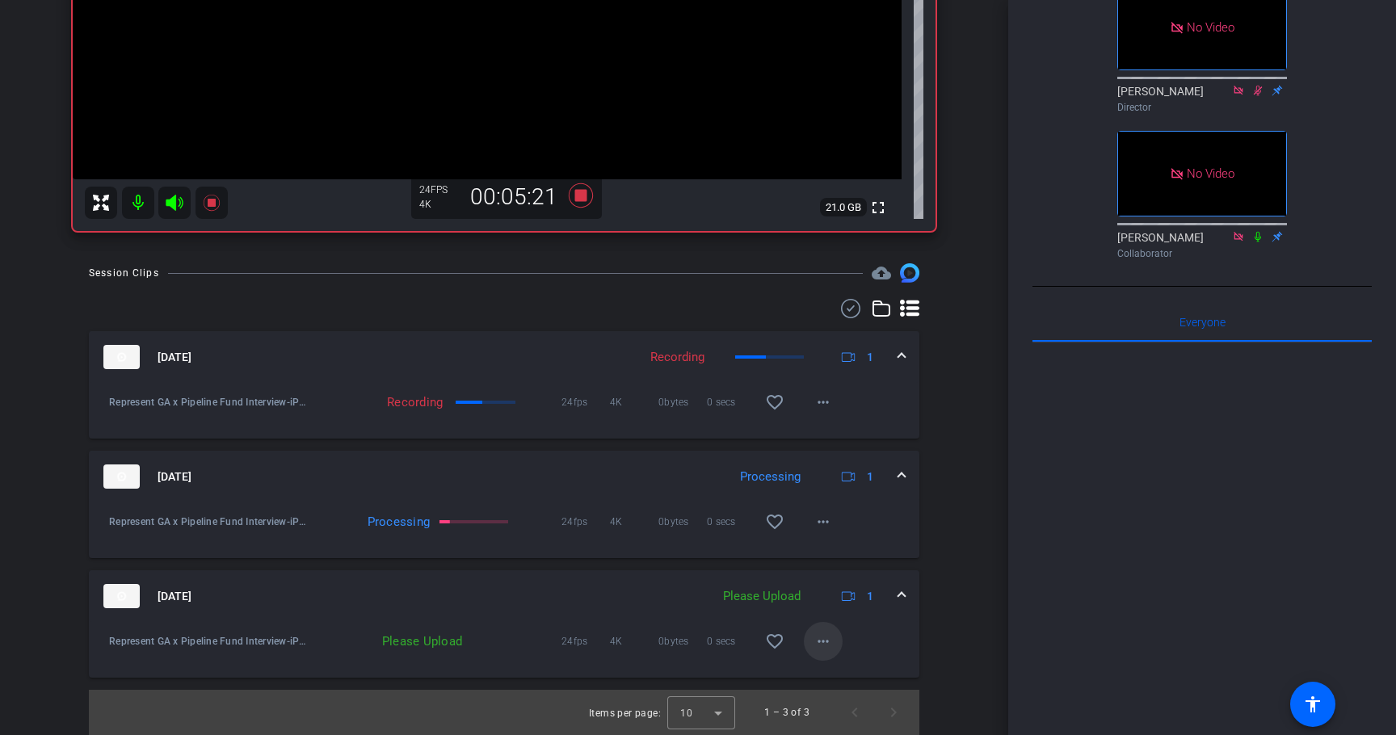
click at [819, 640] on mat-icon "more_horiz" at bounding box center [823, 641] width 19 height 19
click at [945, 636] on div at bounding box center [698, 367] width 1396 height 735
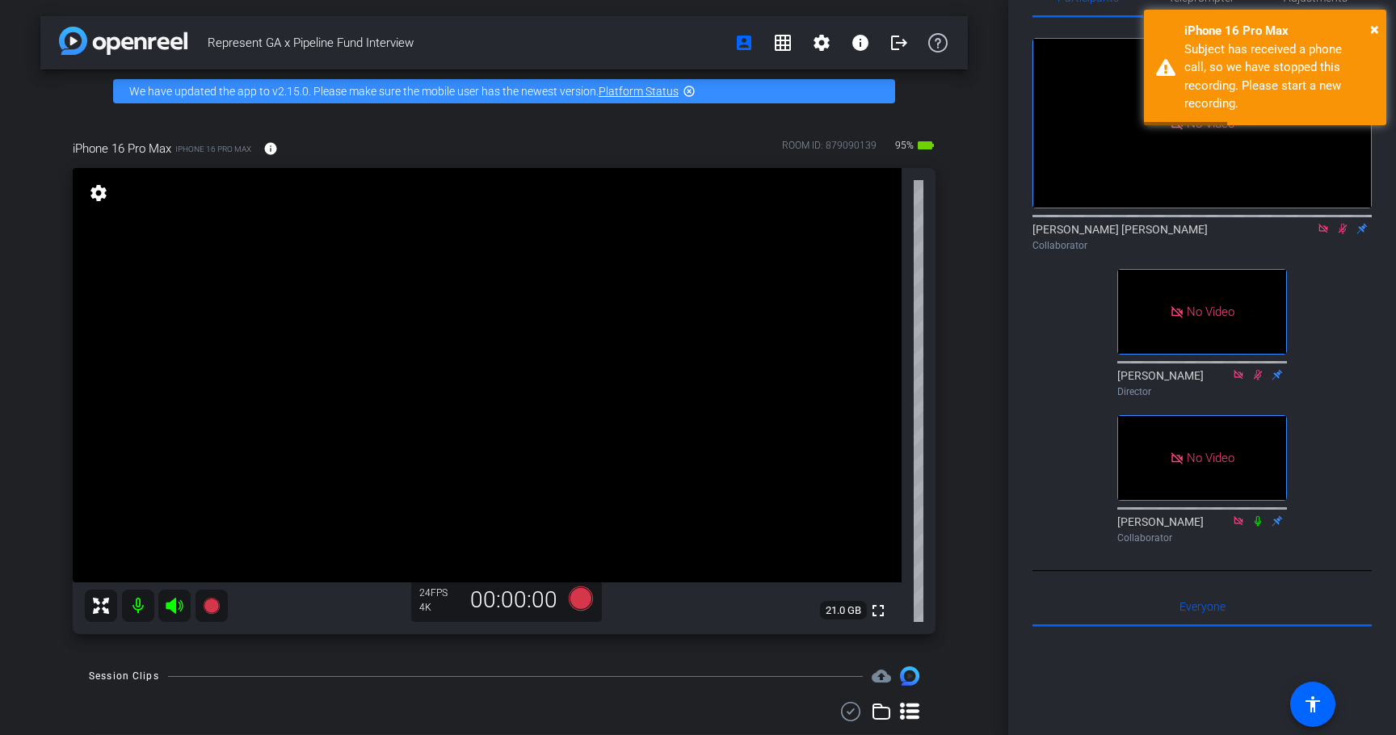
scroll to position [8, 0]
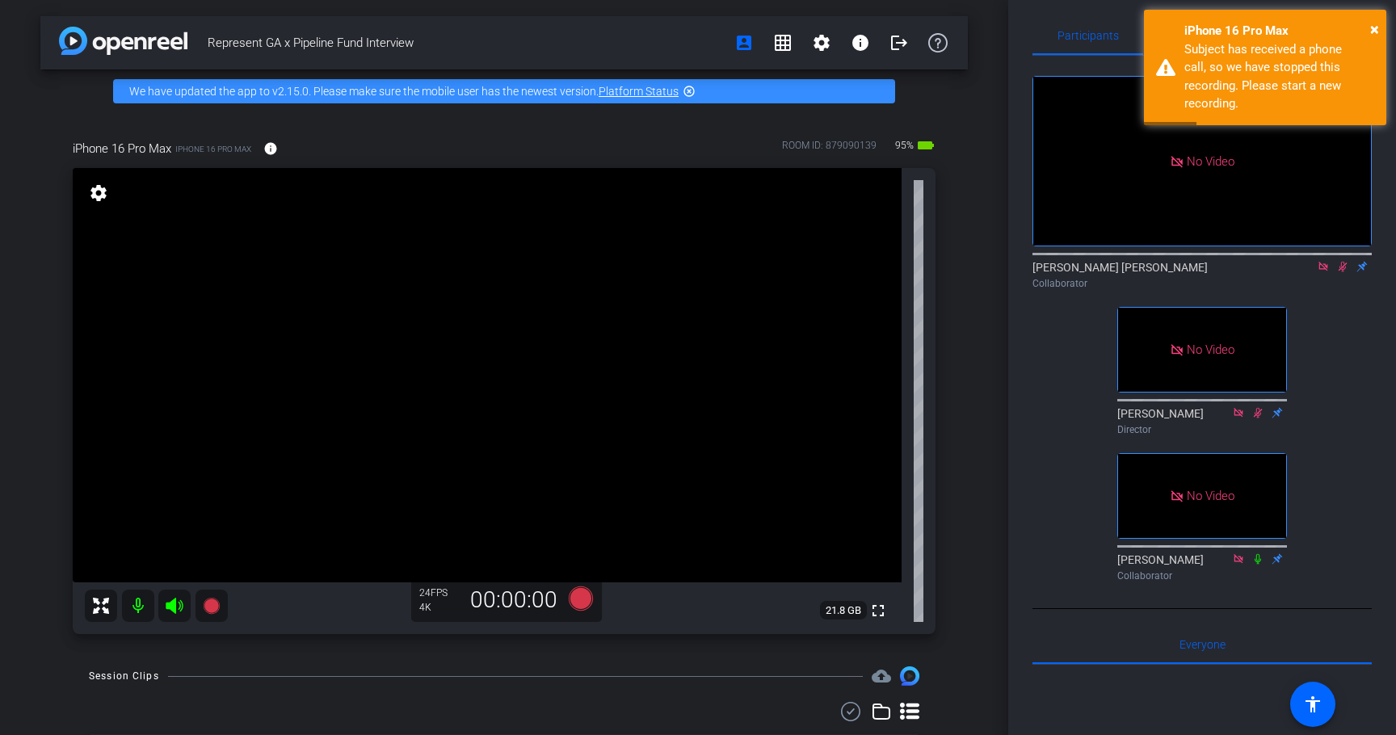
click at [1346, 261] on icon at bounding box center [1342, 266] width 13 height 11
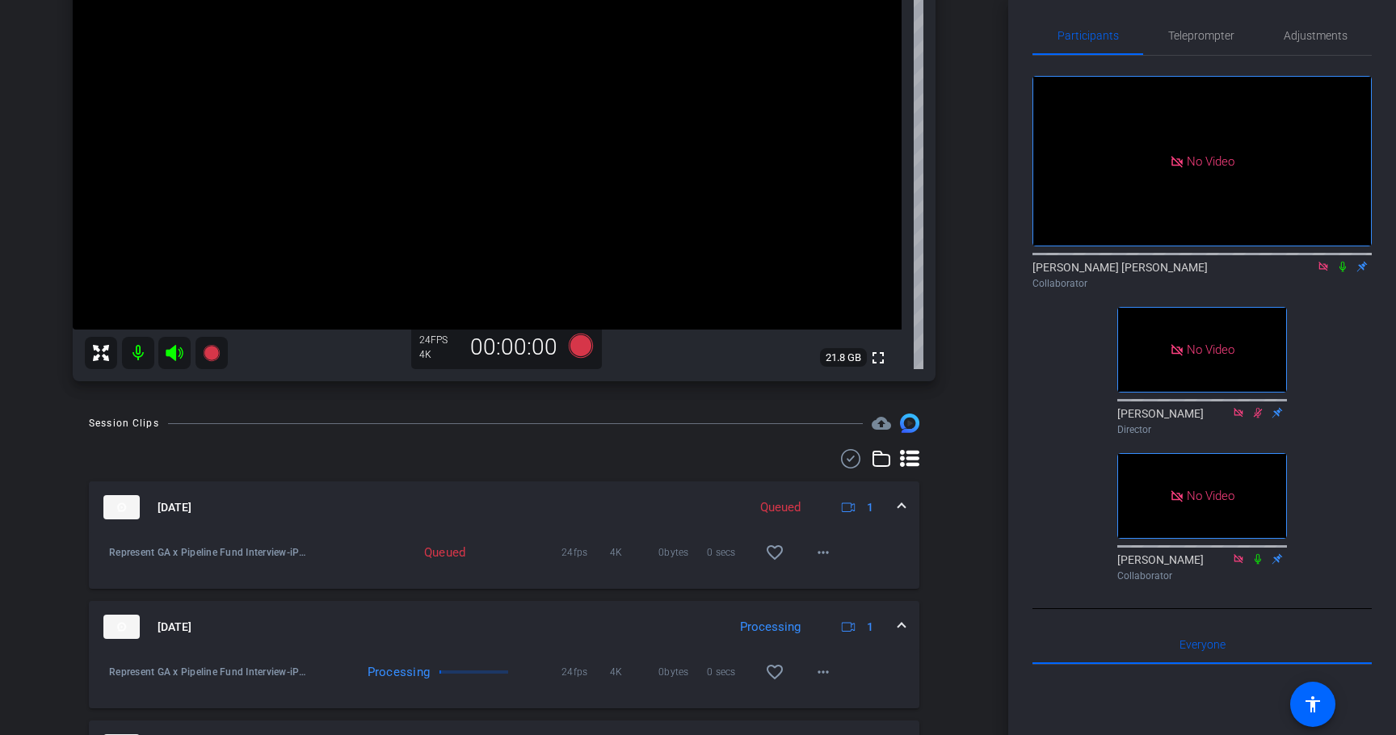
scroll to position [403, 0]
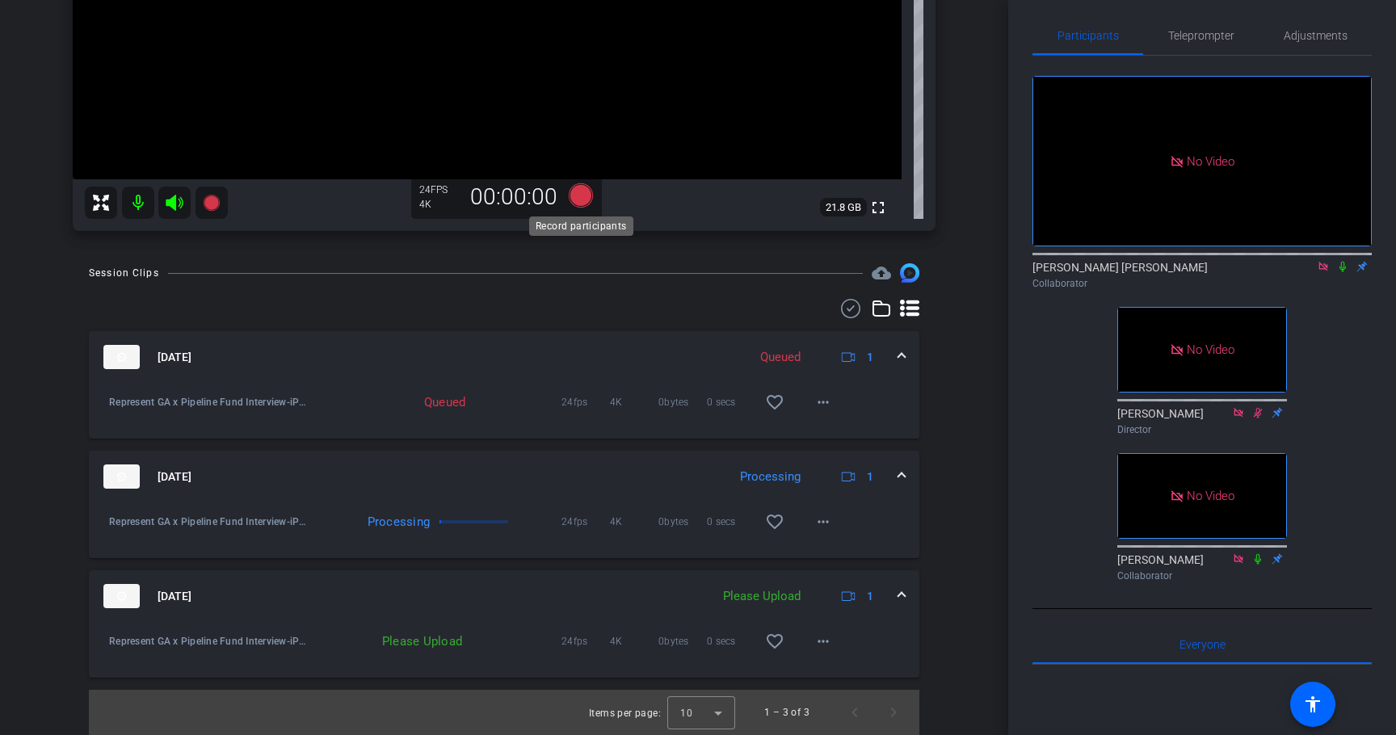
click at [570, 191] on icon at bounding box center [580, 195] width 39 height 29
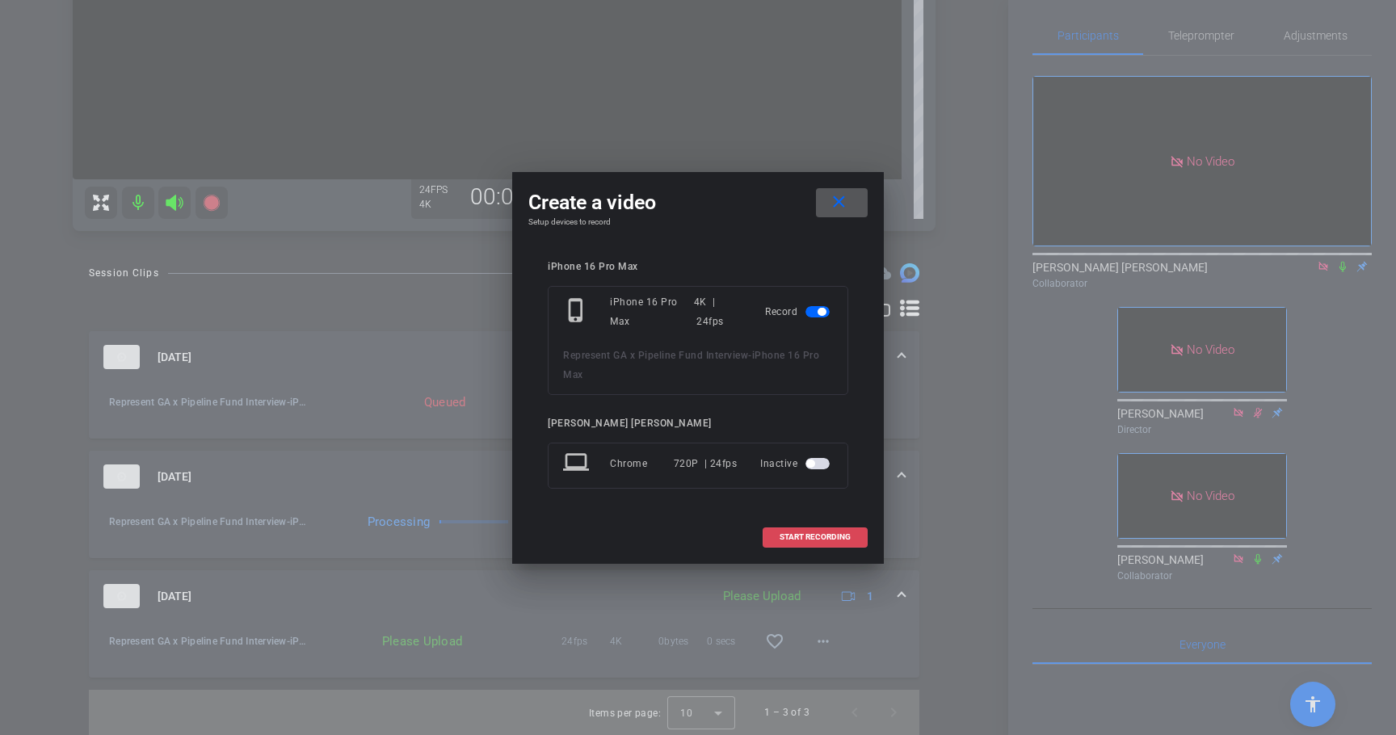
click at [812, 543] on span at bounding box center [814, 537] width 103 height 39
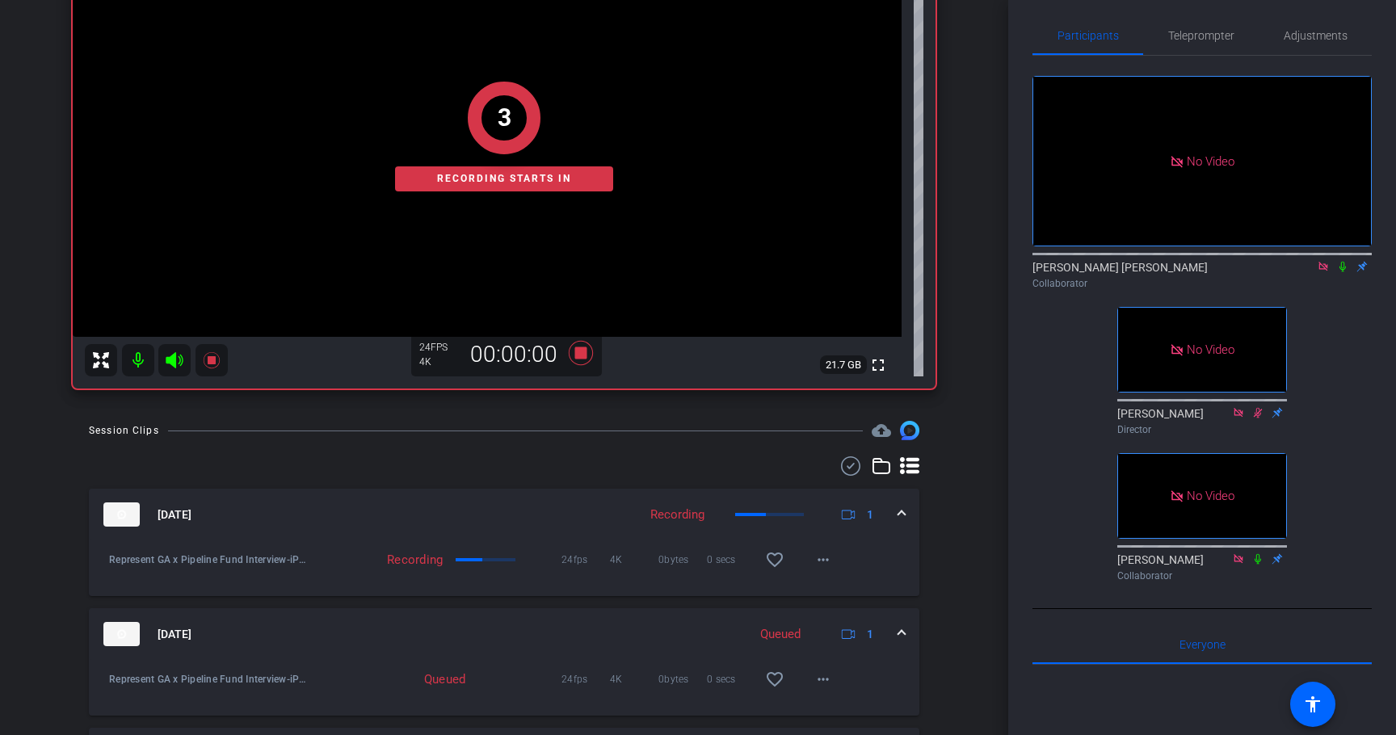
scroll to position [231, 0]
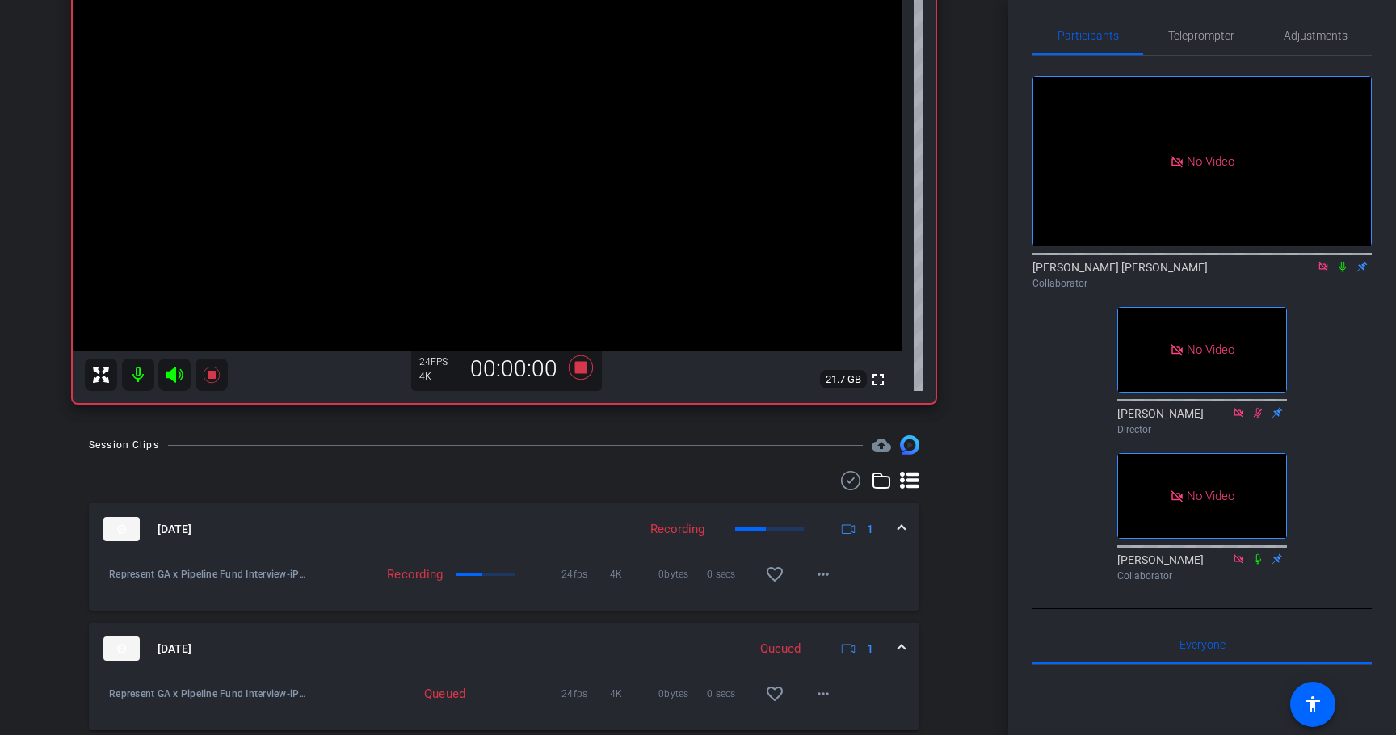
click at [1344, 261] on icon at bounding box center [1342, 266] width 13 height 11
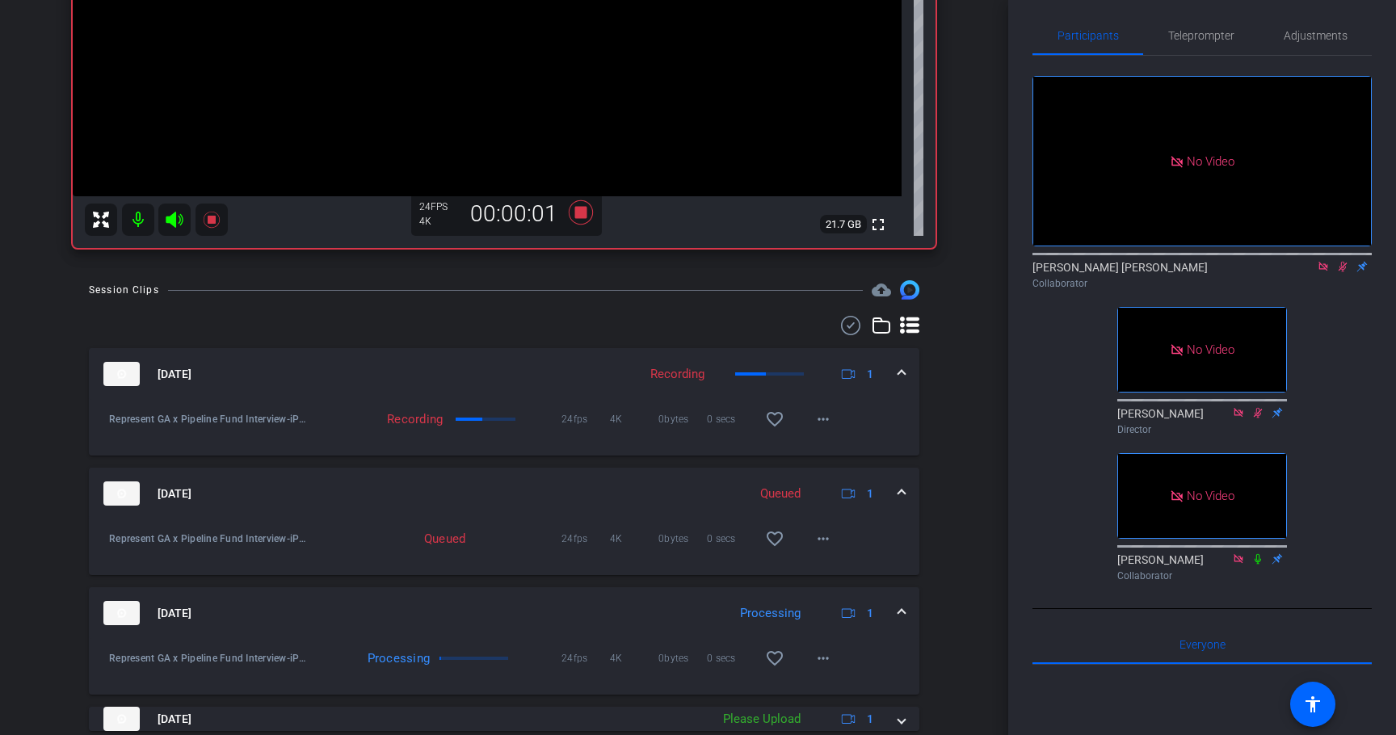
scroll to position [393, 0]
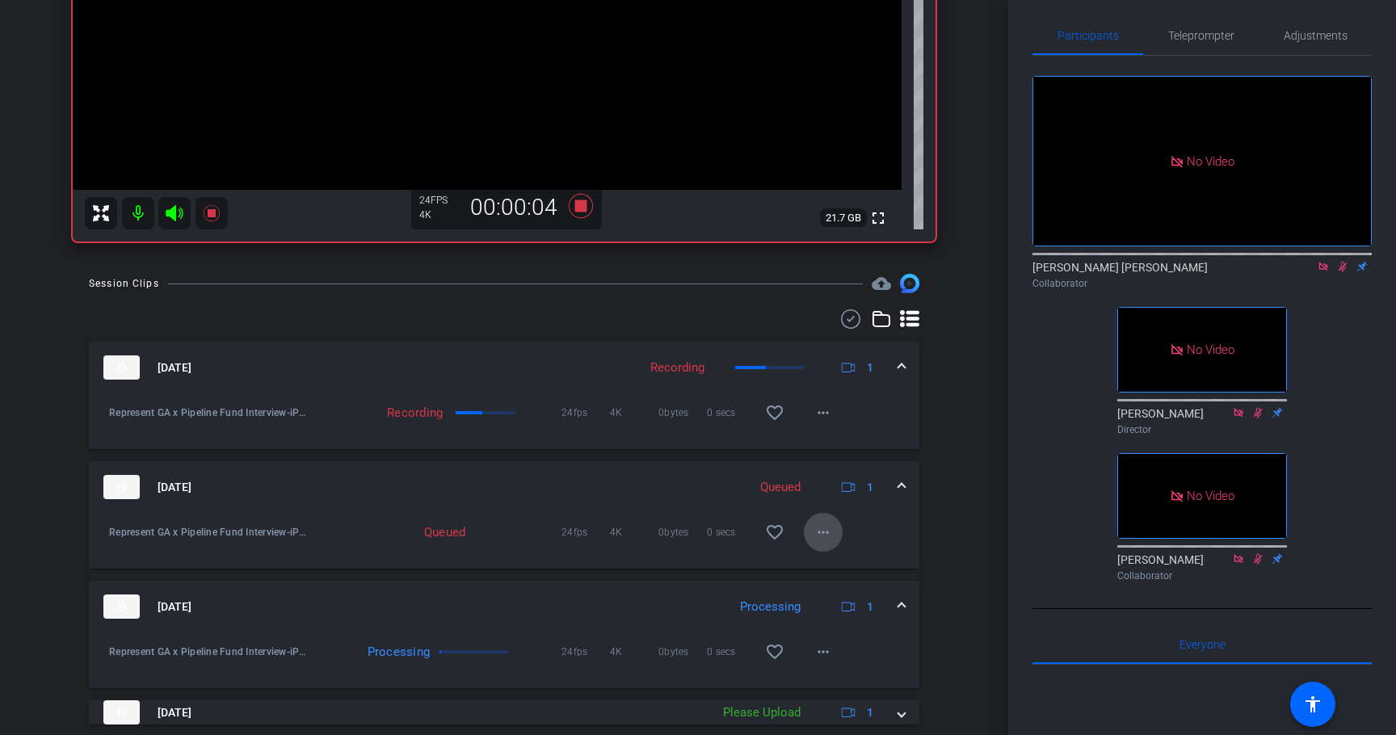
click at [824, 529] on mat-icon "more_horiz" at bounding box center [823, 532] width 19 height 19
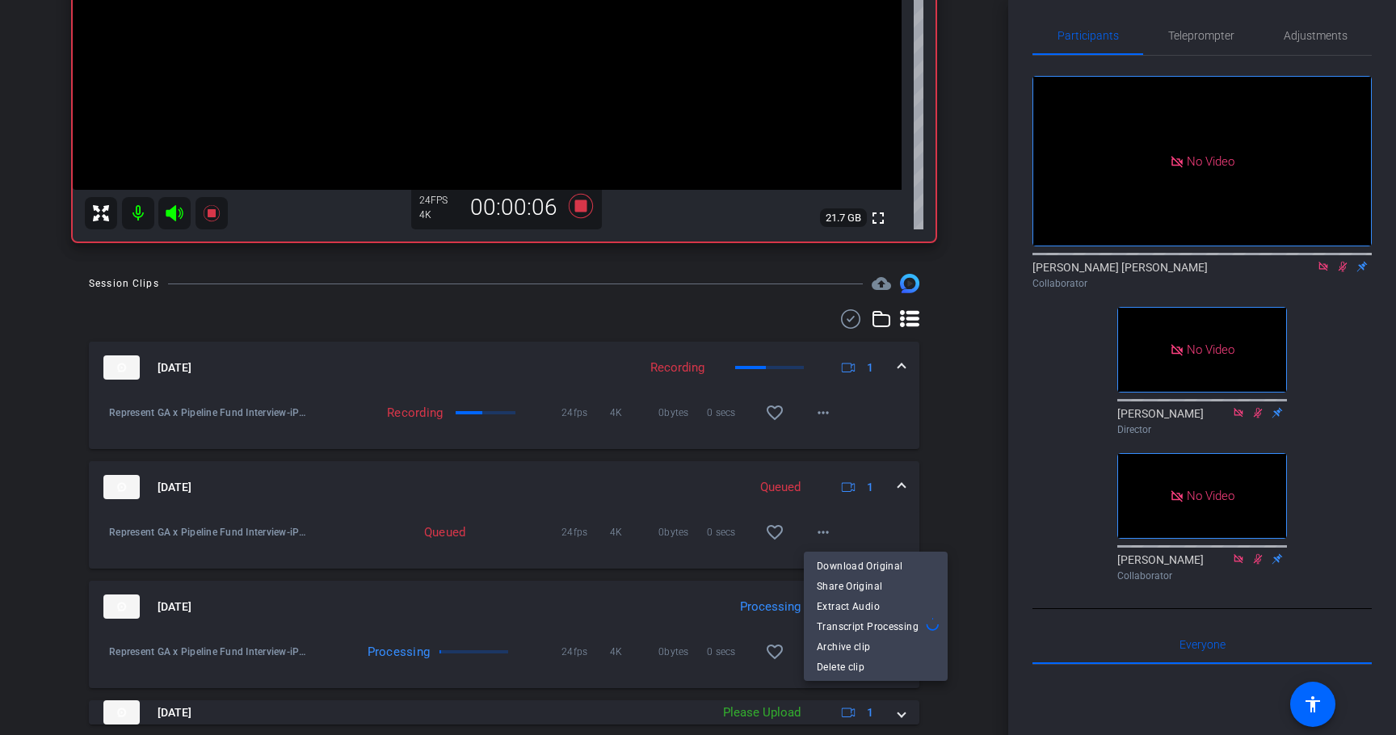
click at [959, 505] on div at bounding box center [698, 367] width 1396 height 735
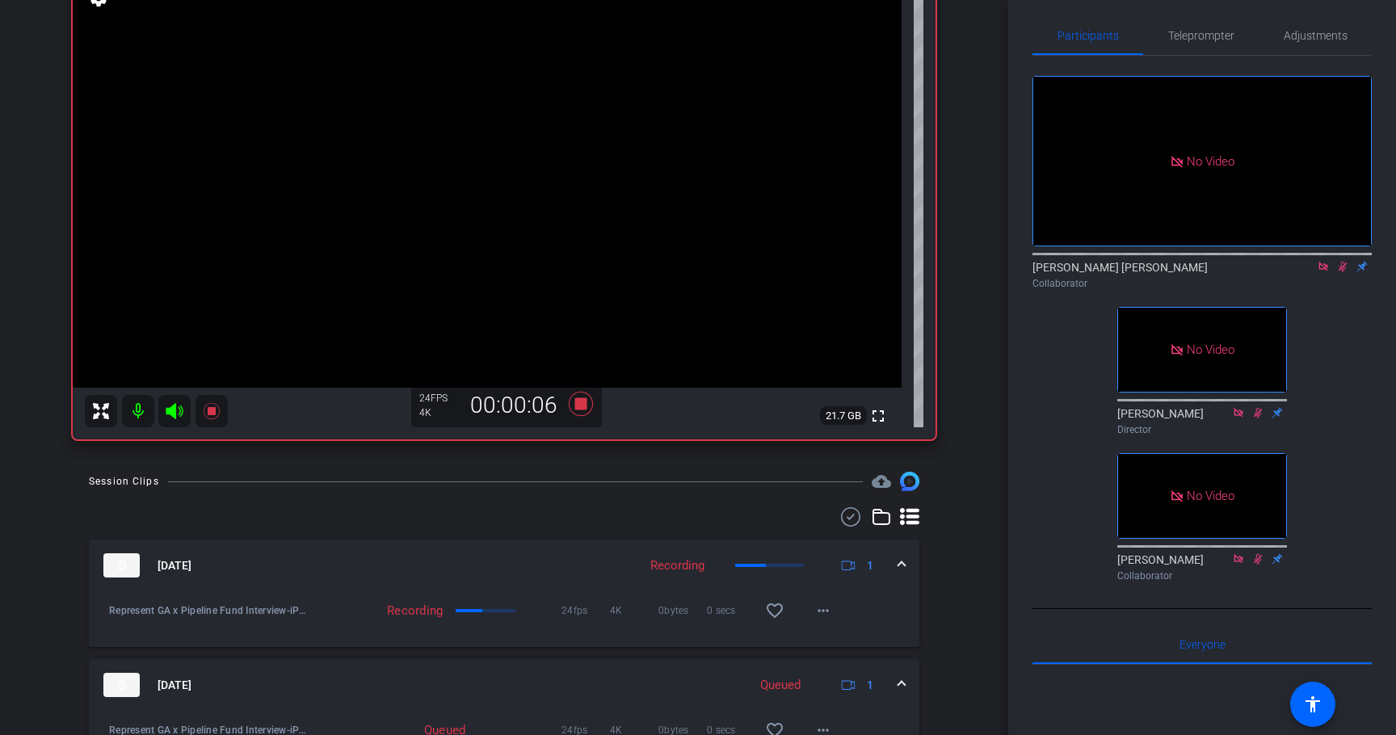
scroll to position [185, 0]
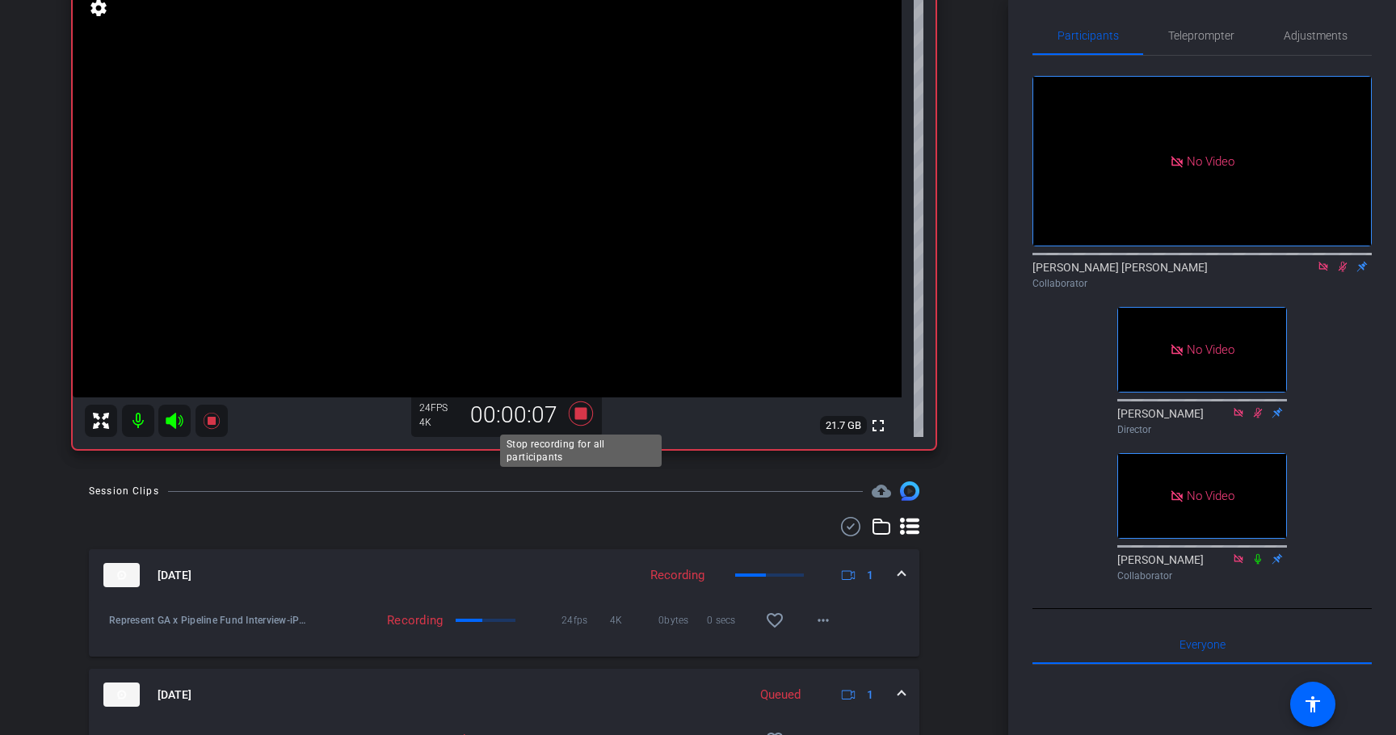
click at [579, 413] on icon at bounding box center [581, 414] width 24 height 24
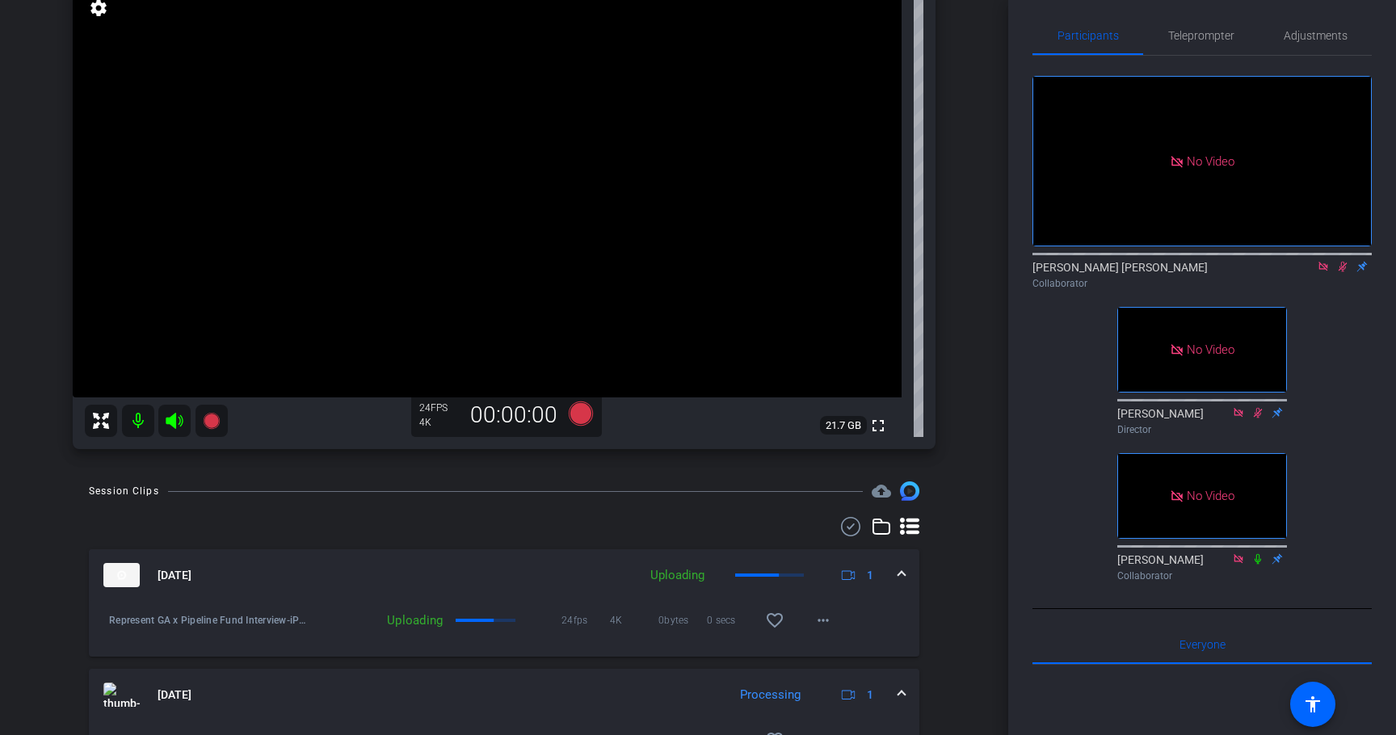
click at [1340, 261] on icon at bounding box center [1342, 266] width 13 height 11
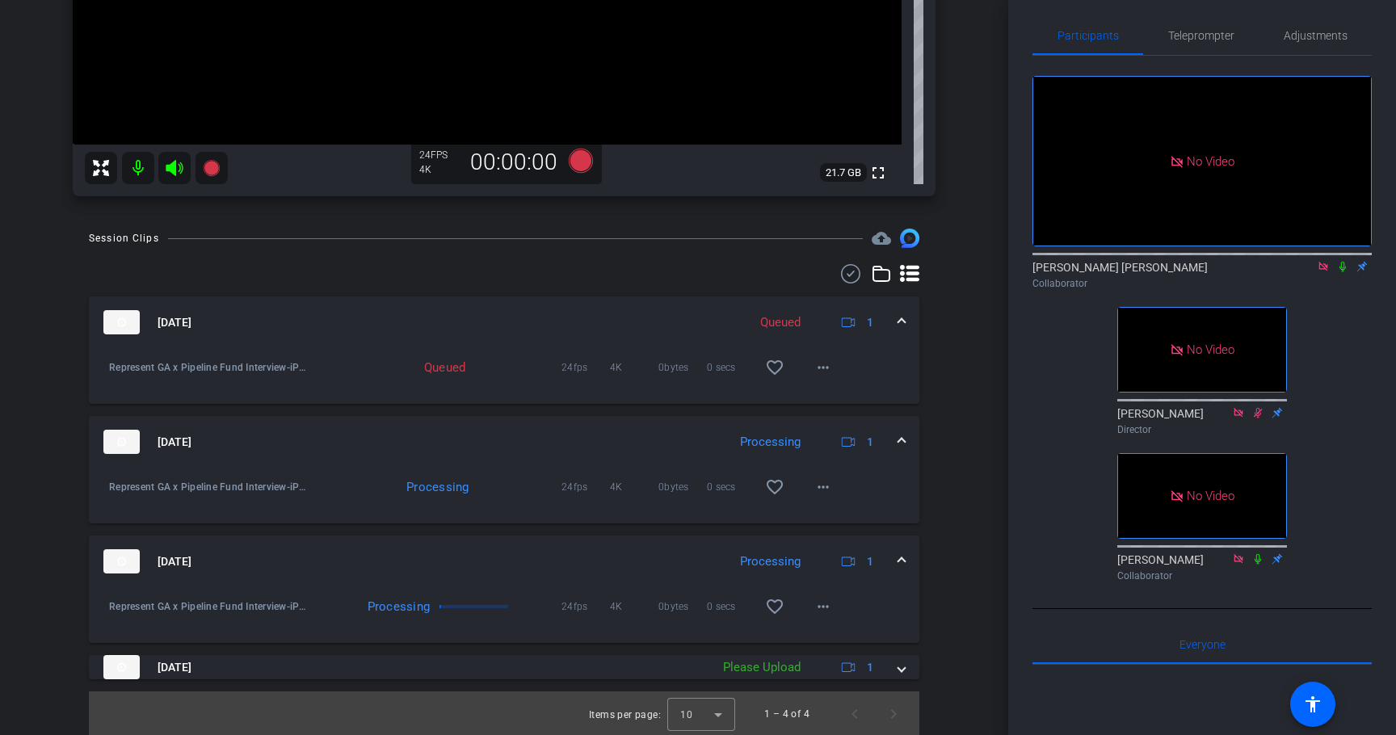
scroll to position [439, 0]
click at [816, 605] on mat-icon "more_horiz" at bounding box center [823, 604] width 19 height 19
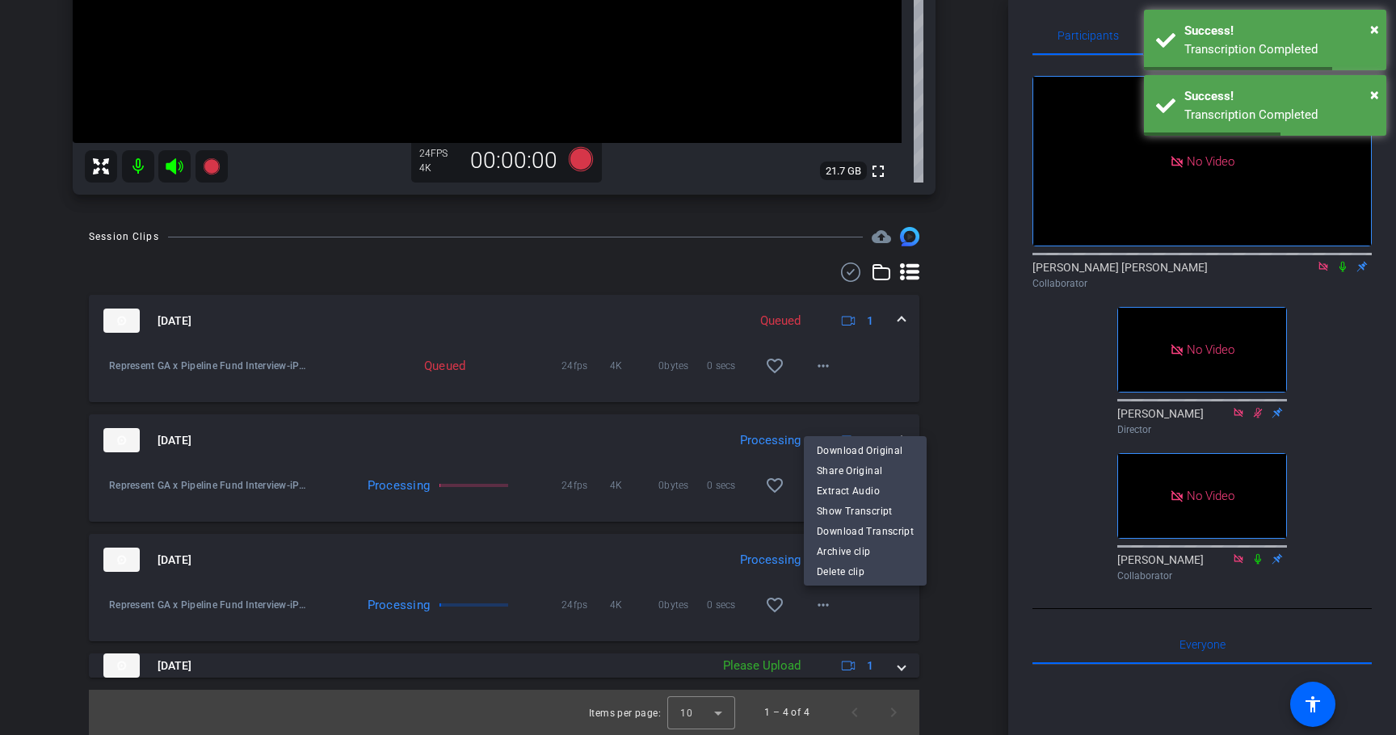
click at [971, 490] on div at bounding box center [698, 367] width 1396 height 735
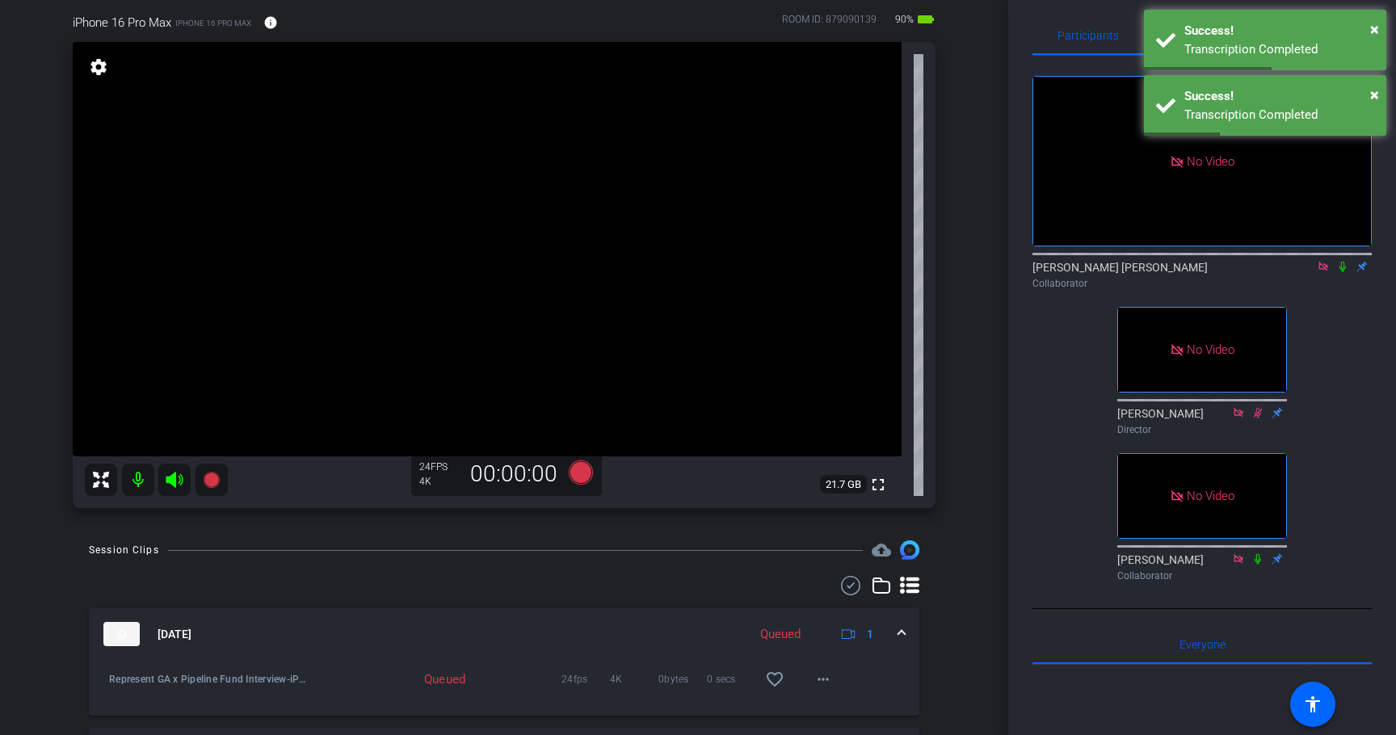
scroll to position [0, 0]
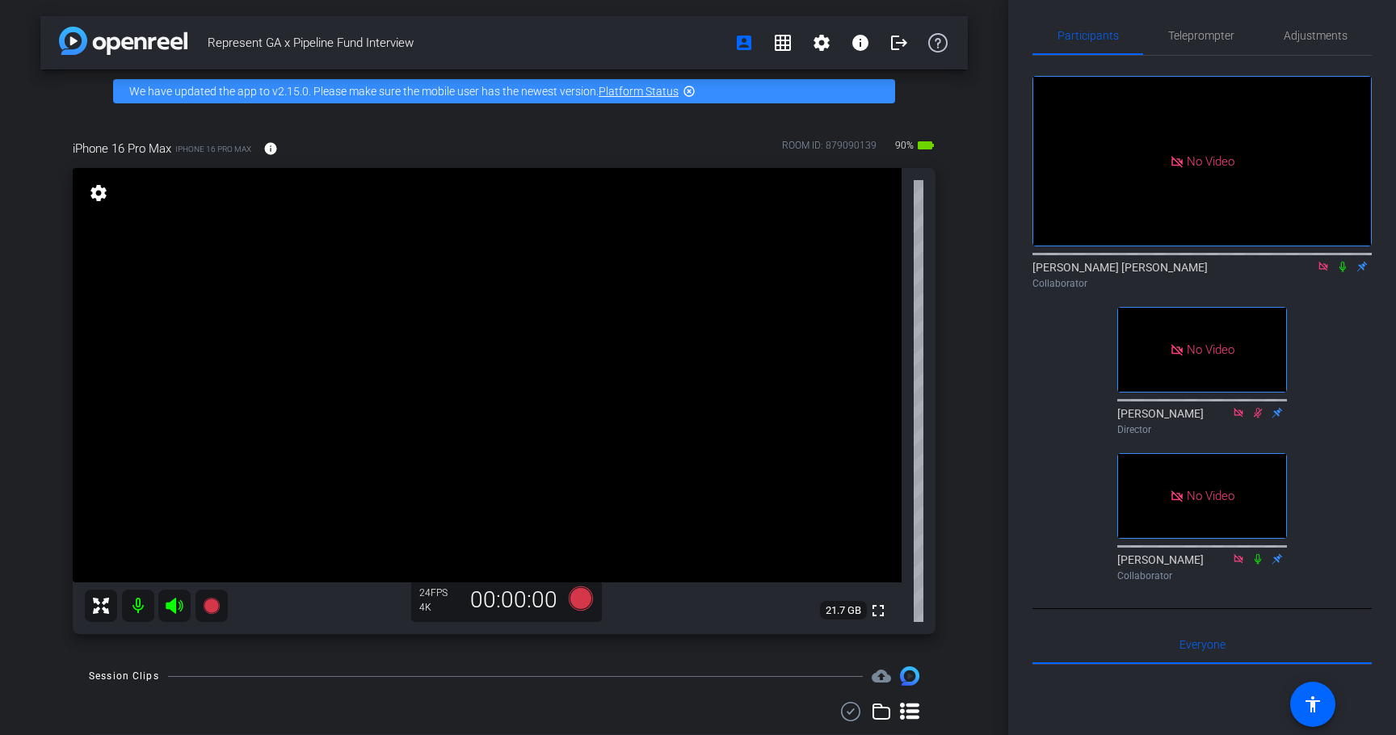
click at [1324, 261] on icon at bounding box center [1323, 266] width 13 height 11
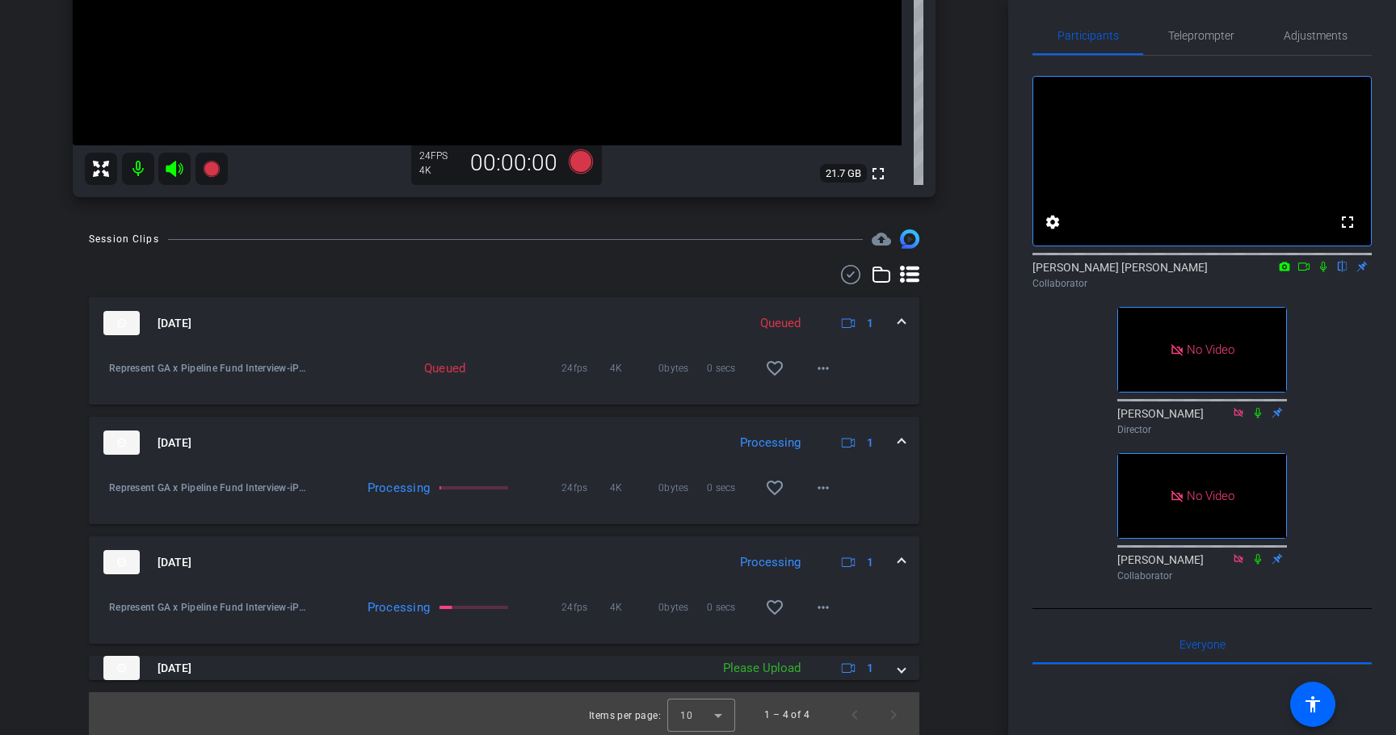
scroll to position [439, 0]
click at [825, 368] on mat-icon "more_horiz" at bounding box center [823, 365] width 19 height 19
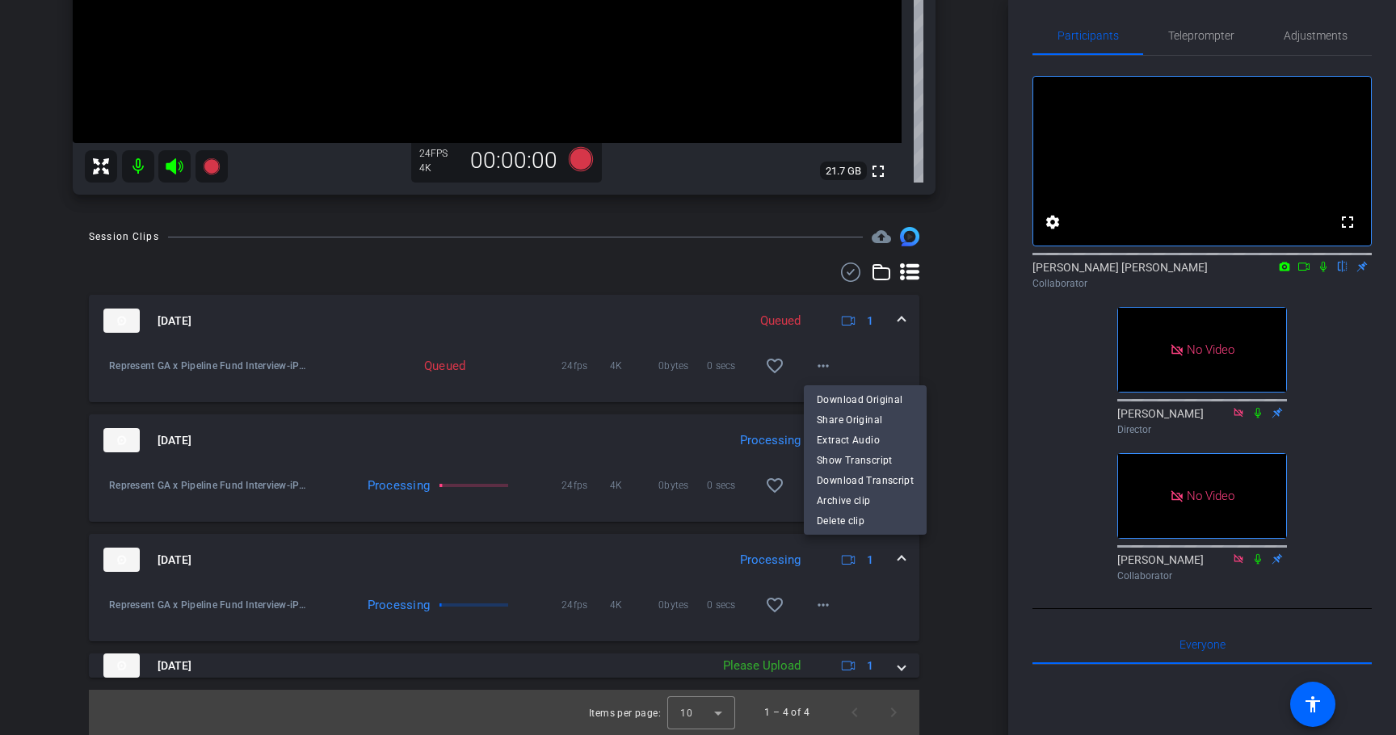
click at [935, 449] on div at bounding box center [698, 367] width 1396 height 735
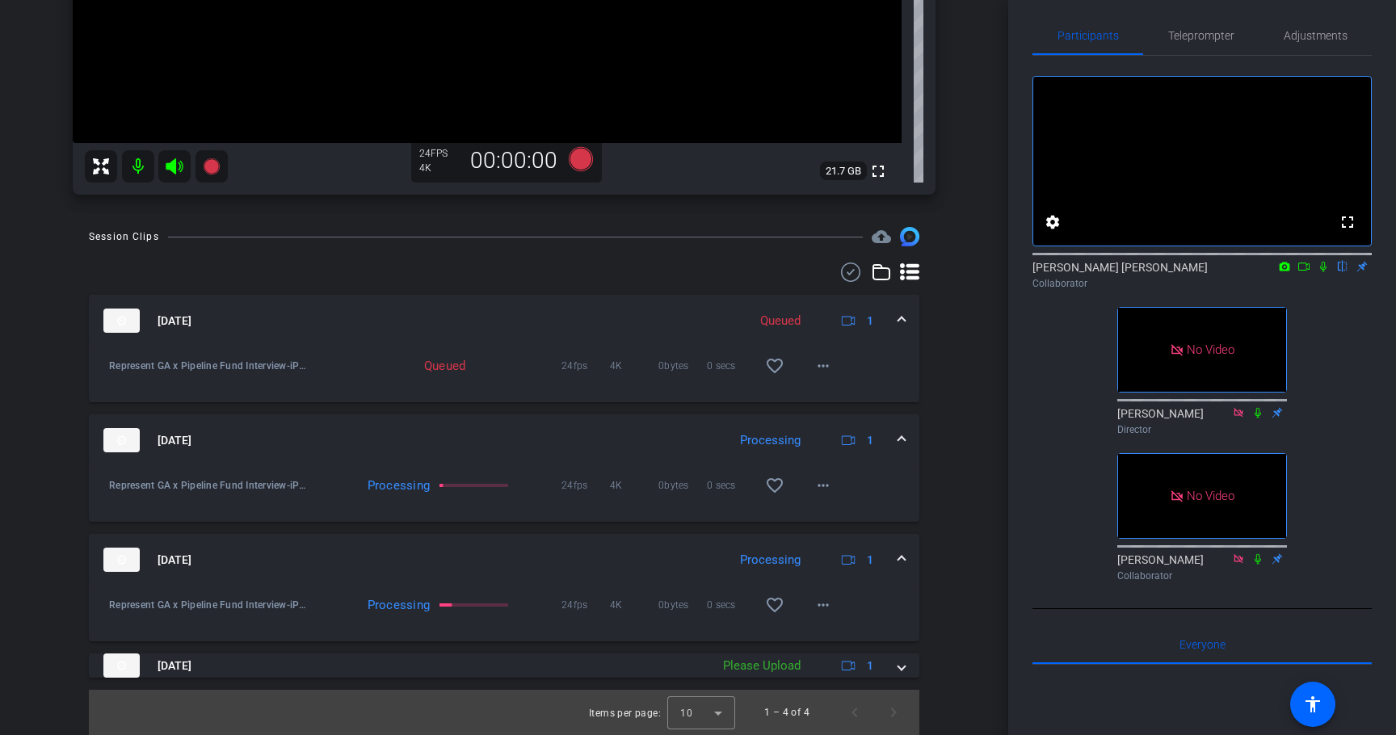
scroll to position [432, 0]
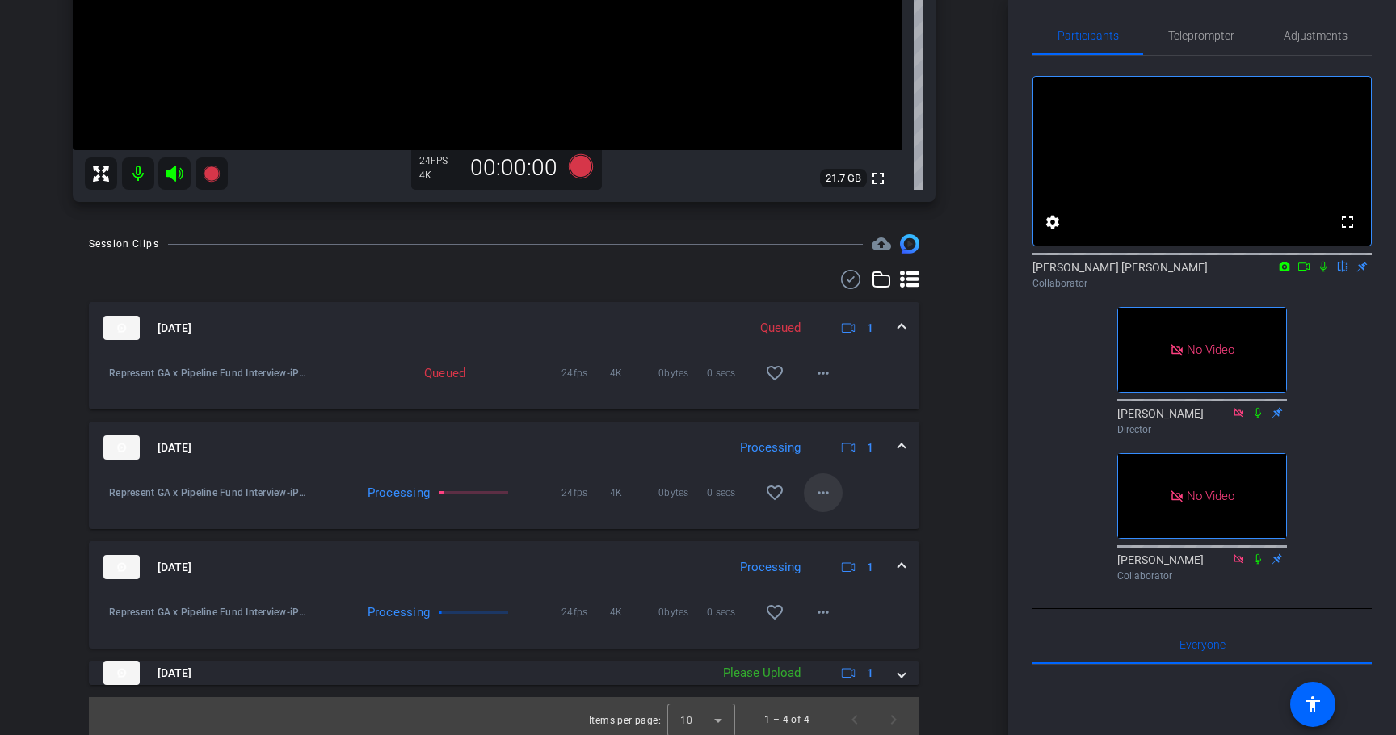
click at [823, 486] on mat-icon "more_horiz" at bounding box center [823, 492] width 19 height 19
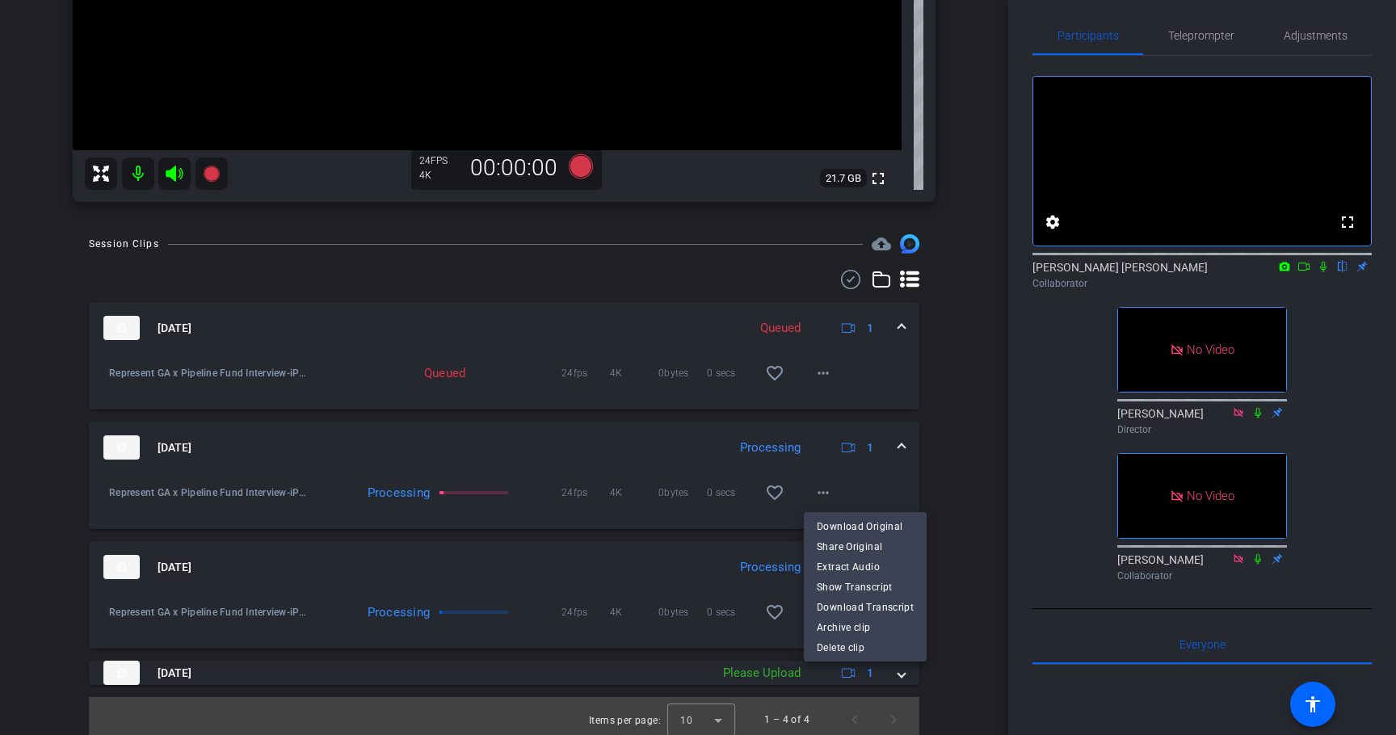
click at [972, 557] on div at bounding box center [698, 367] width 1396 height 735
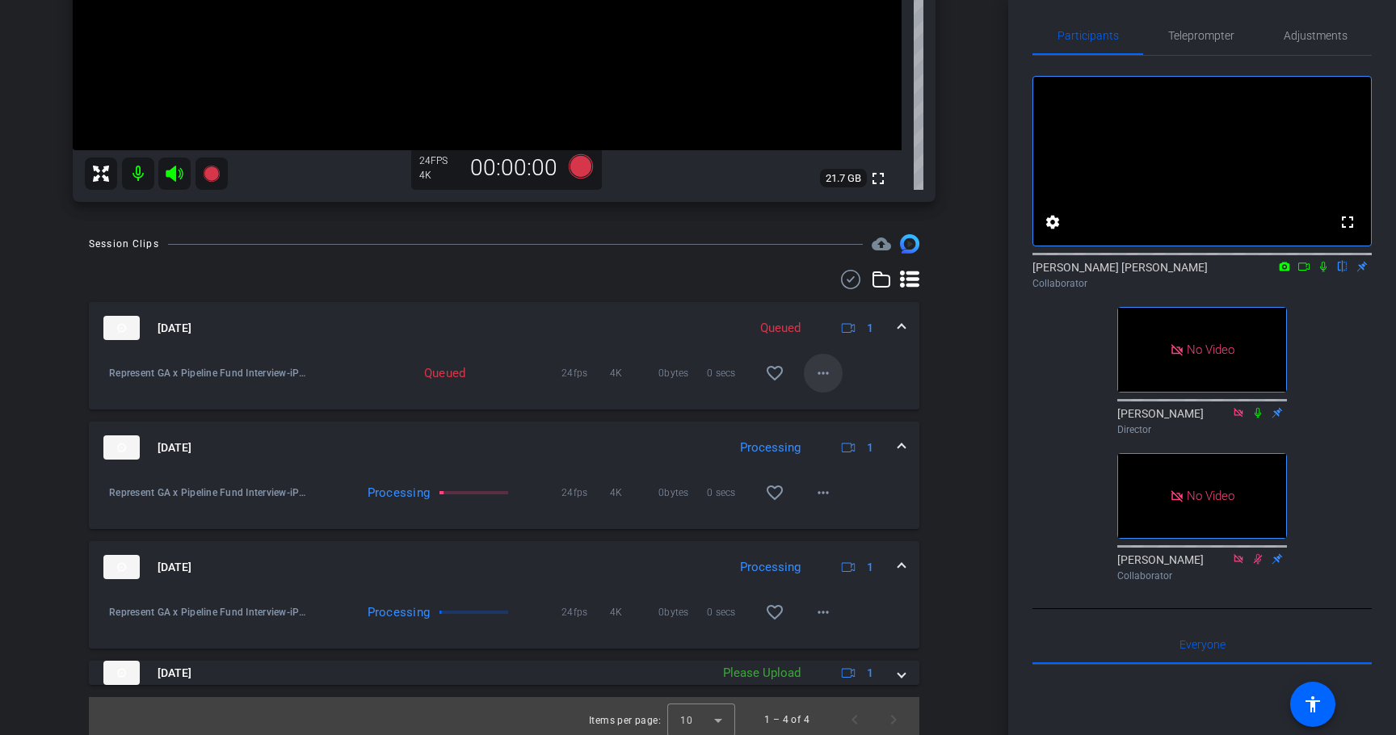
click at [816, 368] on mat-icon "more_horiz" at bounding box center [823, 373] width 19 height 19
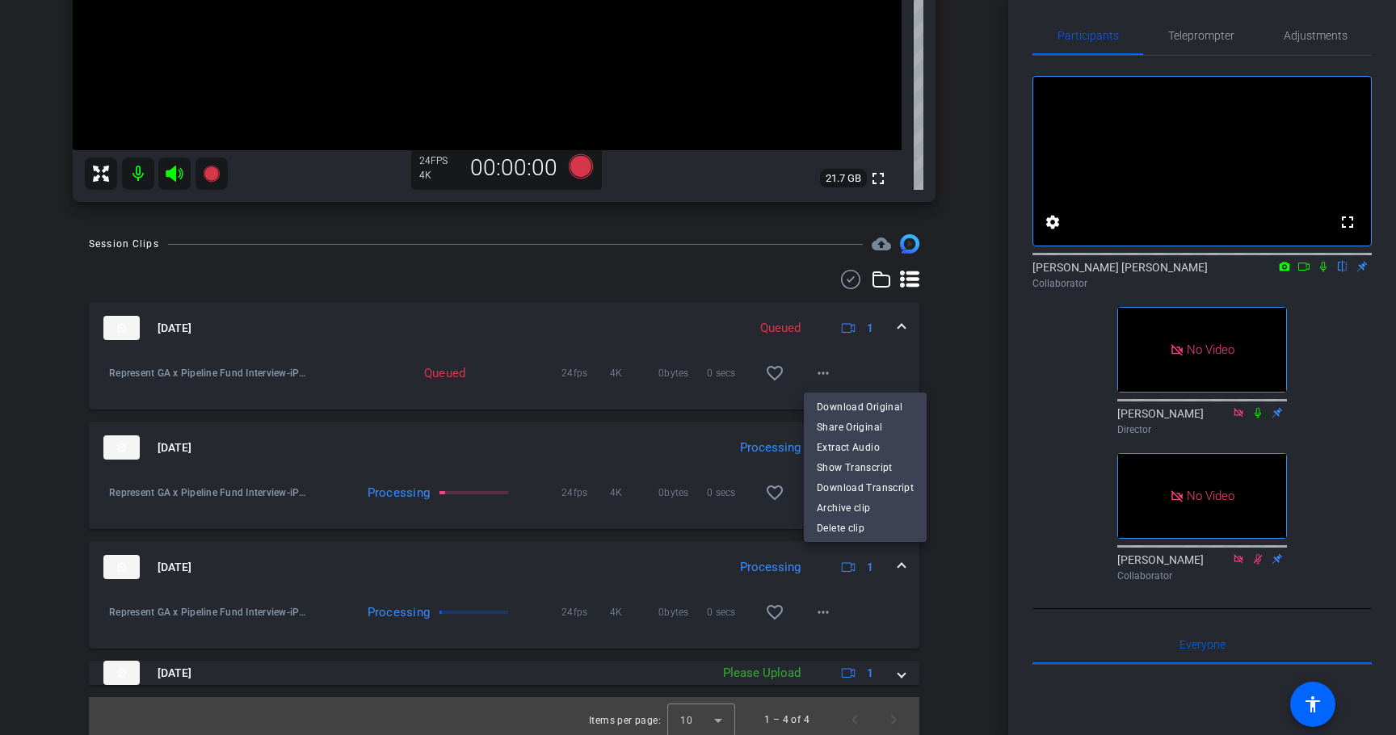
click at [960, 385] on div at bounding box center [698, 367] width 1396 height 735
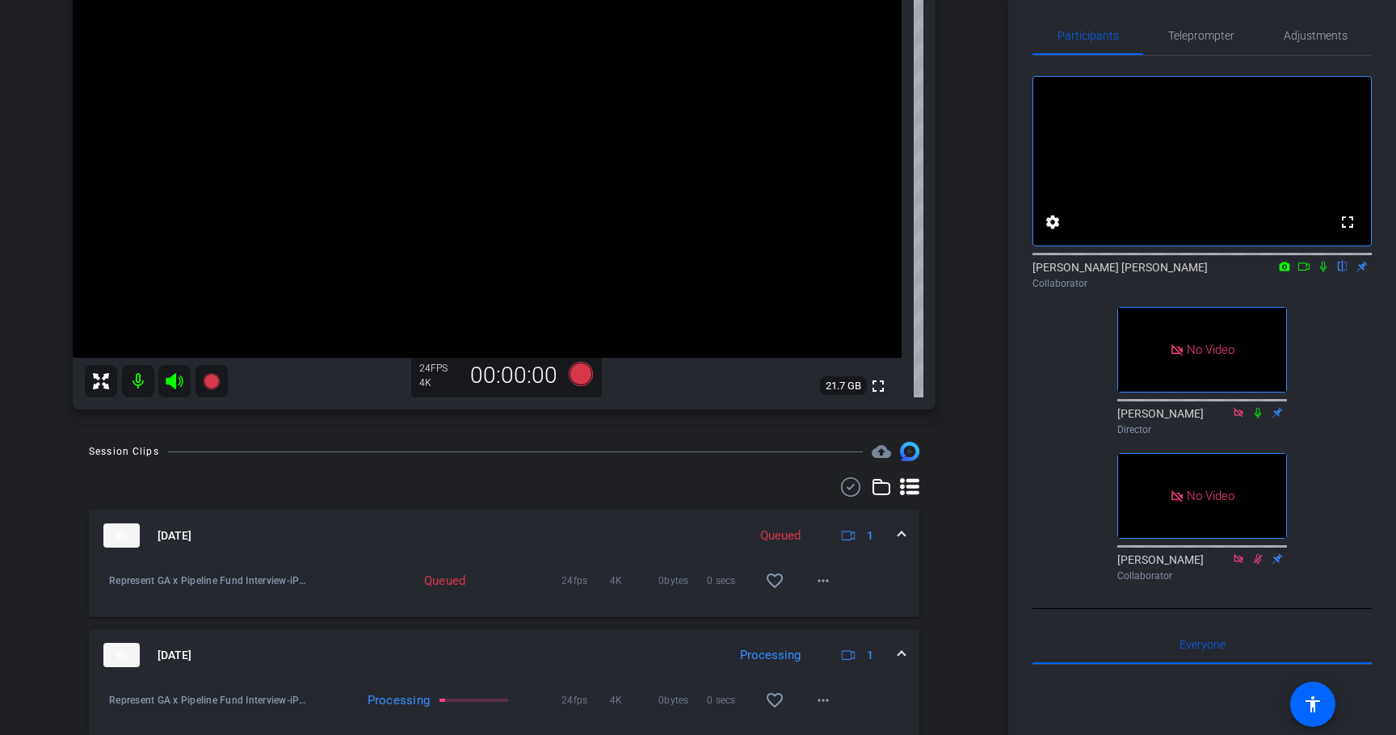
scroll to position [439, 0]
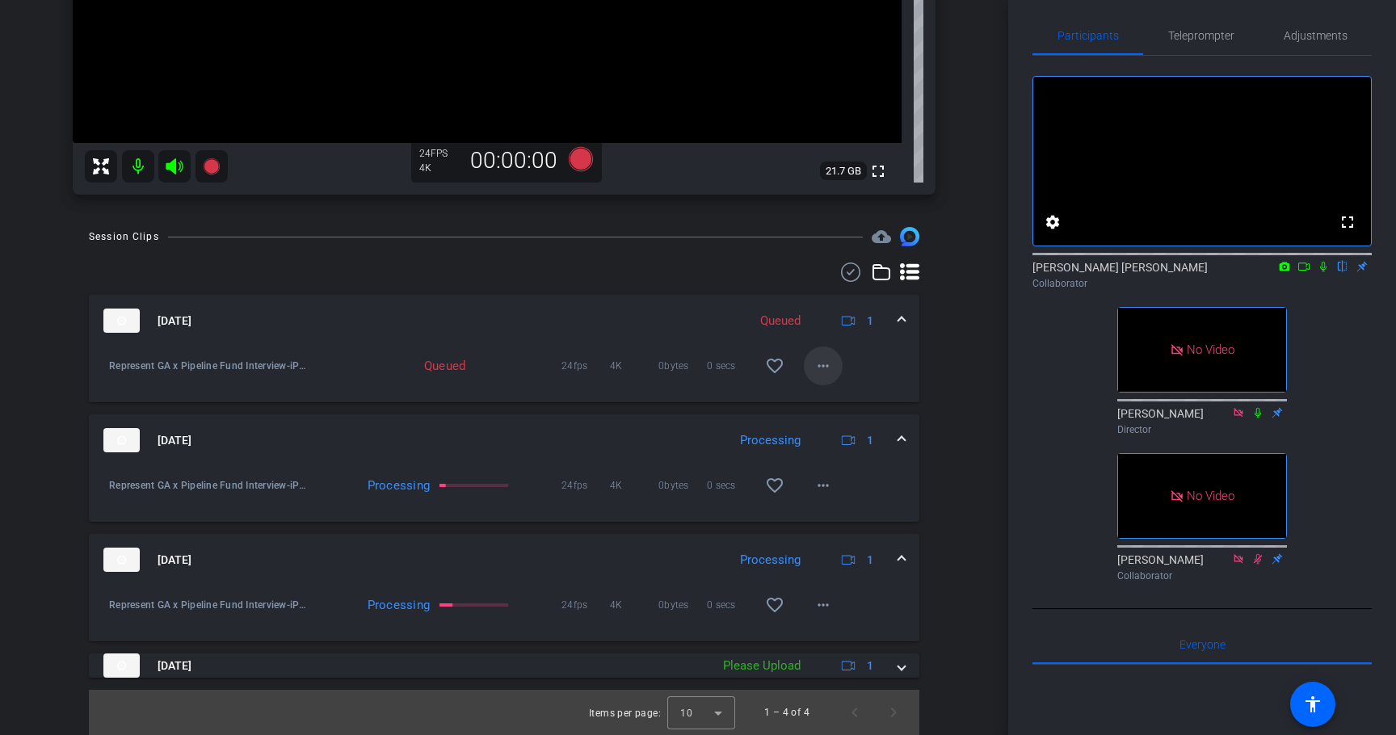
click at [828, 360] on mat-icon "more_horiz" at bounding box center [823, 365] width 19 height 19
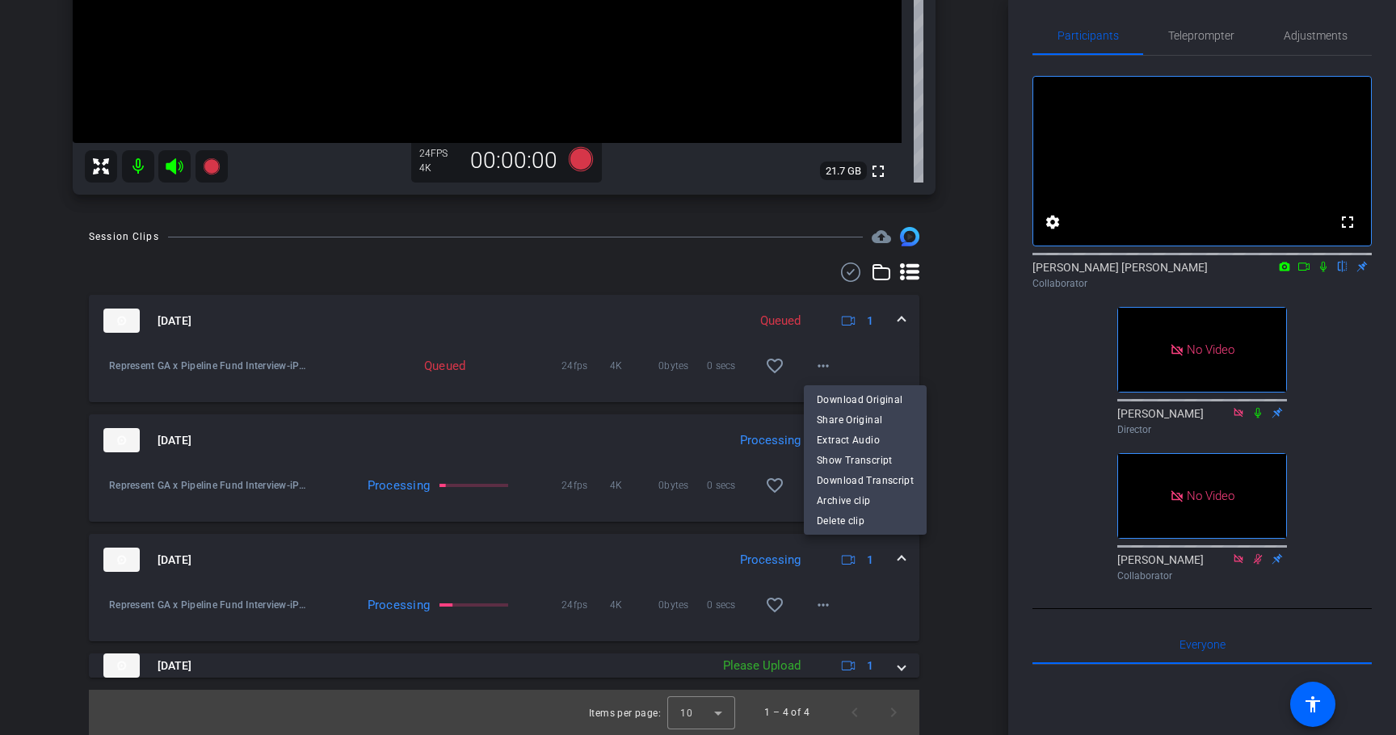
click at [969, 354] on div at bounding box center [698, 367] width 1396 height 735
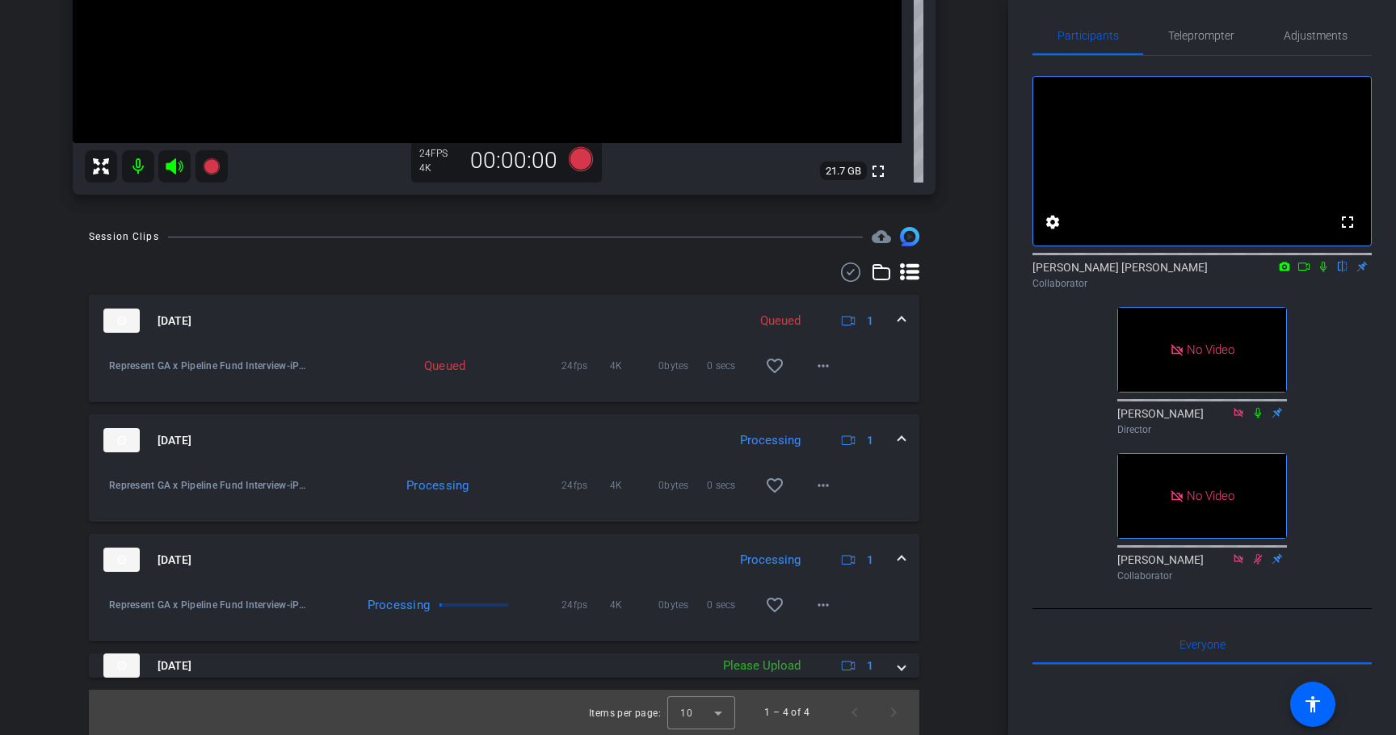
click at [1323, 272] on icon at bounding box center [1323, 266] width 13 height 11
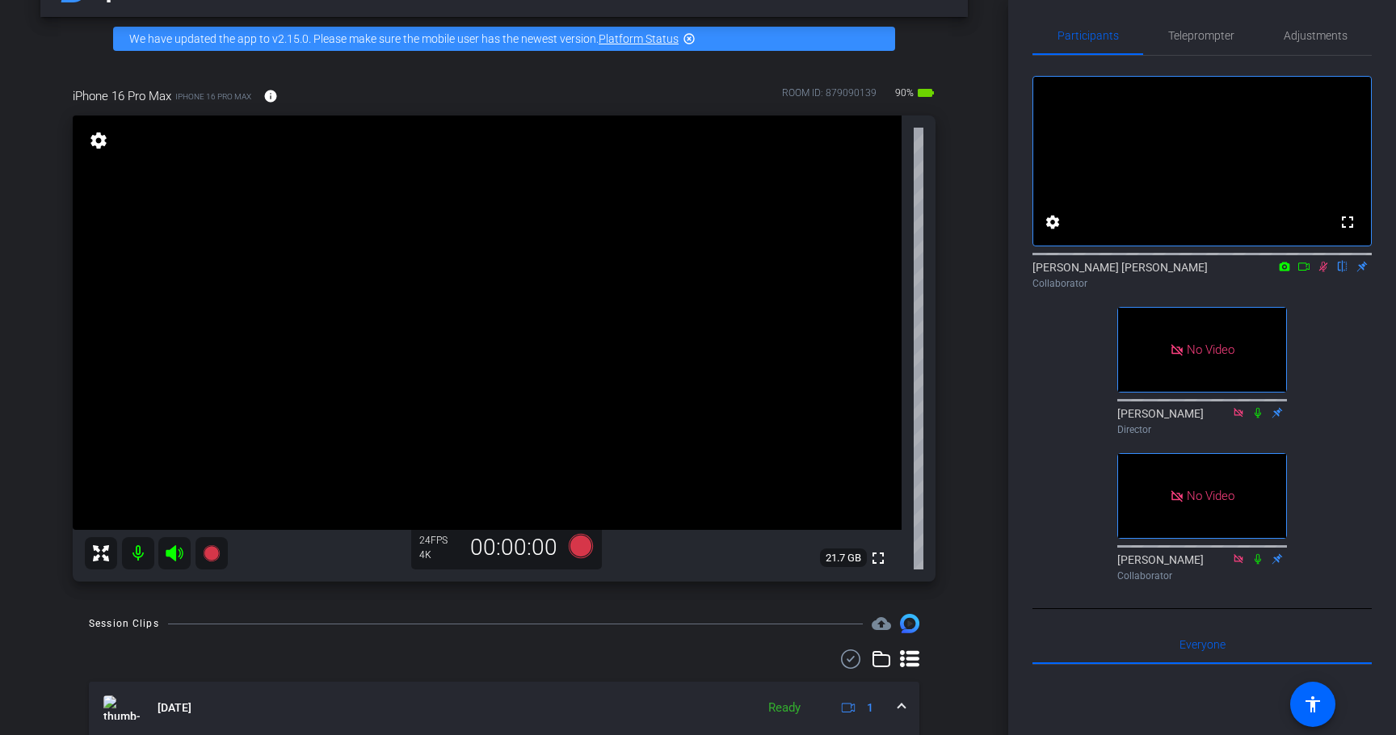
scroll to position [52, 0]
click at [1324, 272] on icon at bounding box center [1323, 266] width 13 height 11
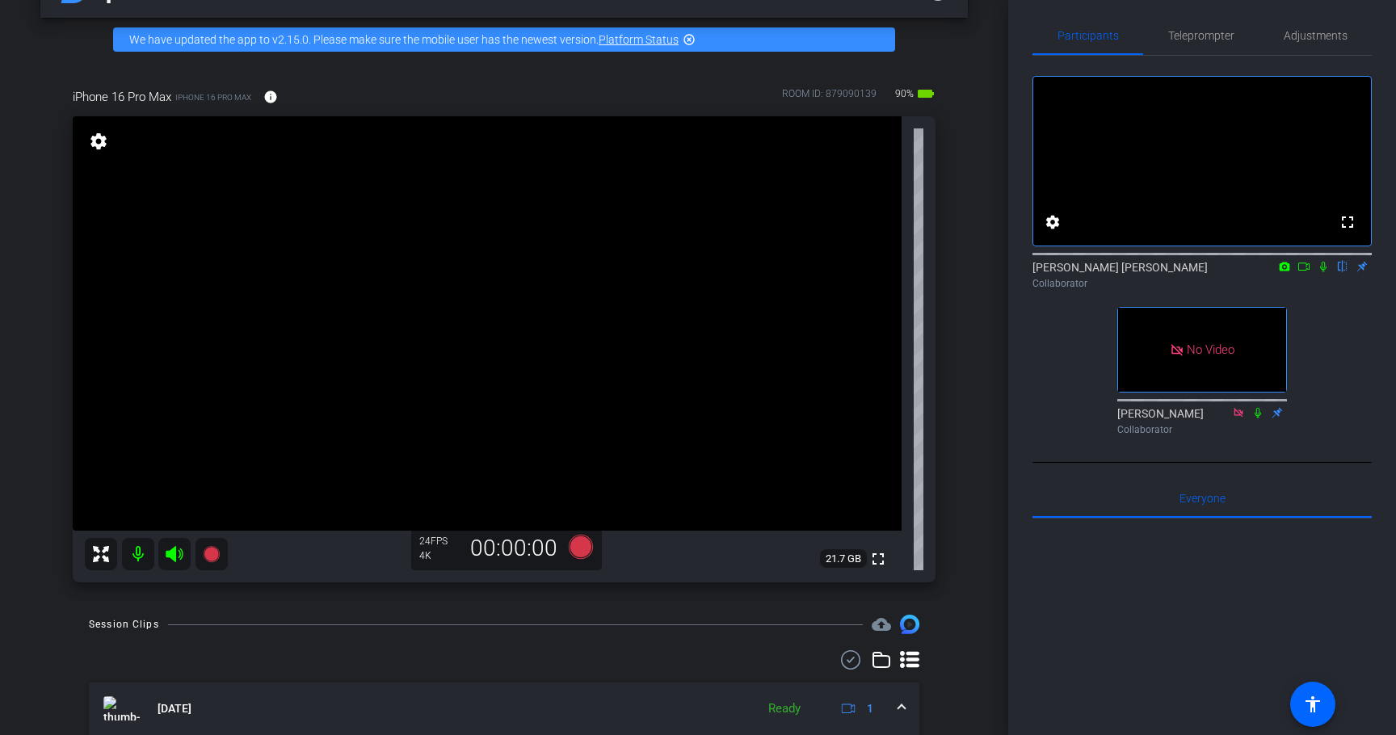
click at [1324, 272] on icon at bounding box center [1323, 267] width 6 height 11
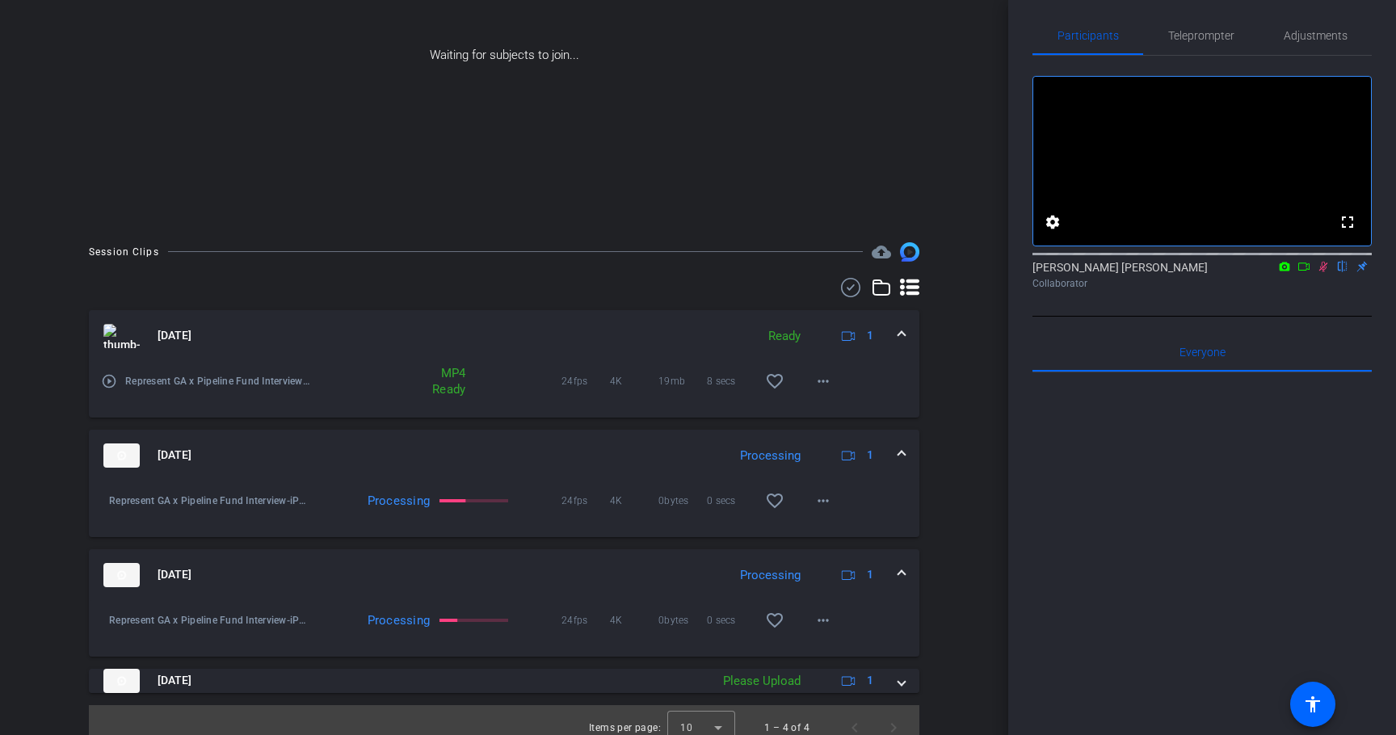
scroll to position [244, 0]
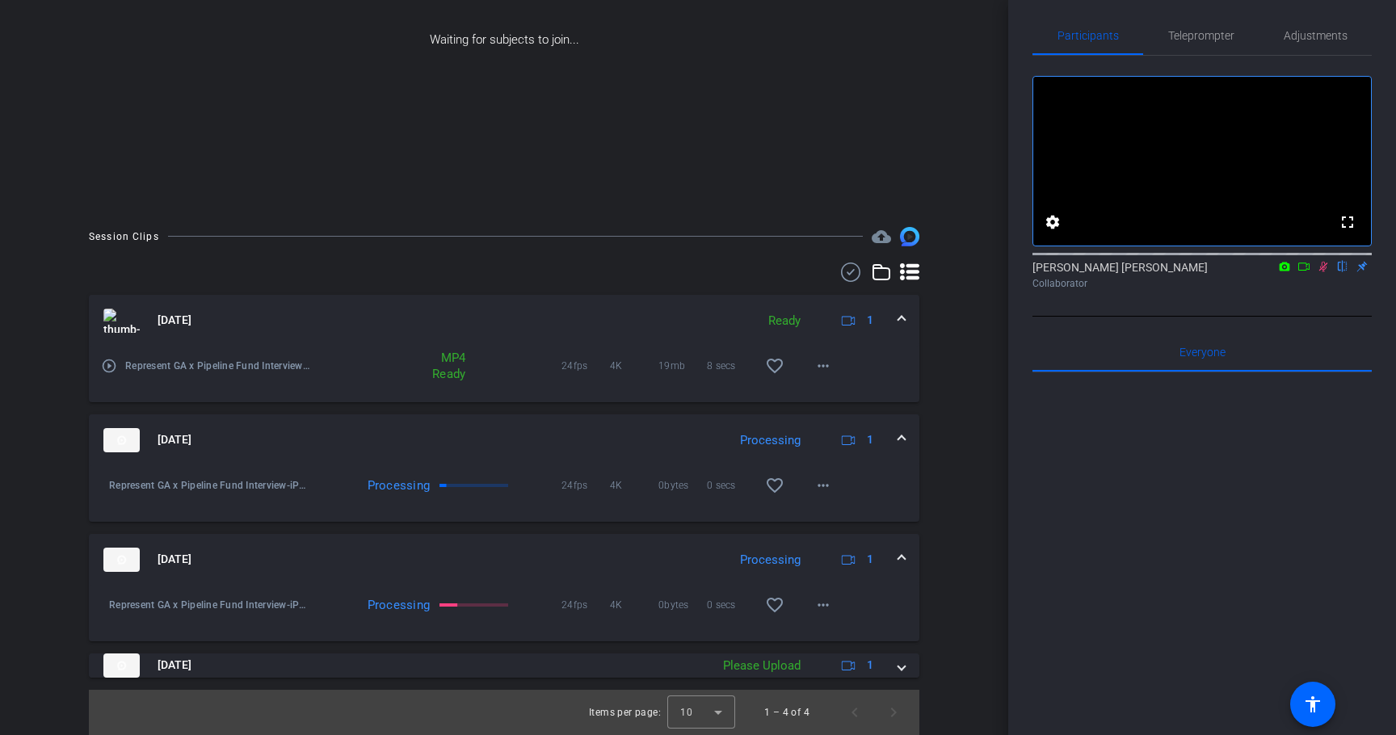
click at [1297, 272] on icon at bounding box center [1303, 266] width 13 height 11
